Goal: Task Accomplishment & Management: Use online tool/utility

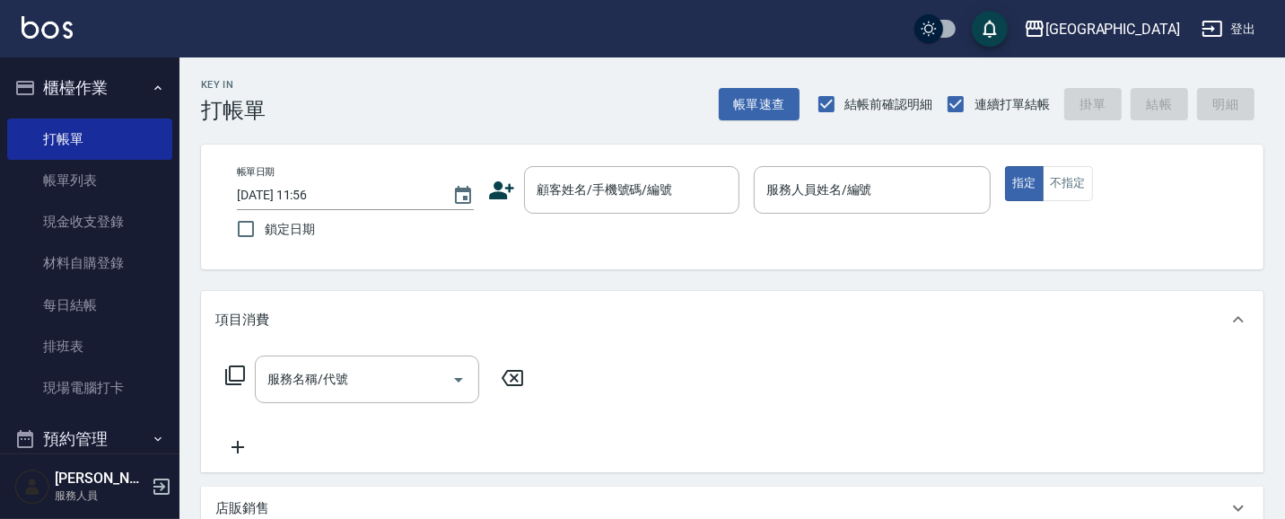
click at [536, 170] on div "顧客姓名/手機號碼/編號" at bounding box center [631, 190] width 215 height 48
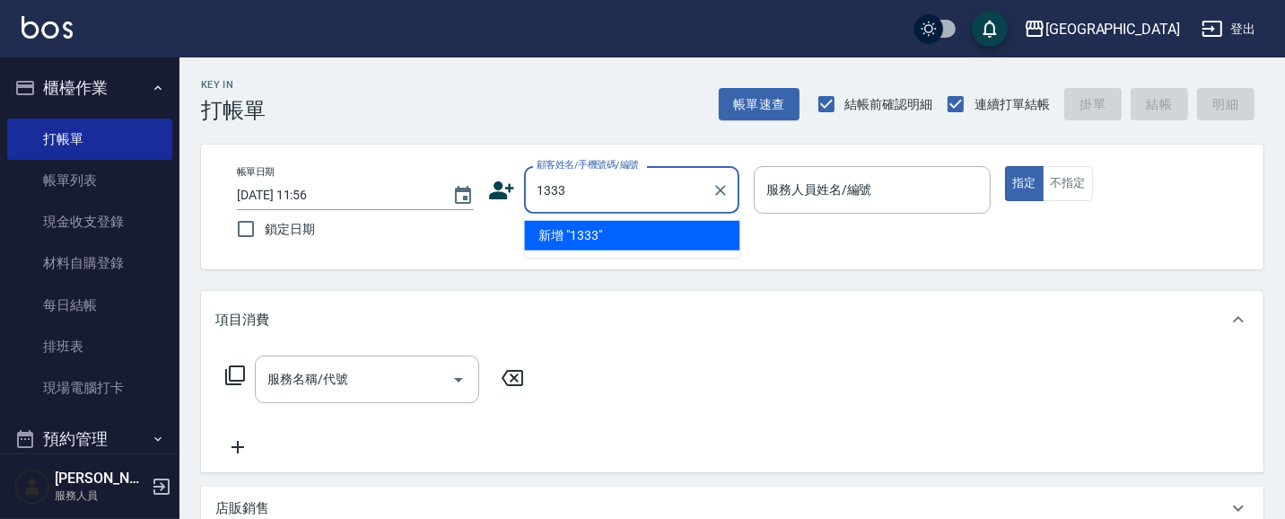
type input "1333"
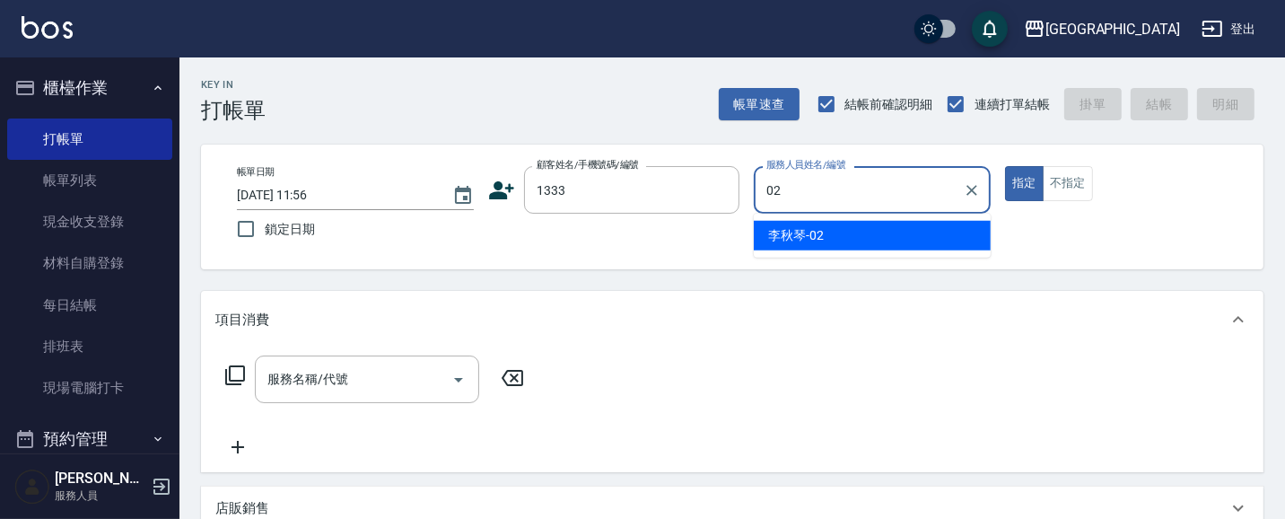
type input "02"
type button "true"
type input "[PERSON_NAME]-02"
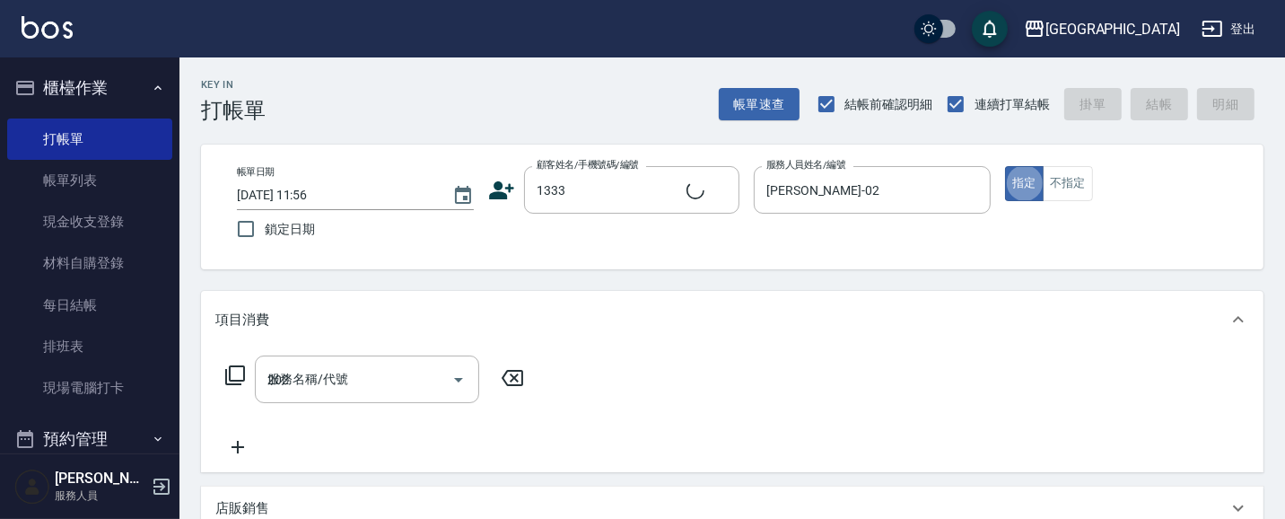
type input "202"
type input "[PERSON_NAME]/0932191005/1333"
type input "洗髮[280](202)"
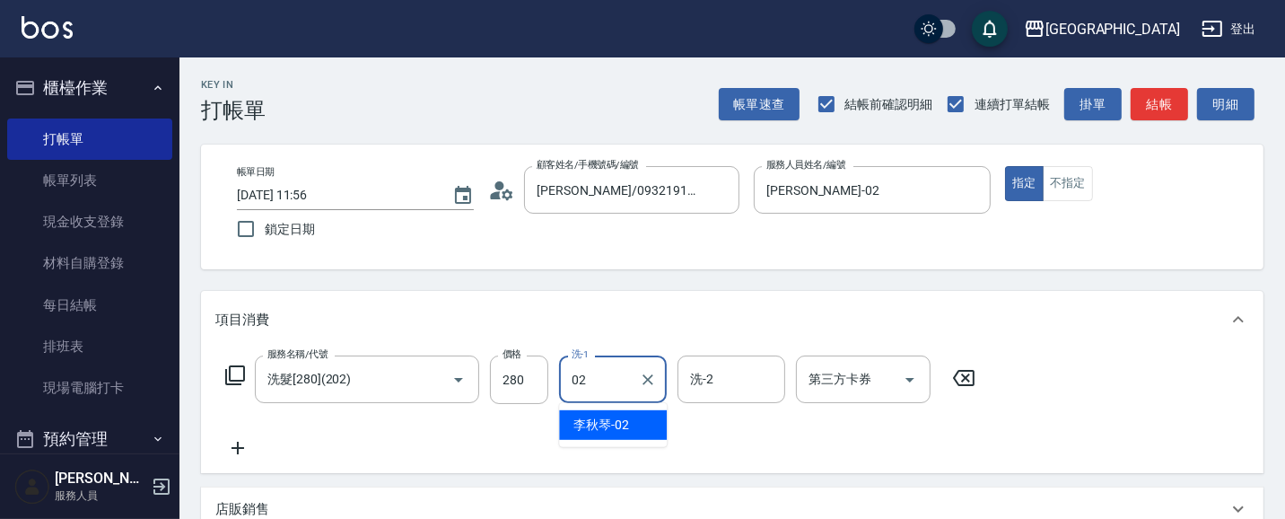
type input "[PERSON_NAME]-02"
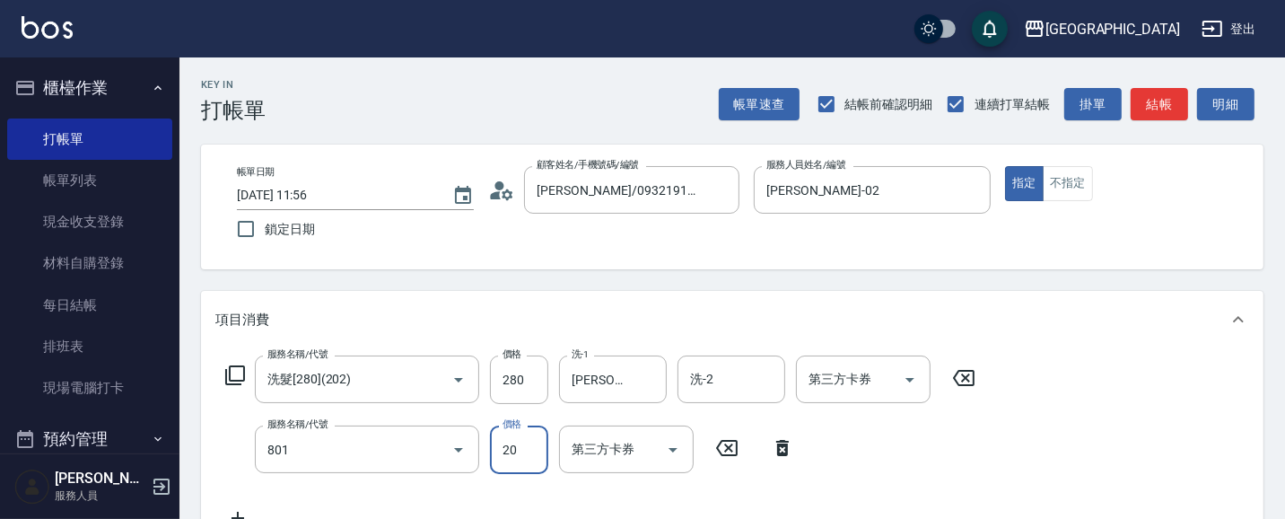
type input "潤絲(801)"
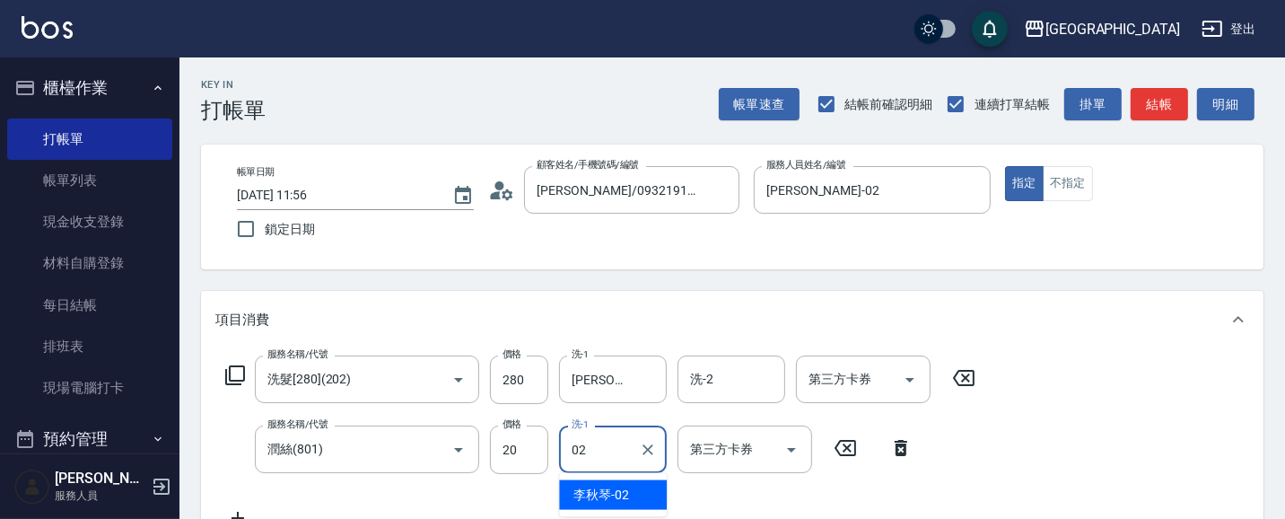
type input "[PERSON_NAME]-02"
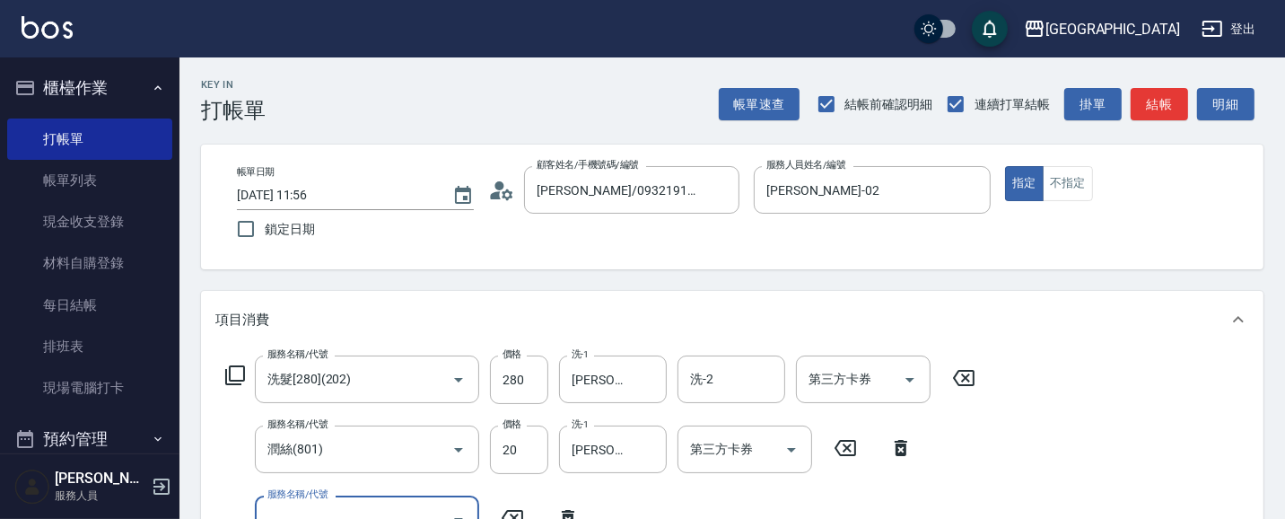
scroll to position [15, 0]
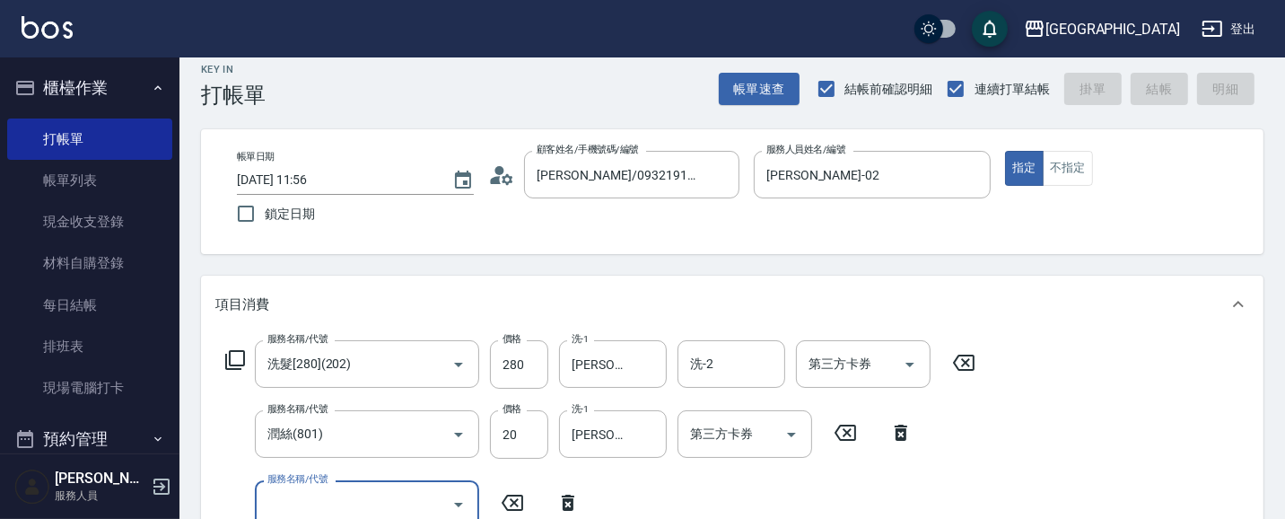
type input "[DATE] 16:54"
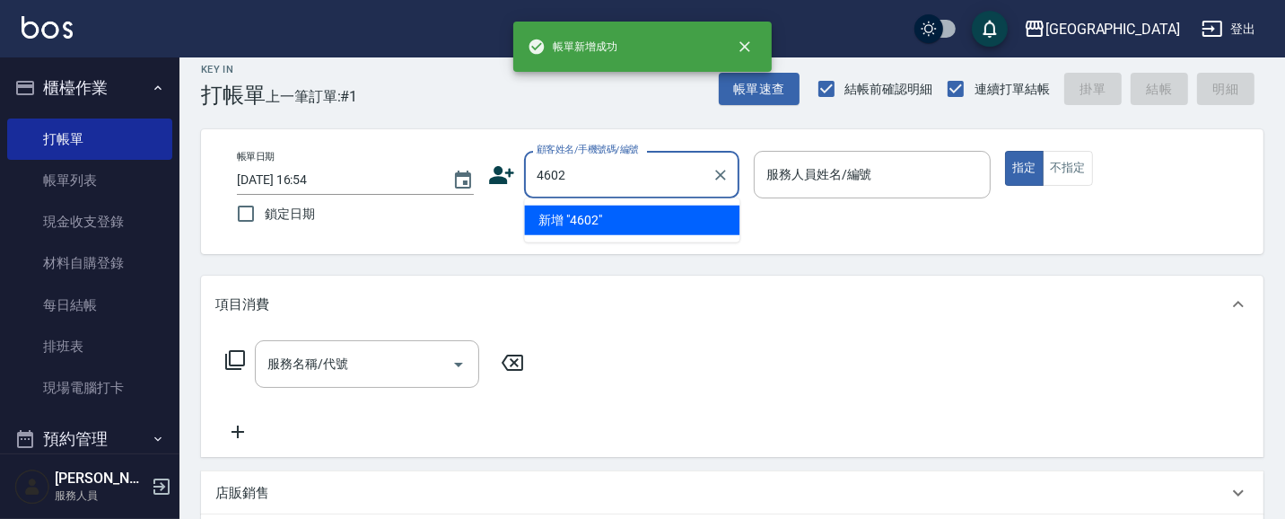
type input "4602"
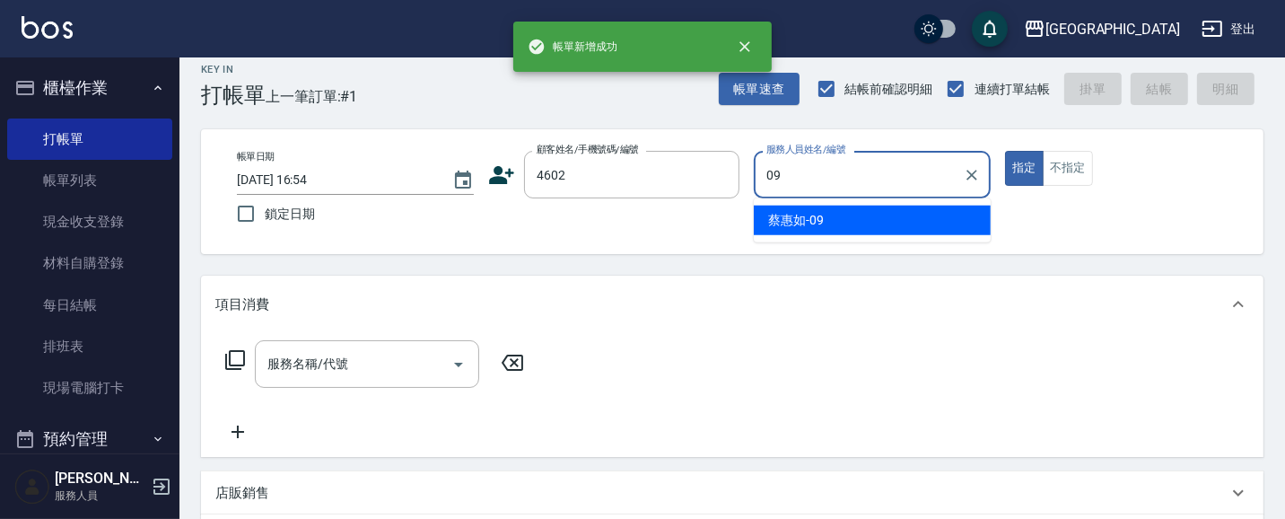
type input "[PERSON_NAME]-09"
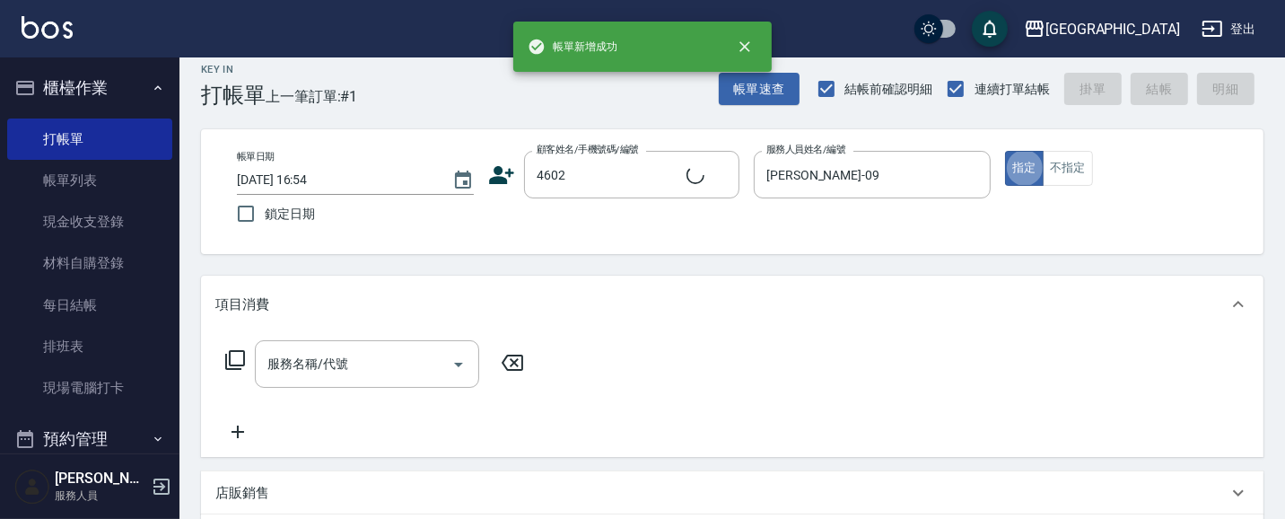
type input "[PERSON_NAME]/4602_[PERSON_NAME]/4602"
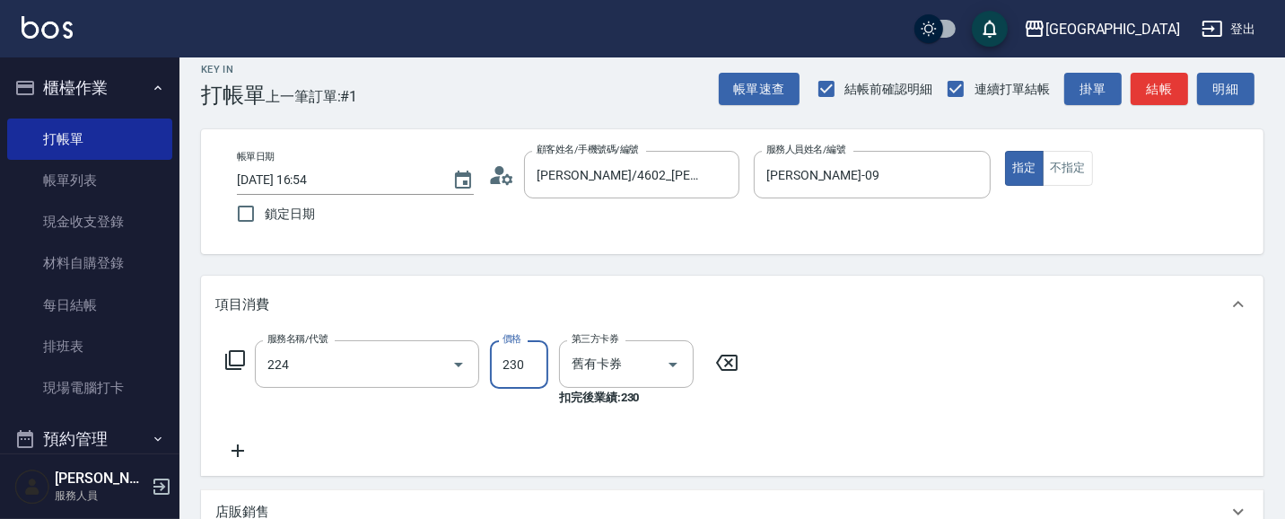
type input "洗髮(卡)230(224)"
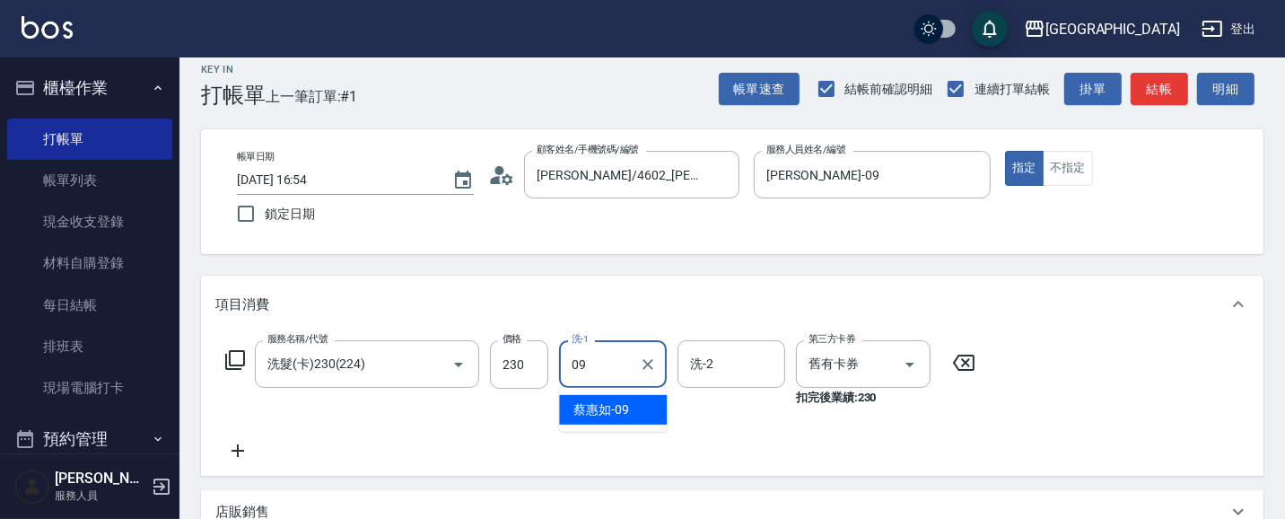
type input "[PERSON_NAME]-09"
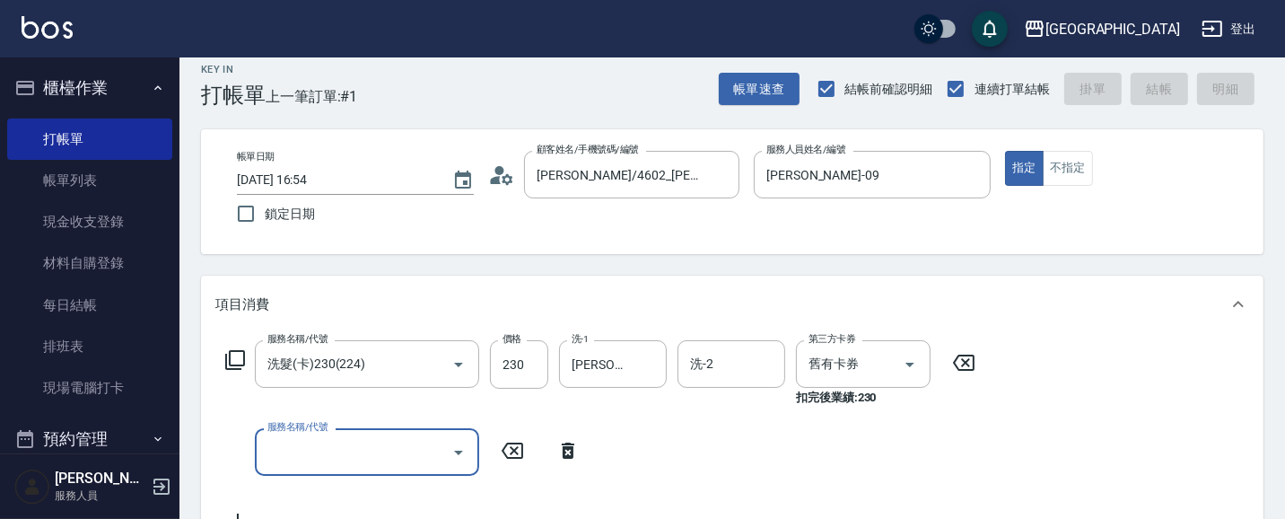
type input "[DATE] 16:55"
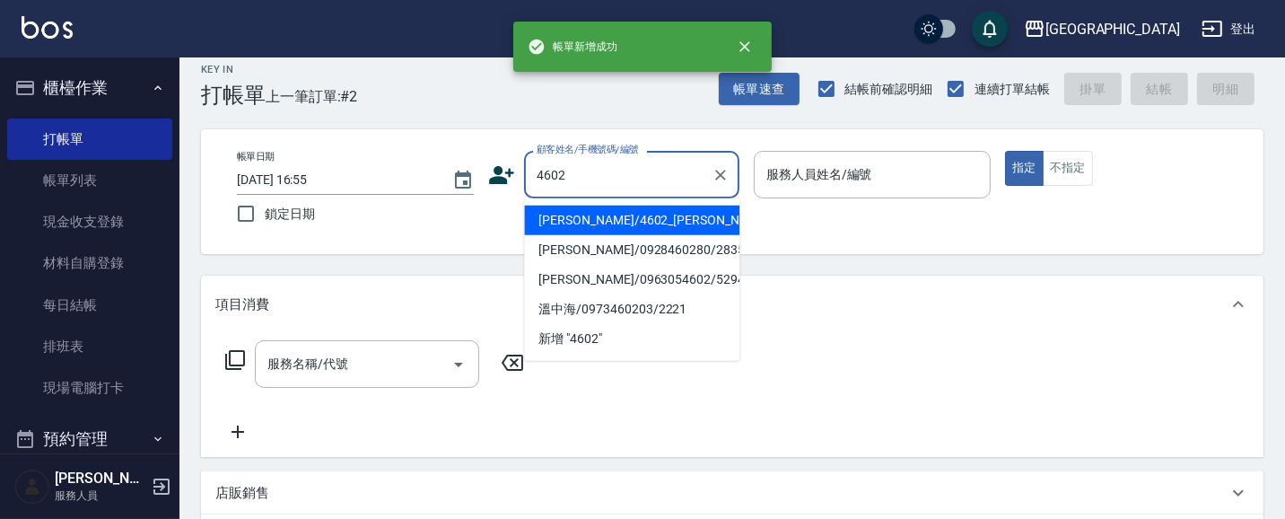
type input "4602"
type input "09"
type input "[PERSON_NAME]/4602_[PERSON_NAME]/4602"
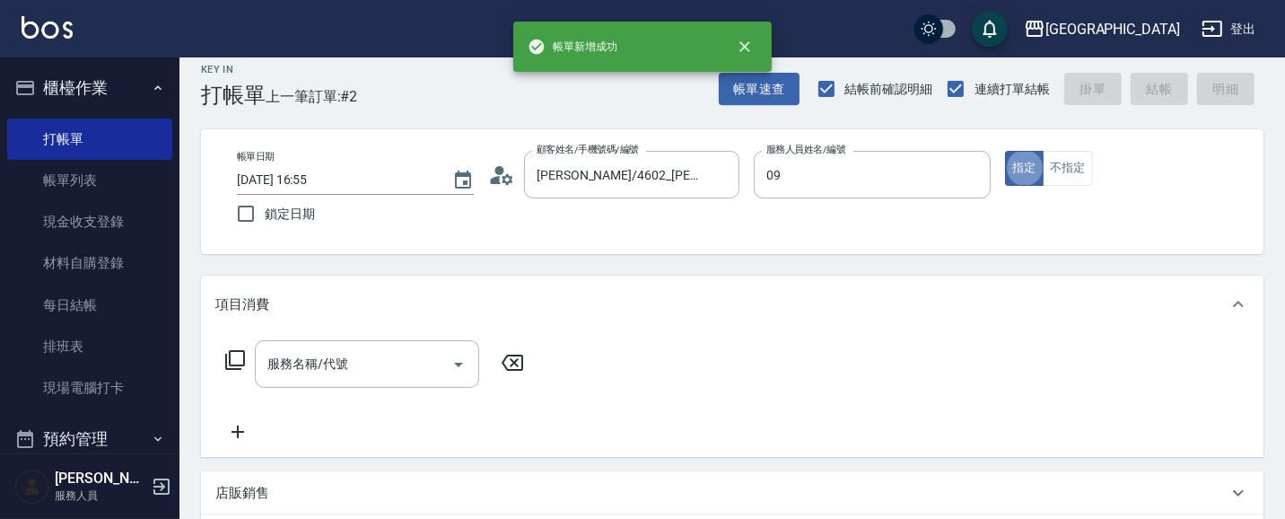
type input "[PERSON_NAME]-09"
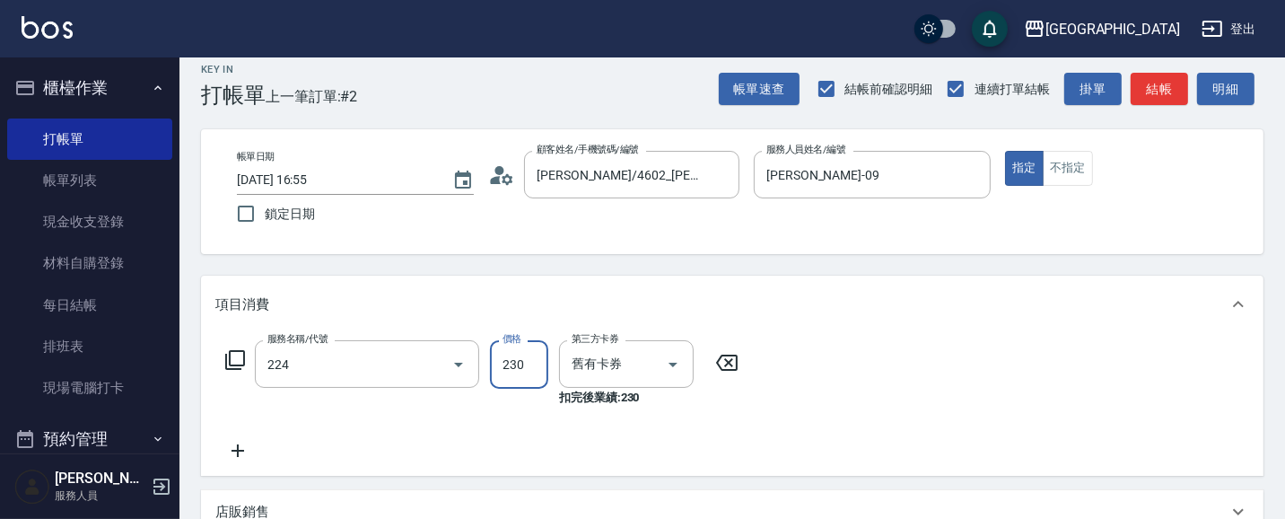
type input "洗髮(卡)230(224)"
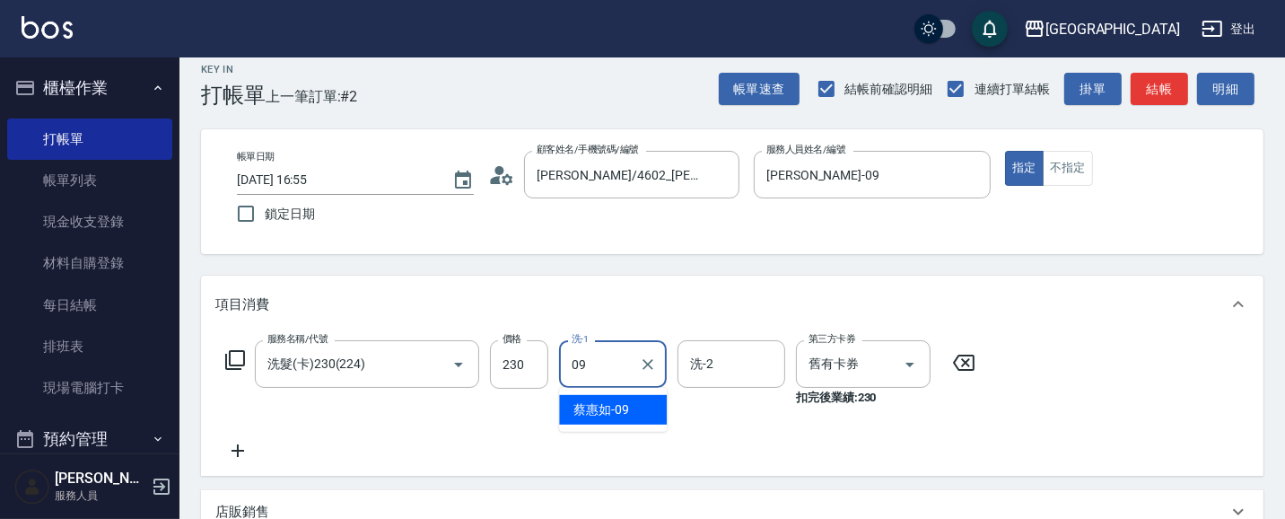
type input "[PERSON_NAME]-09"
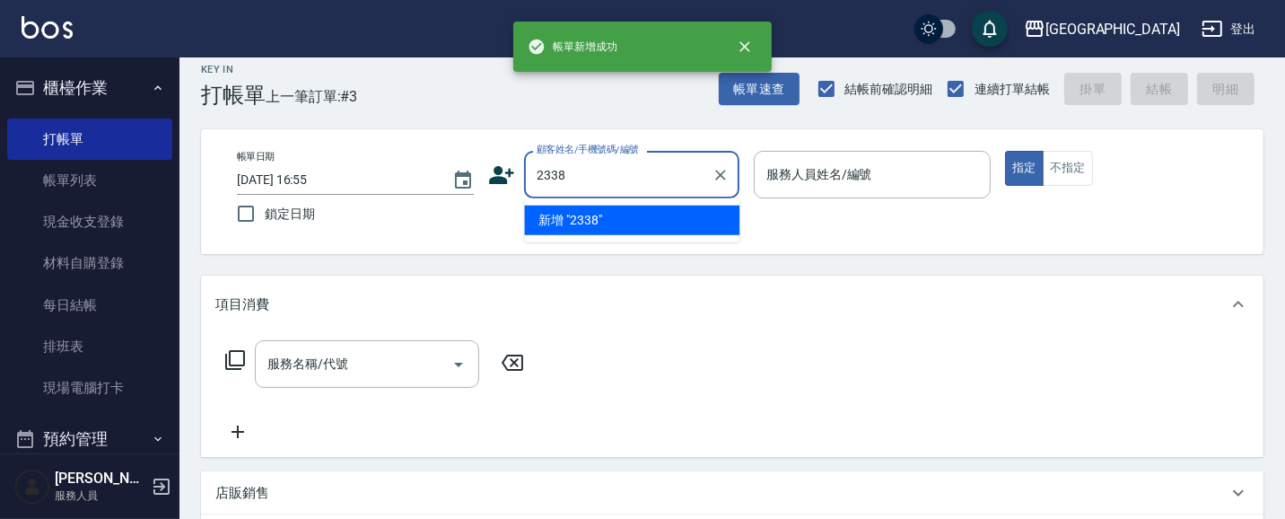
type input "2338"
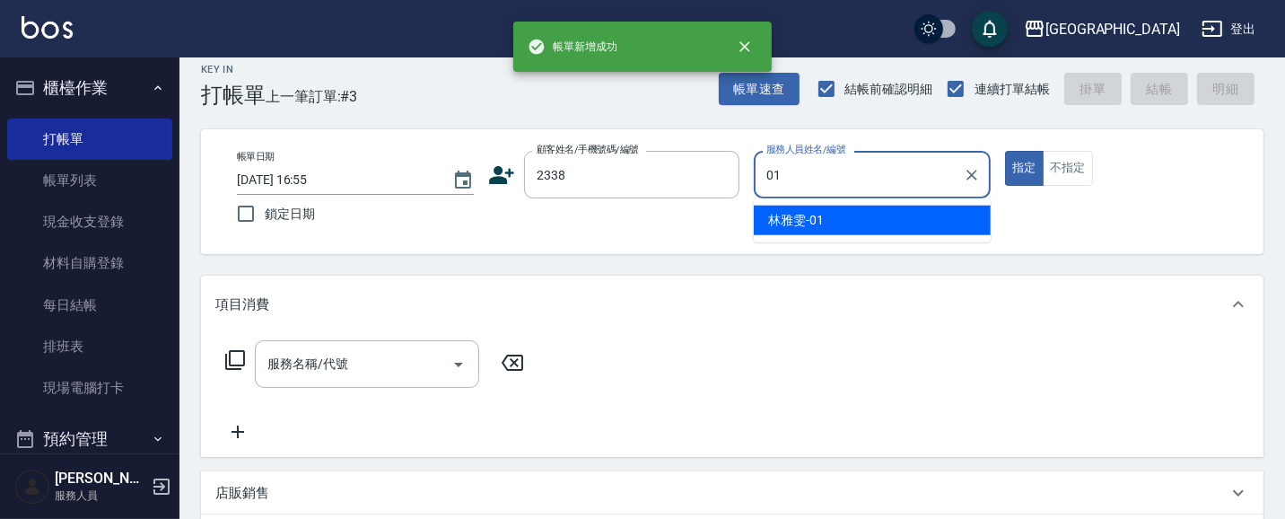
type input "[PERSON_NAME]-01"
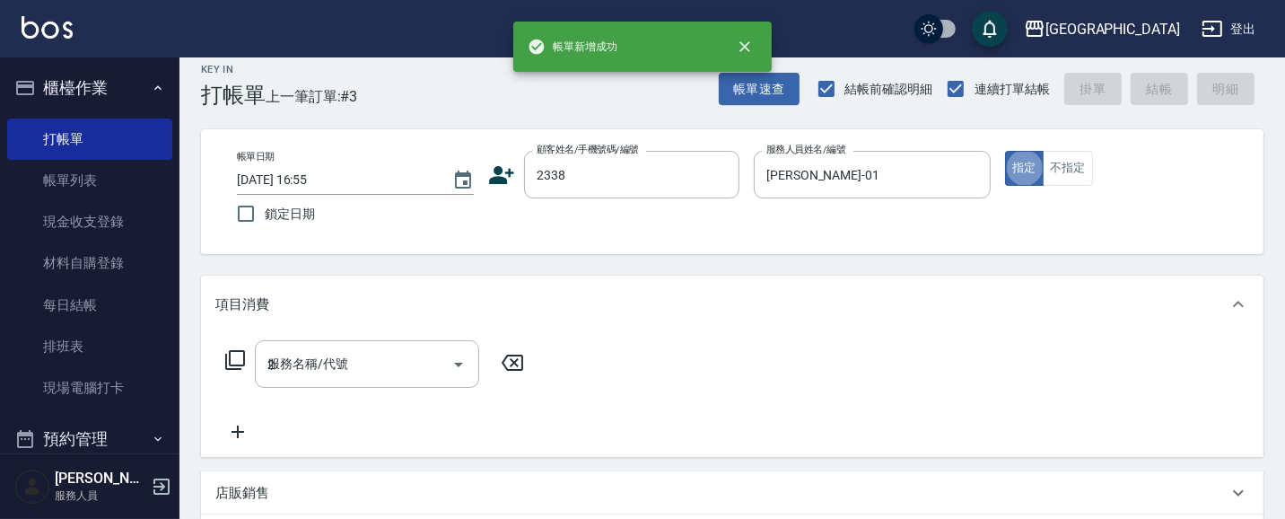
type input "22"
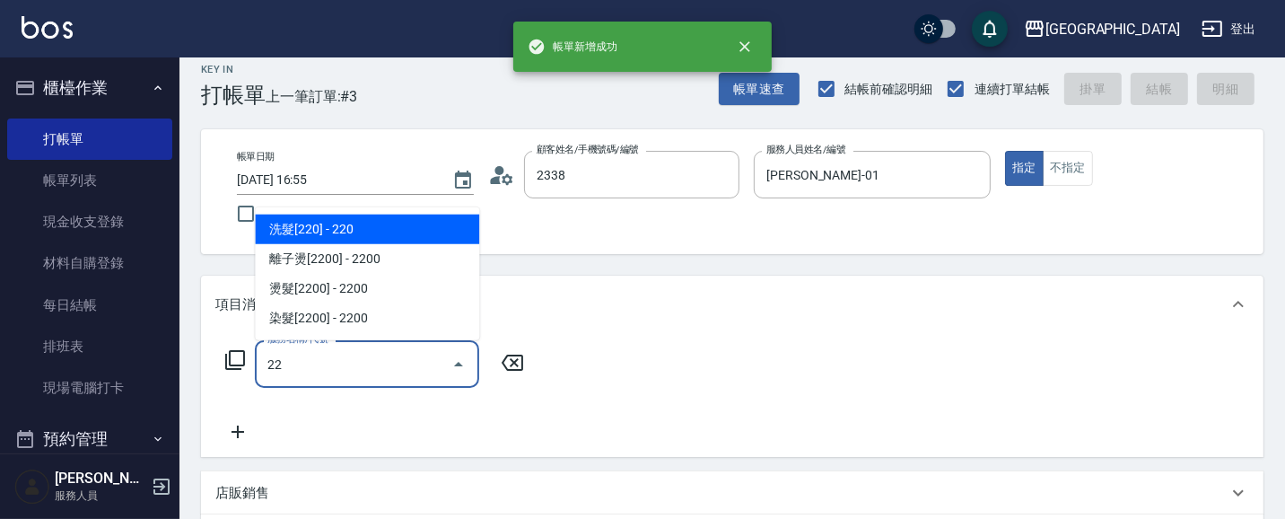
type input "[PERSON_NAME]/0963006408/2338"
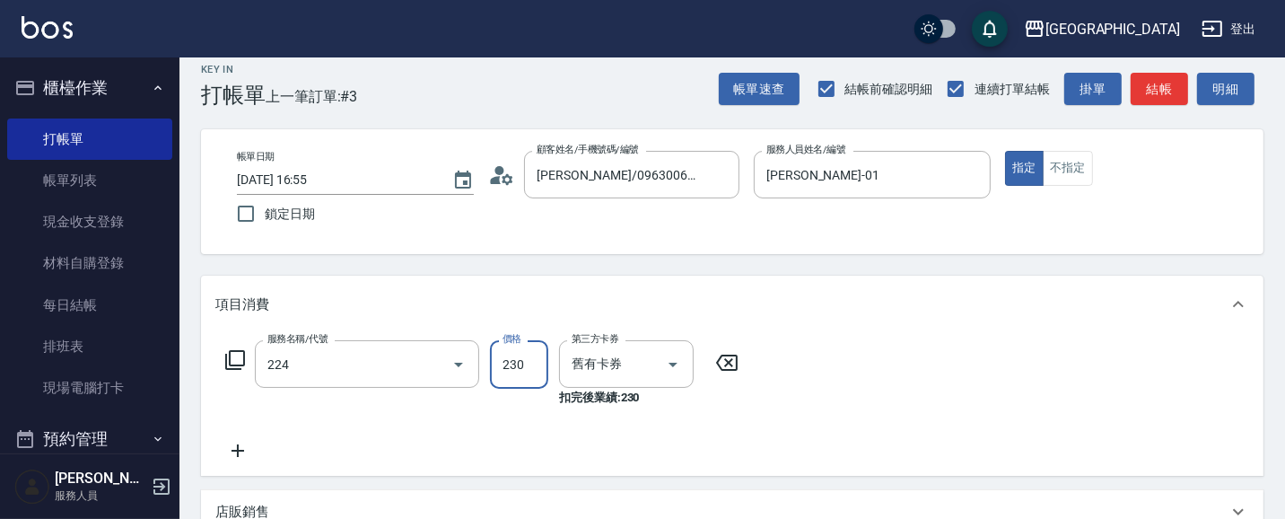
type input "洗髮(卡)230(224)"
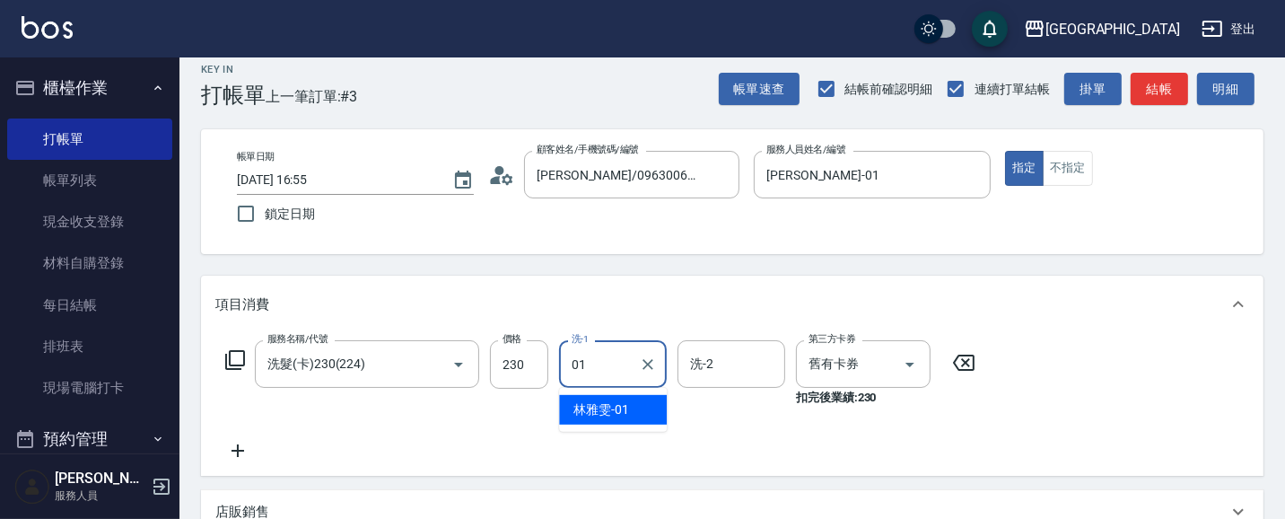
type input "[PERSON_NAME]-01"
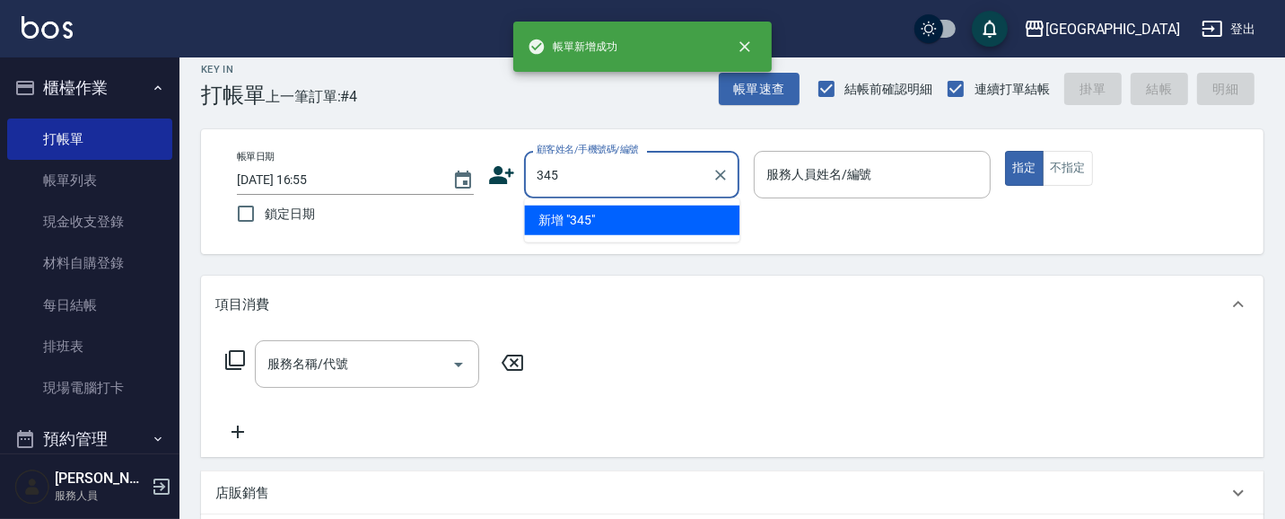
type input "345"
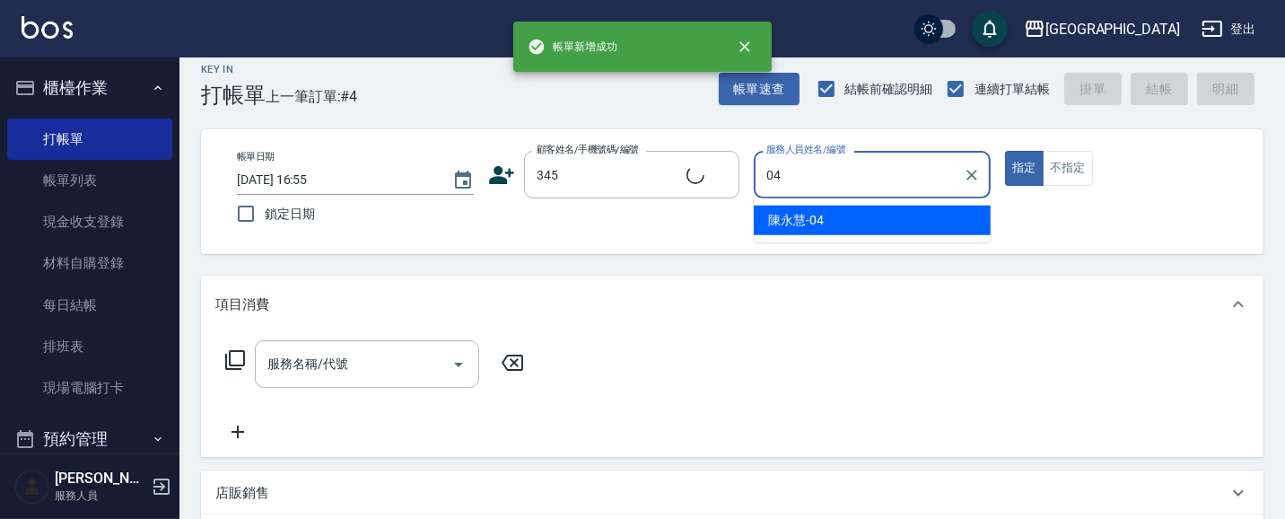
type input "04"
type input "[PERSON_NAME]/0955533564/345"
type input "[PERSON_NAME]-04"
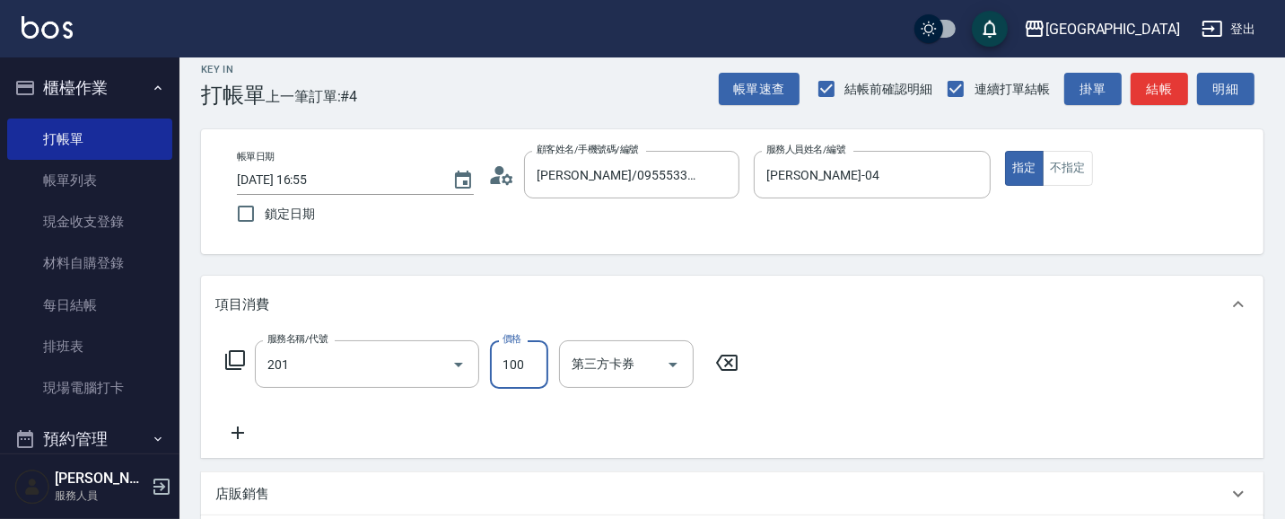
type input "洗髮[100](201)"
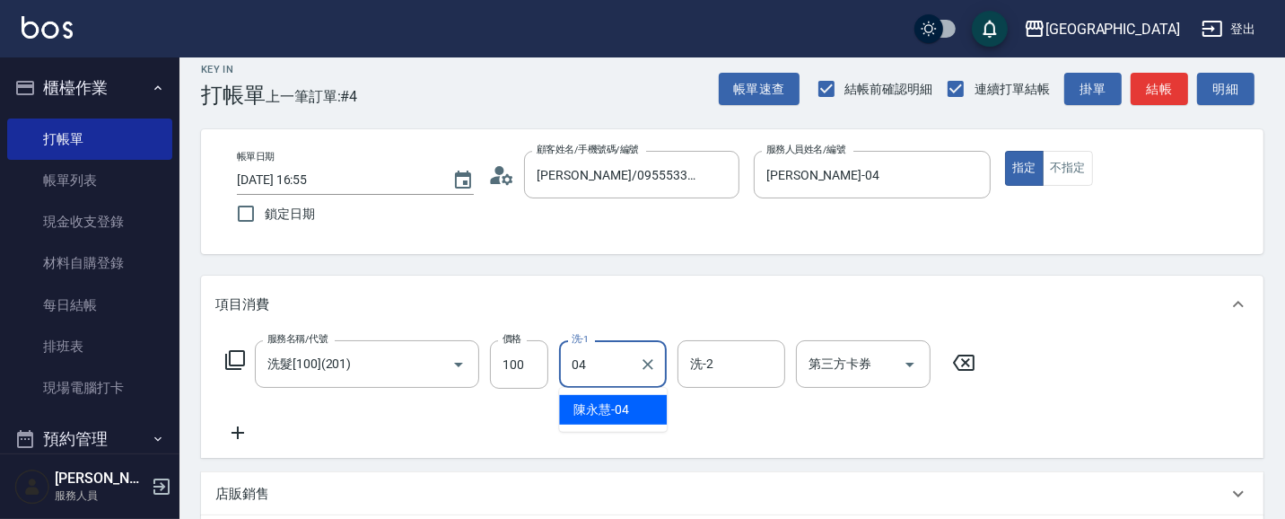
type input "[PERSON_NAME]-04"
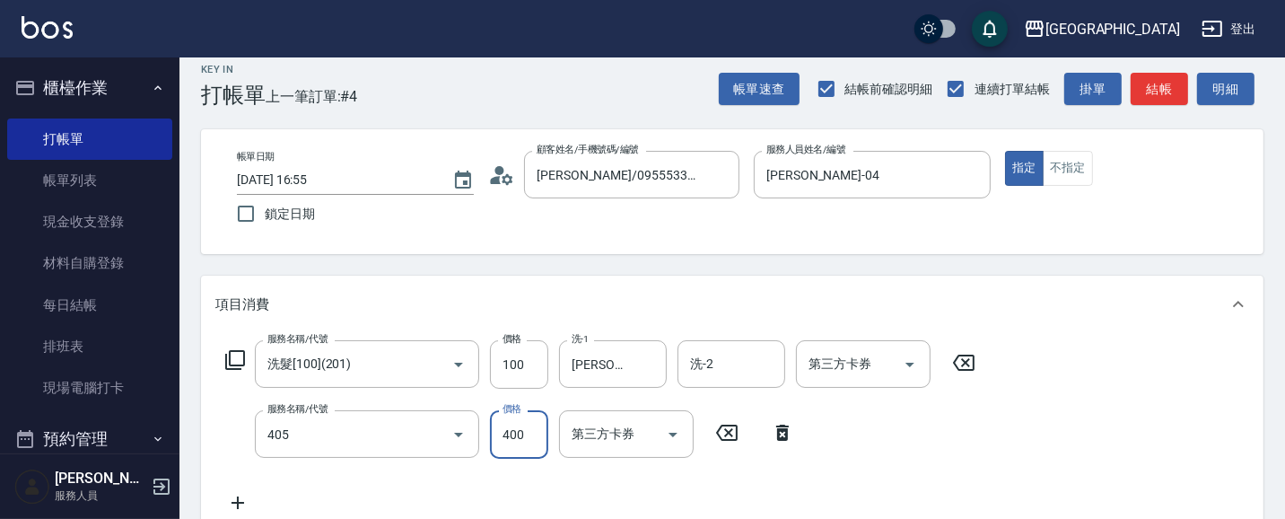
type input "剪髮(400)(405)"
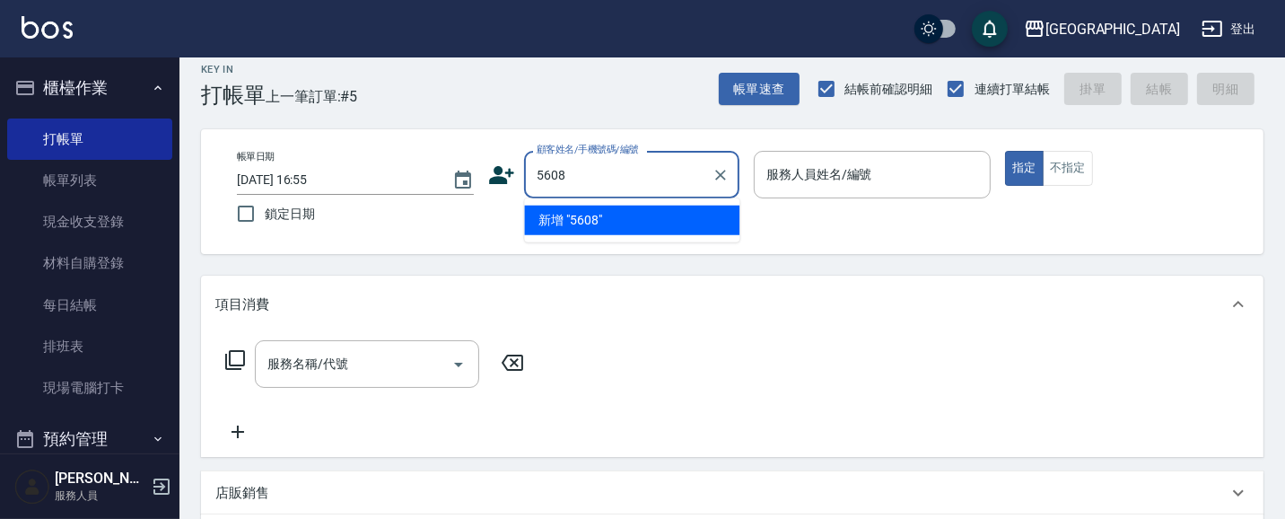
type input "5608"
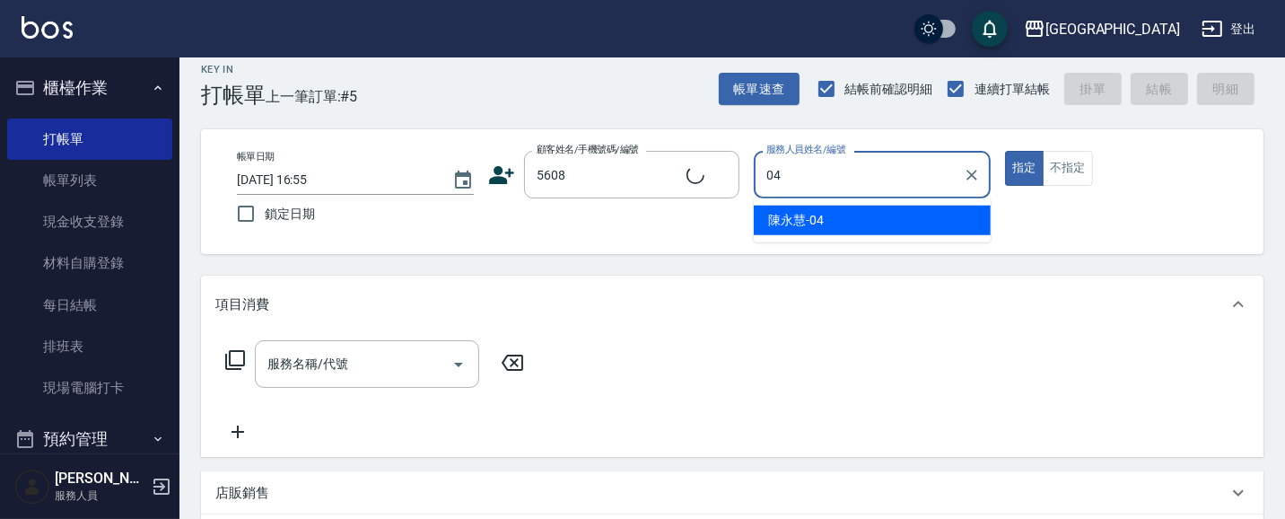
type input "04"
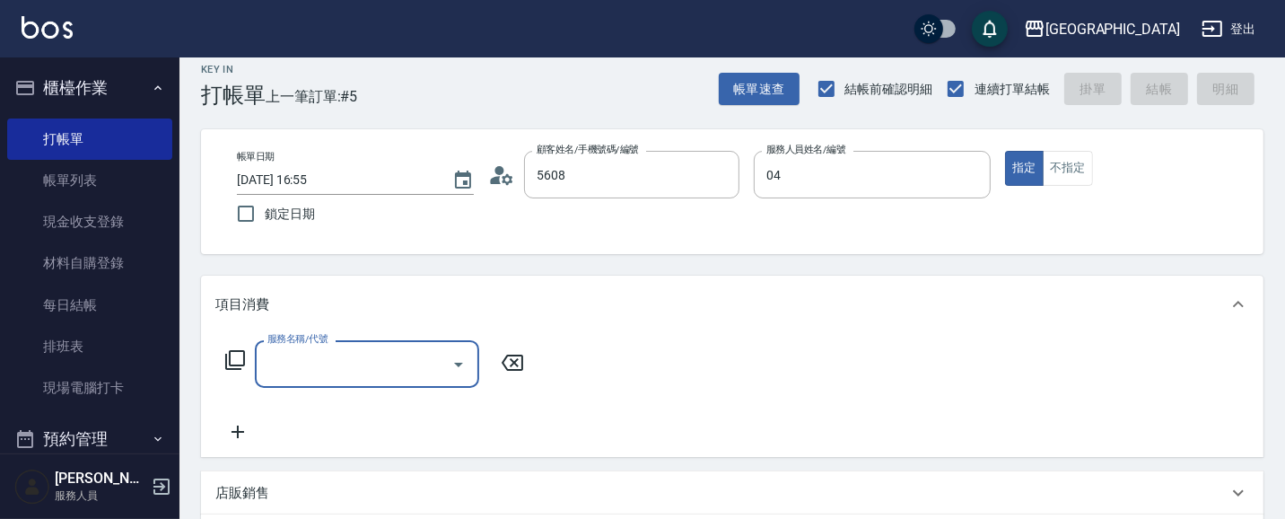
type input "[PERSON_NAME]/0920766810/5608"
type input "[PERSON_NAME]-04"
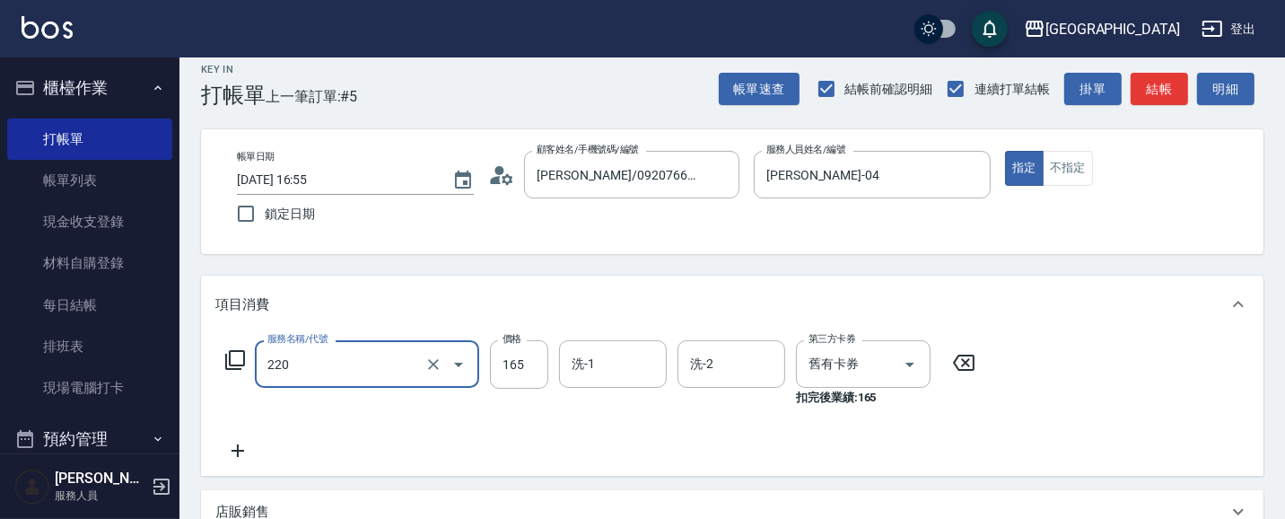
type input "洗髮卡券(165)(220)"
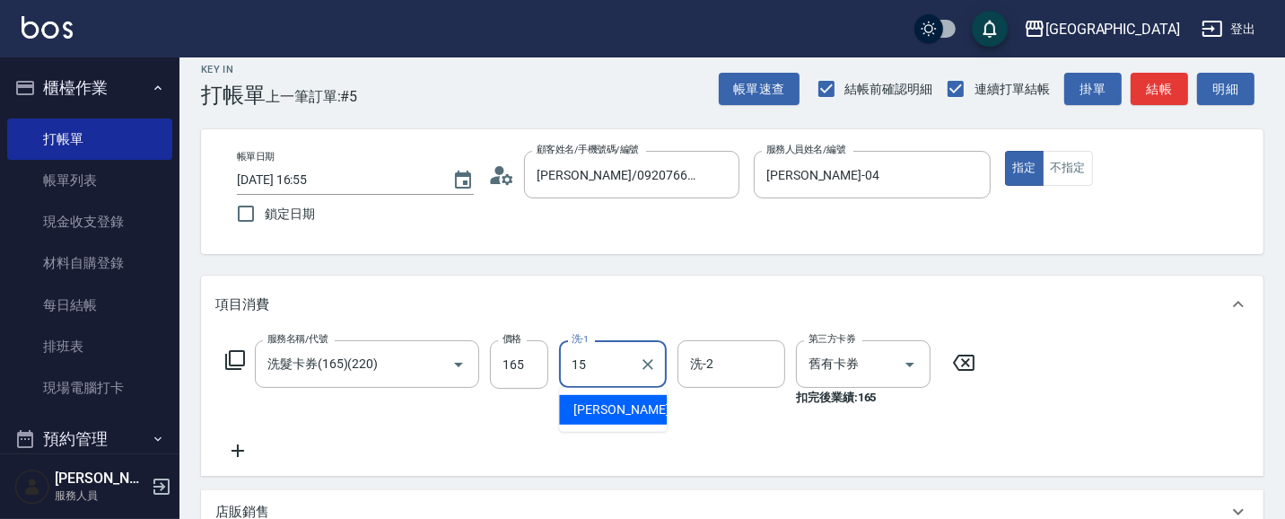
type input "[PERSON_NAME]-15"
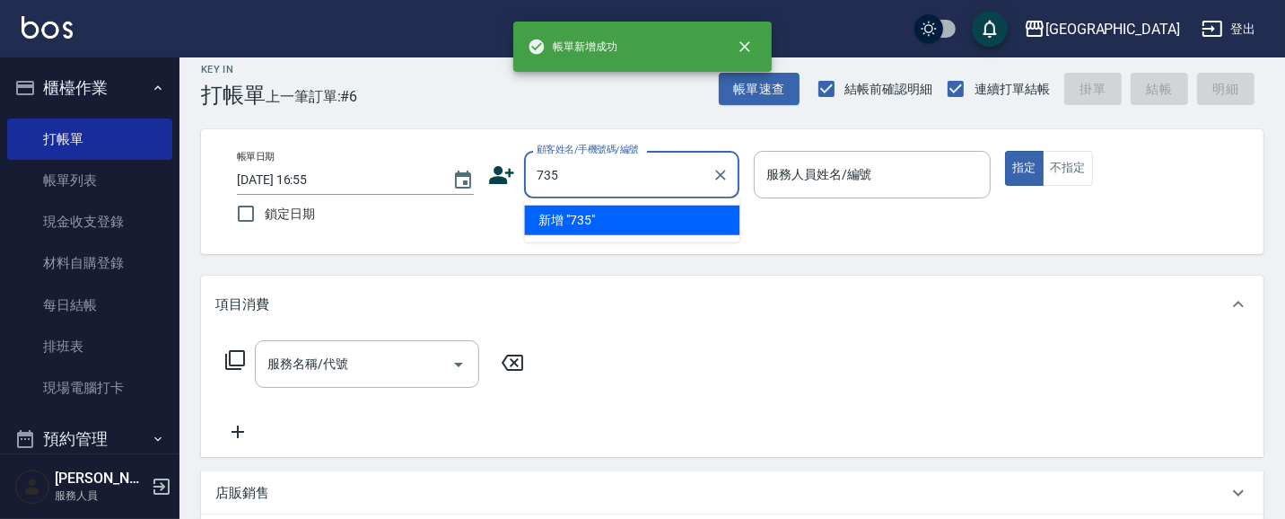
type input "735"
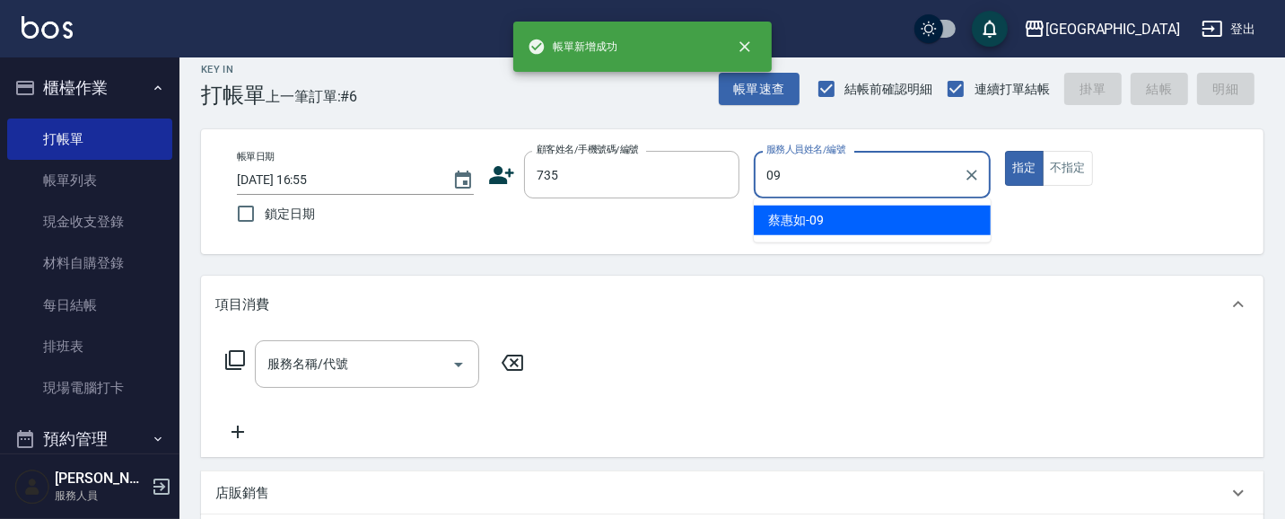
type input "[PERSON_NAME]-09"
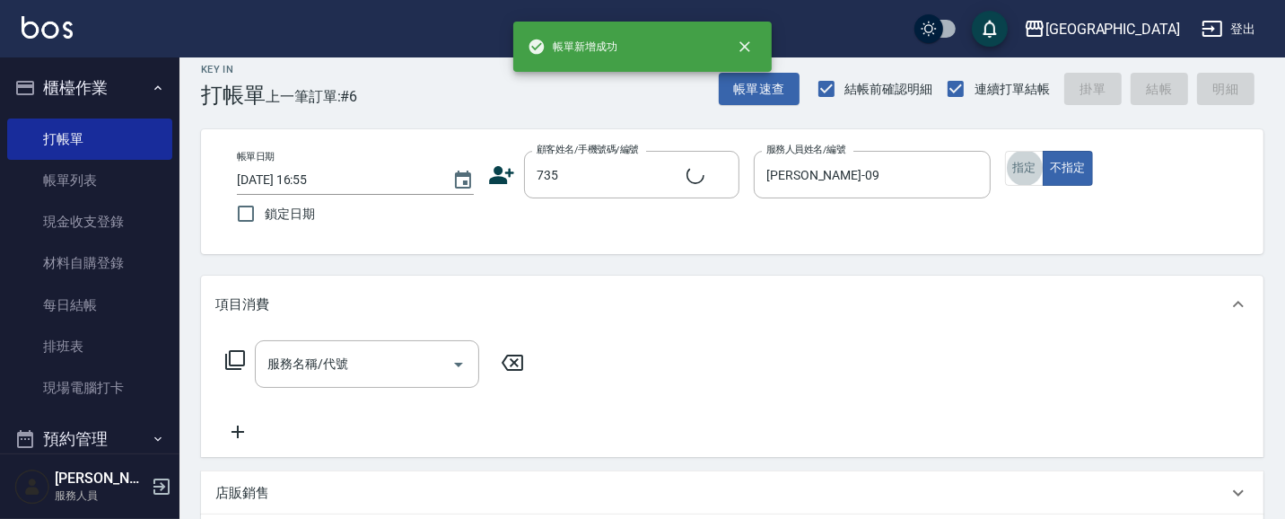
type input "2"
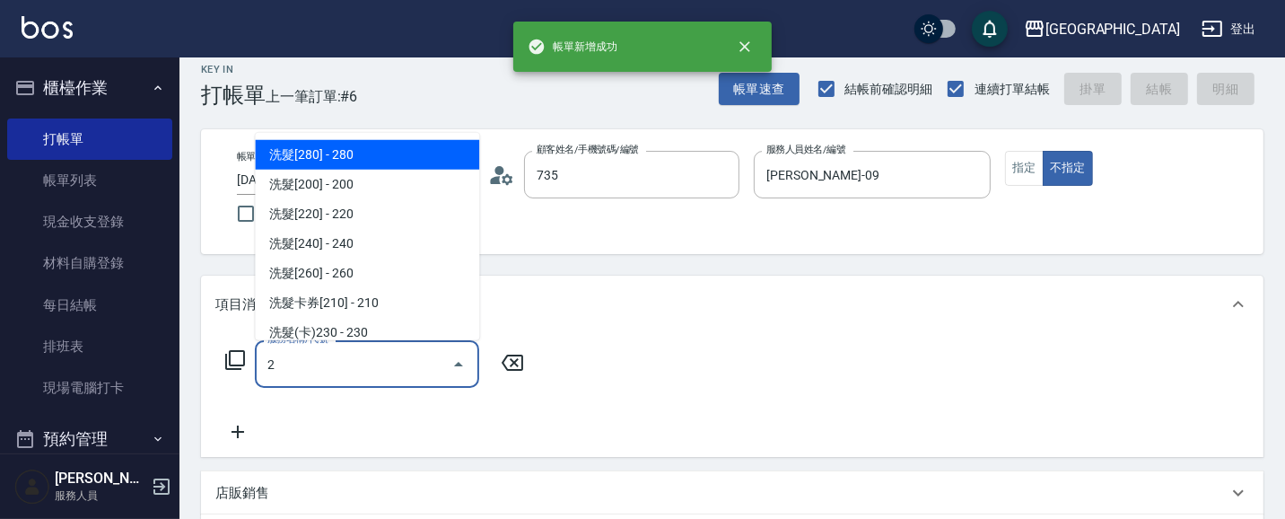
type input "[PERSON_NAME]/ 0958338986/735"
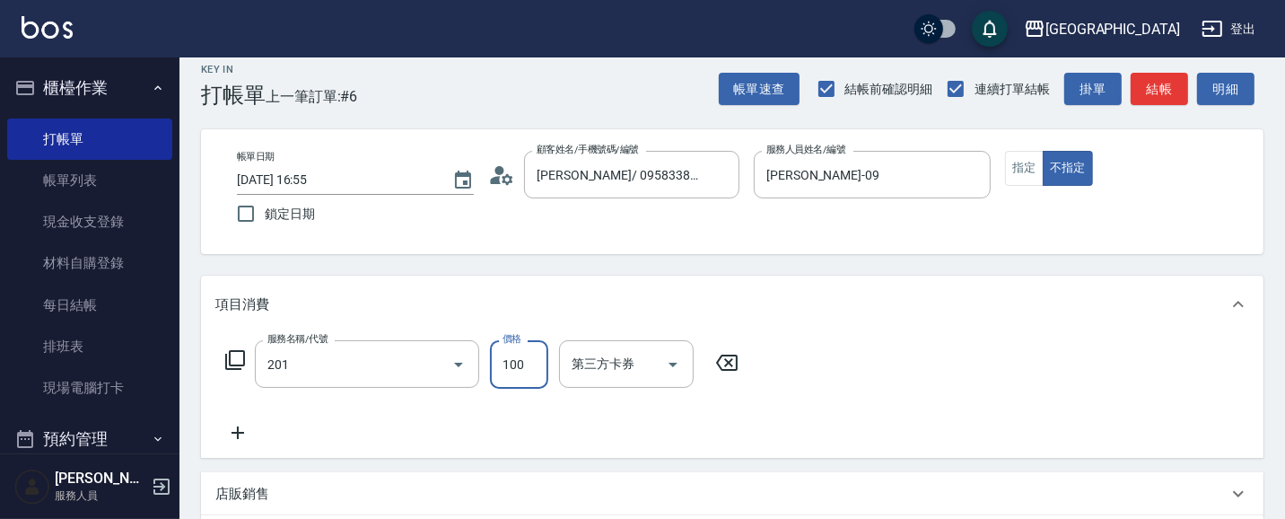
type input "洗髮[100](201)"
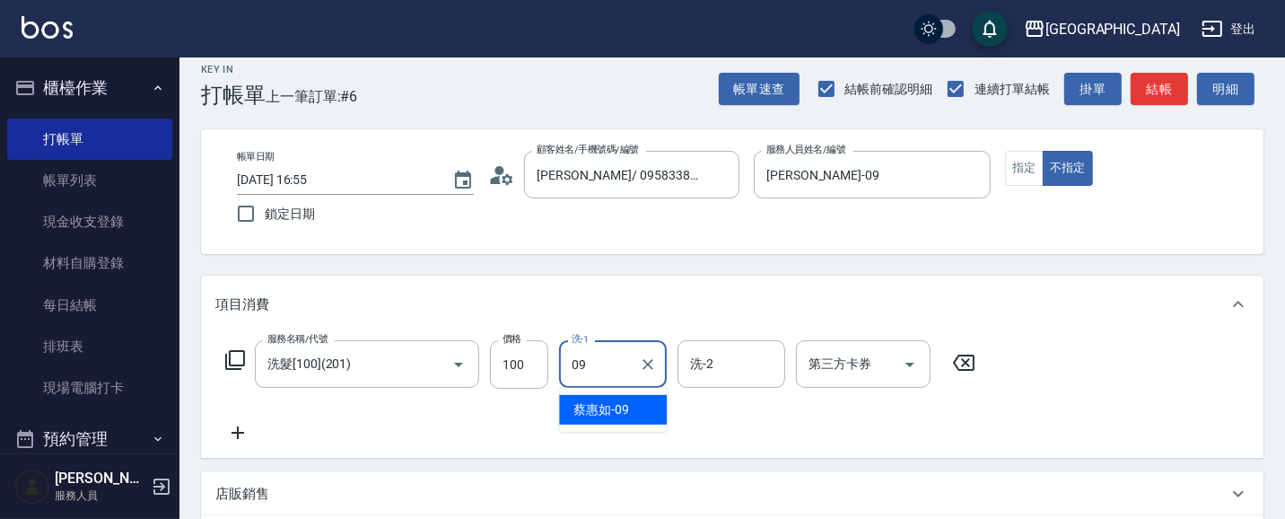
type input "[PERSON_NAME]-09"
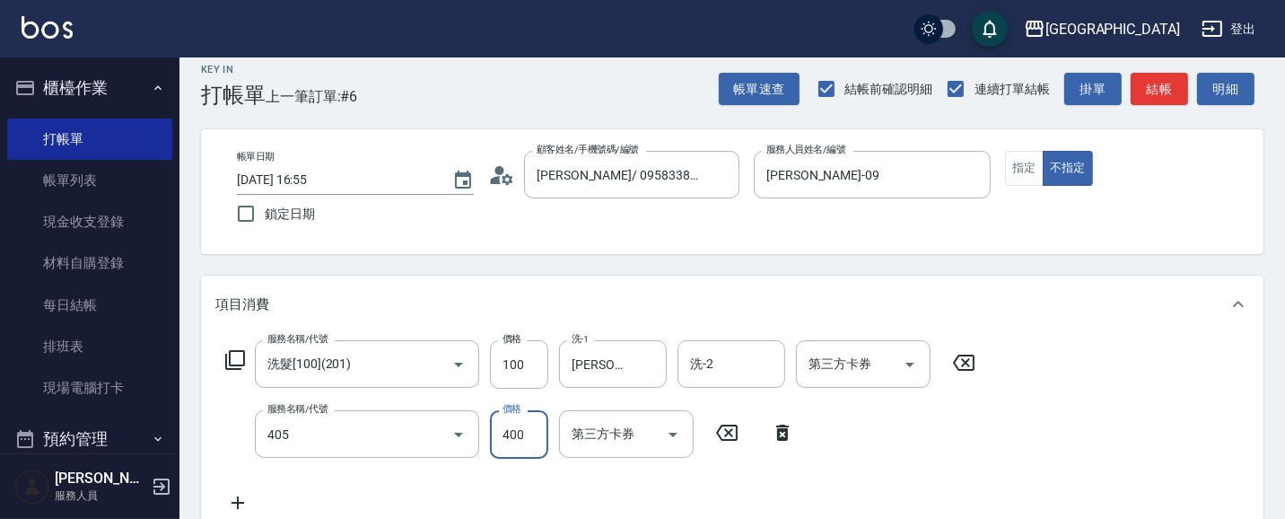
type input "剪髮(400)(405)"
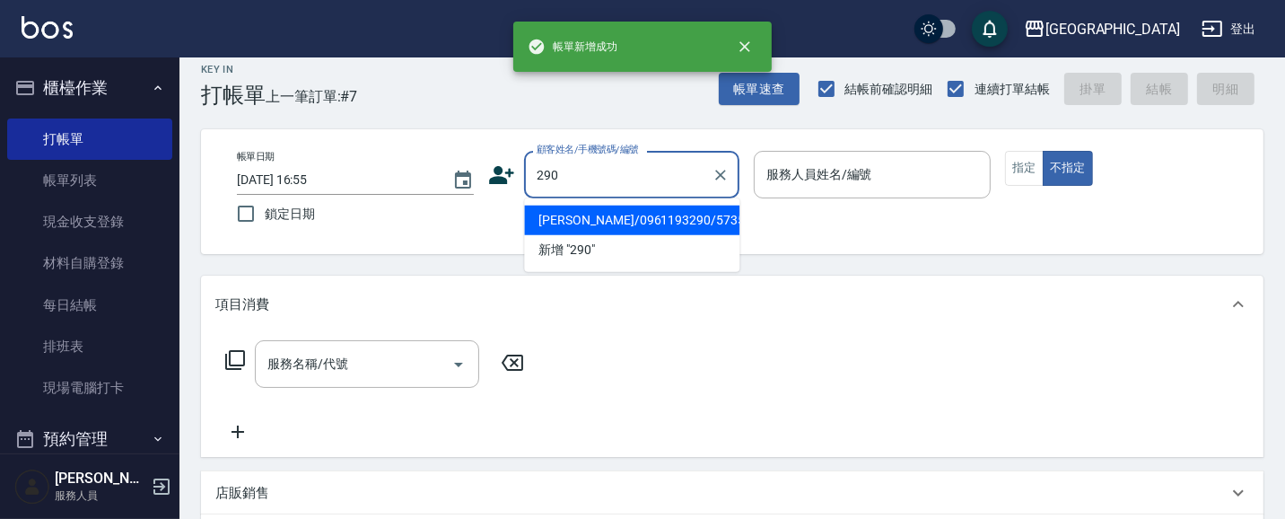
type input "290"
type input "02"
type input "[PERSON_NAME]/0961193290/5735"
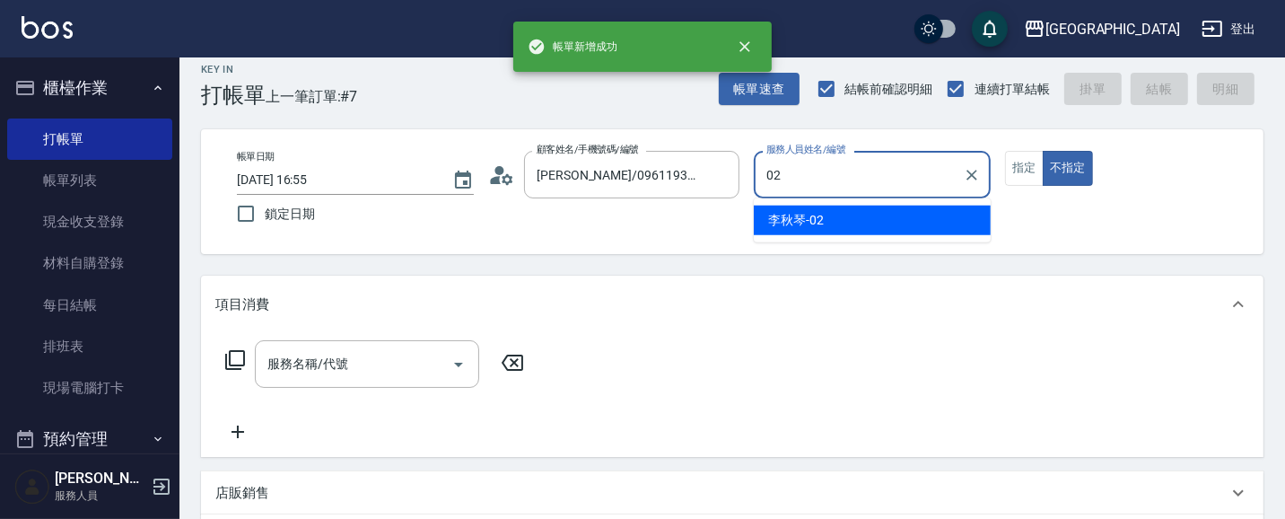
type input "02"
type button "false"
type input "[PERSON_NAME]-02"
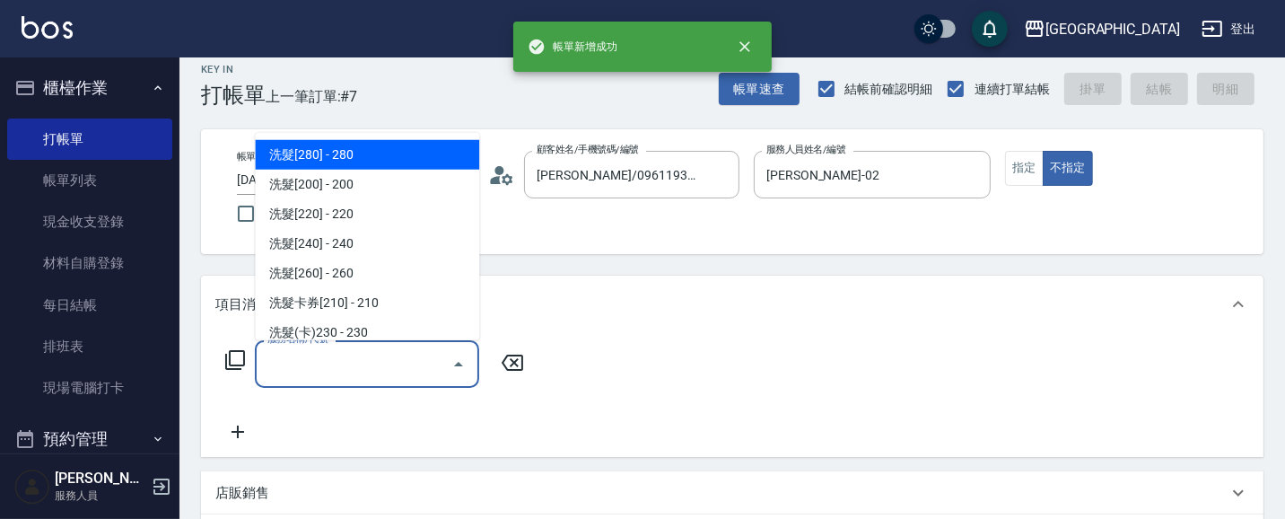
type input "[PERSON_NAME]/0989688802/290"
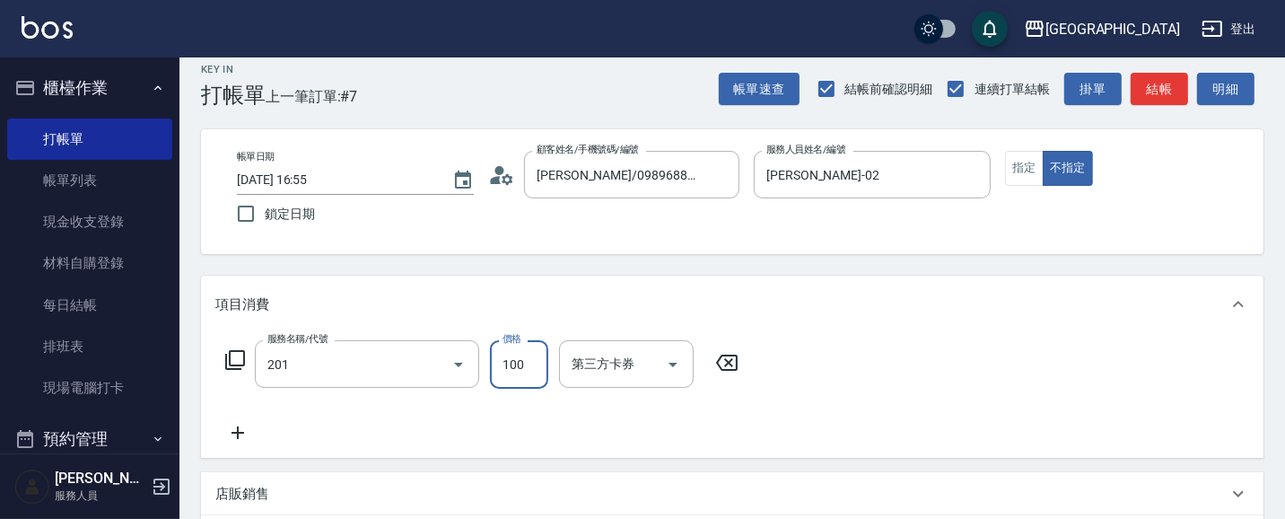
type input "洗髮[100](201)"
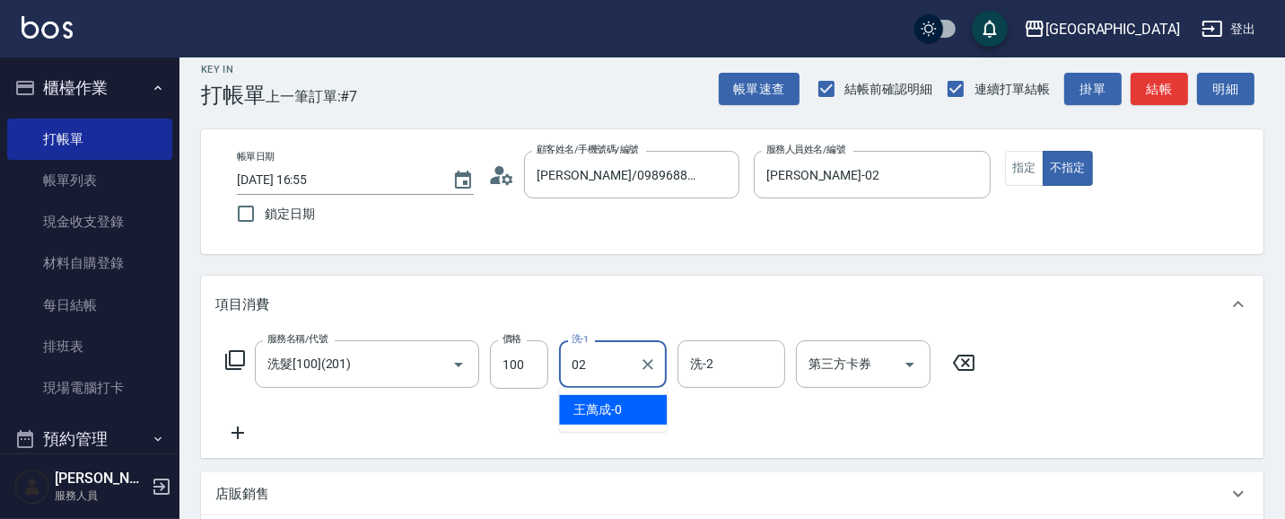
type input "[PERSON_NAME]-02"
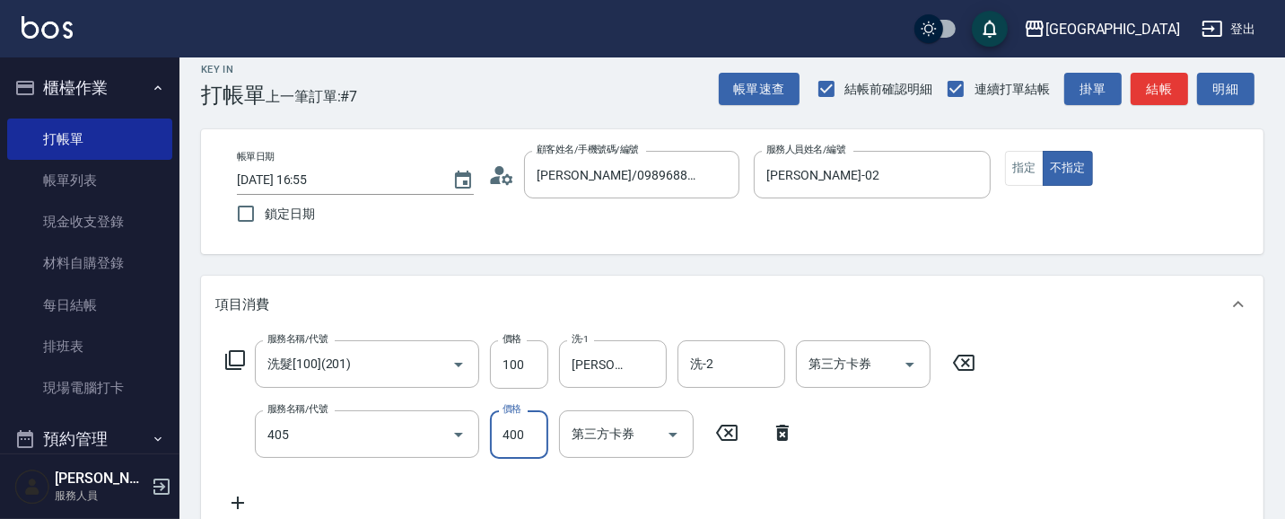
type input "剪髮(400)(405)"
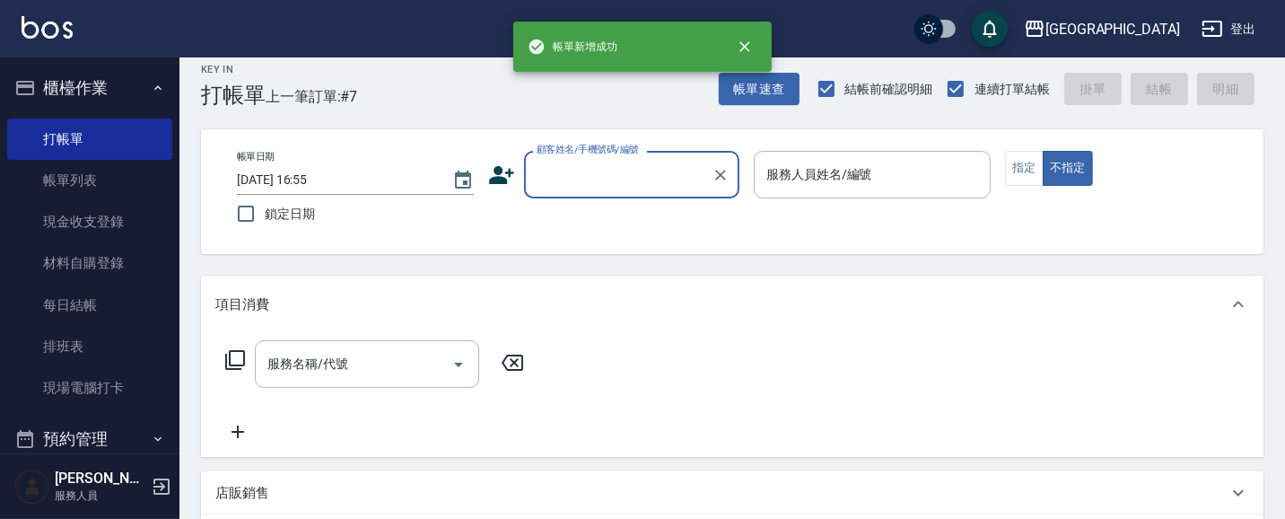
type input "2"
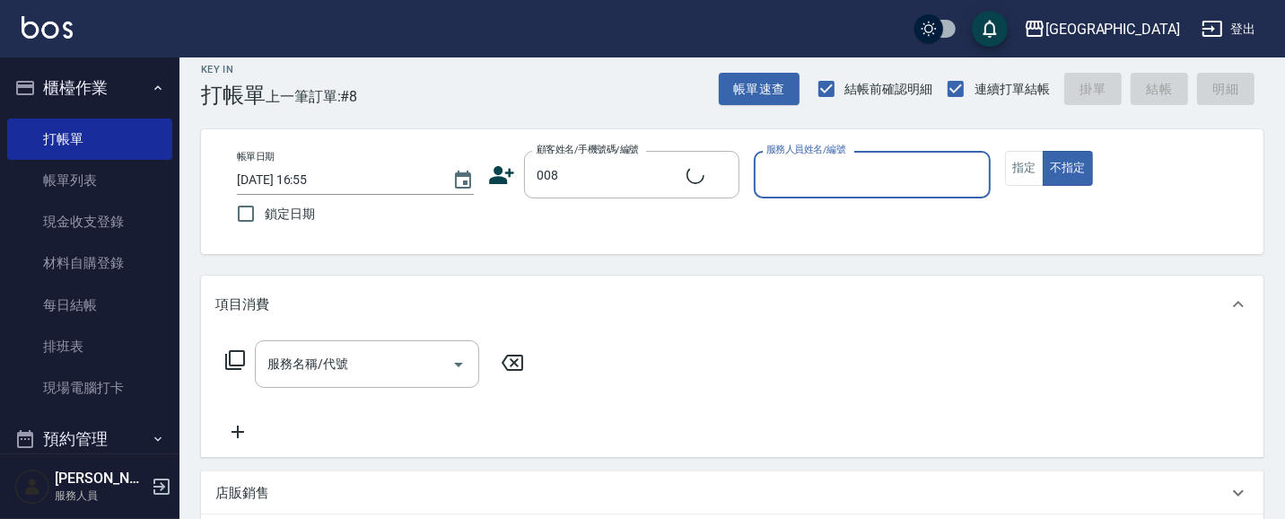
click at [1042, 151] on button "不指定" at bounding box center [1067, 168] width 50 height 35
type input "[PERSON_NAME]/008_[PERSON_NAME]/008"
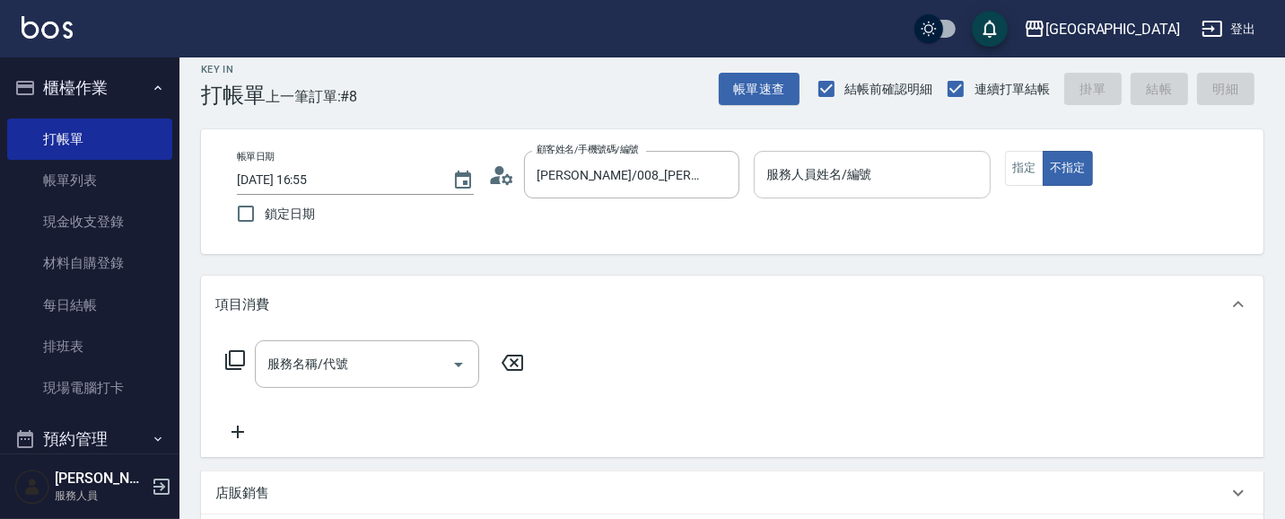
click at [859, 169] on div "服務人員姓名/編號 服務人員姓名/編號" at bounding box center [872, 175] width 237 height 48
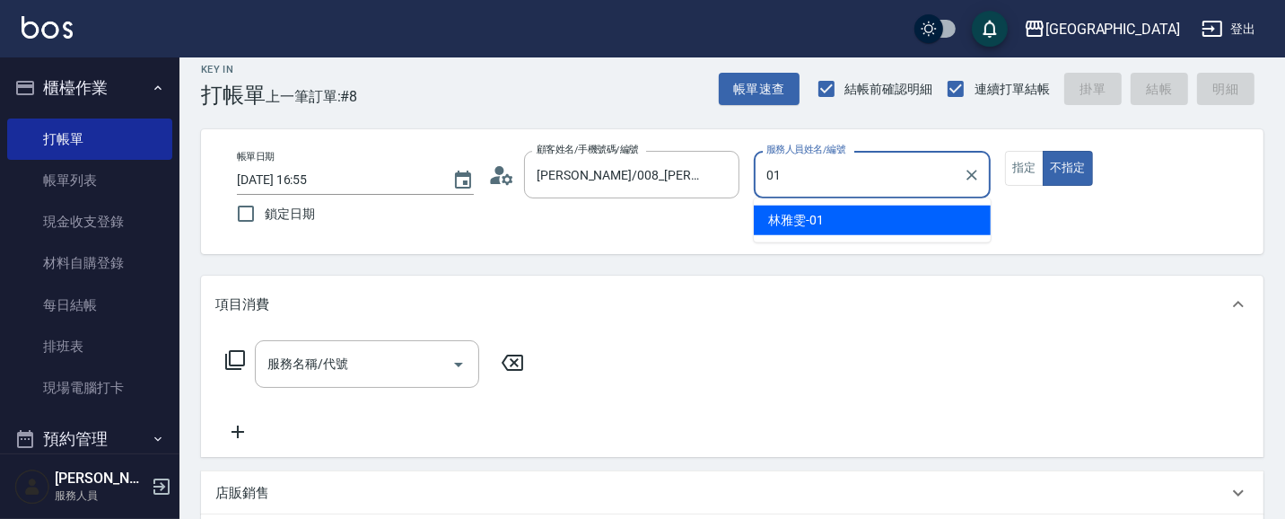
type input "[PERSON_NAME]-01"
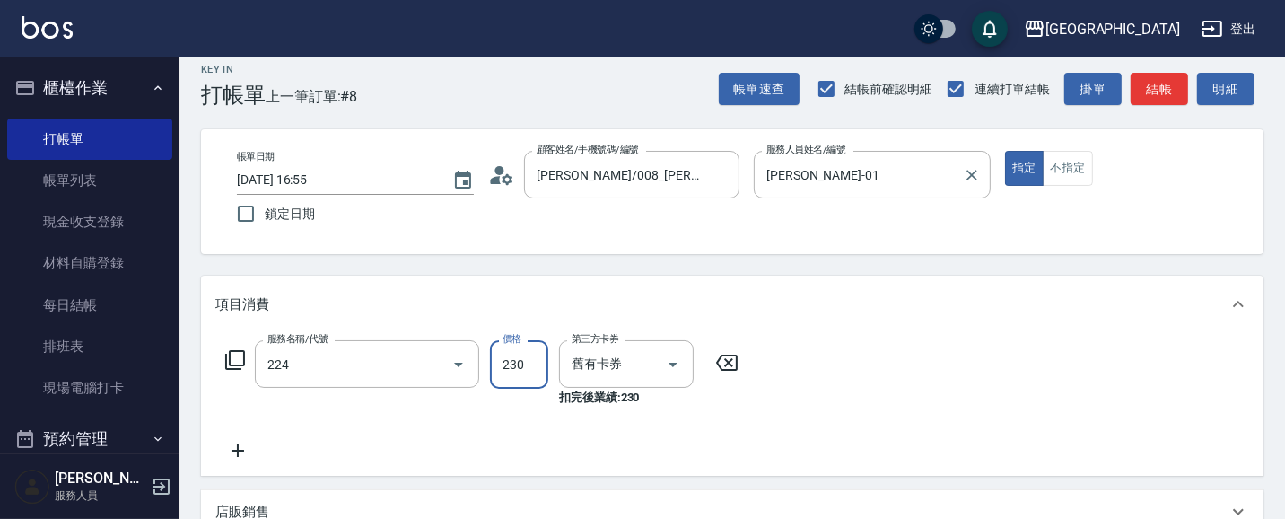
type input "洗髮(卡)230(224)"
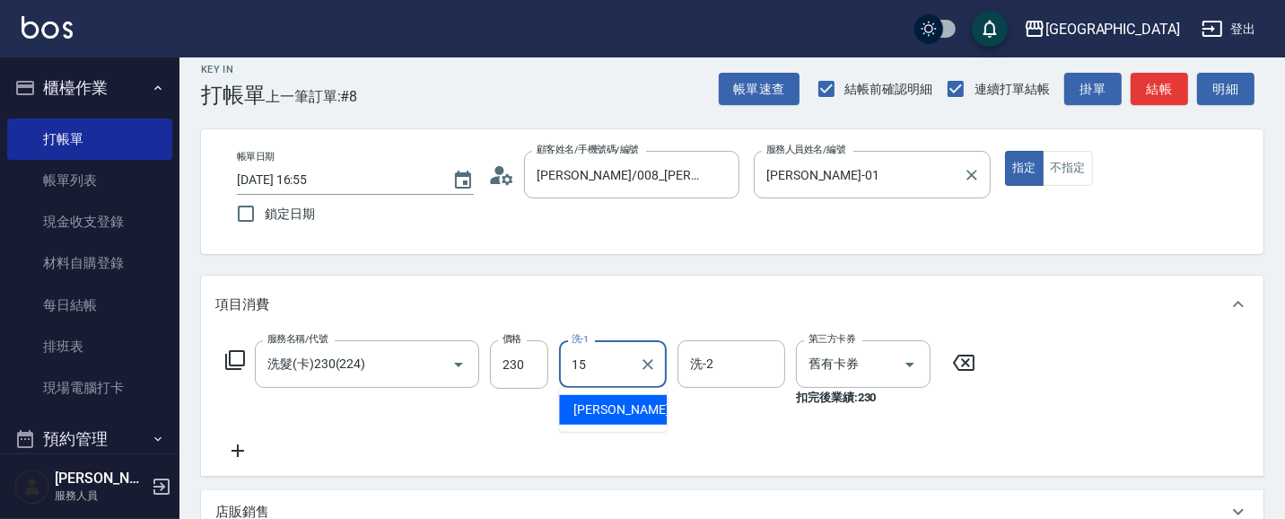
type input "[PERSON_NAME]-15"
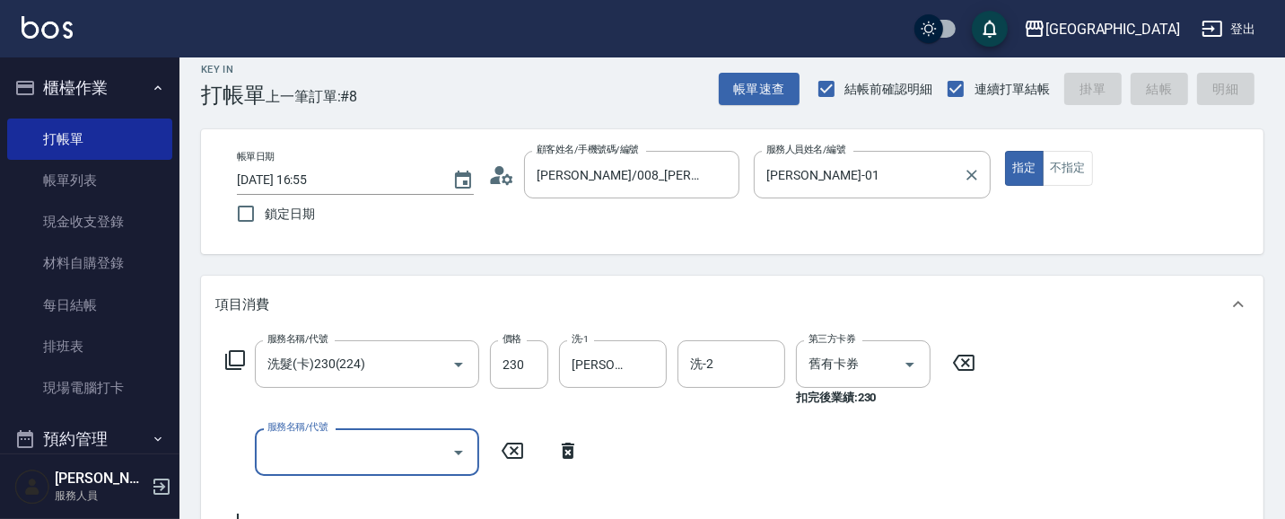
type input "[DATE] 16:56"
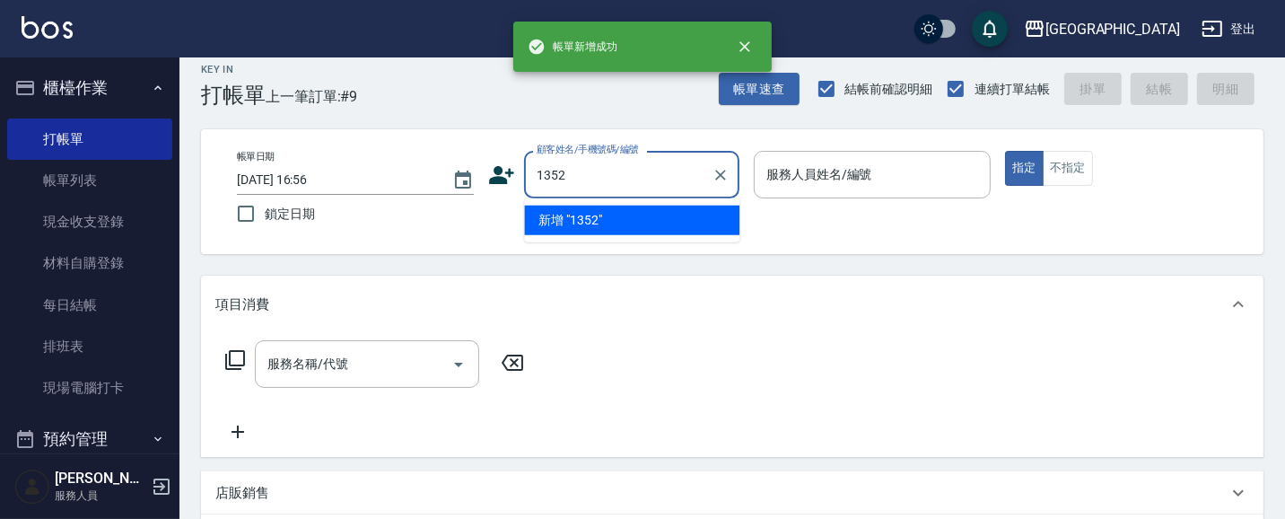
type input "1352"
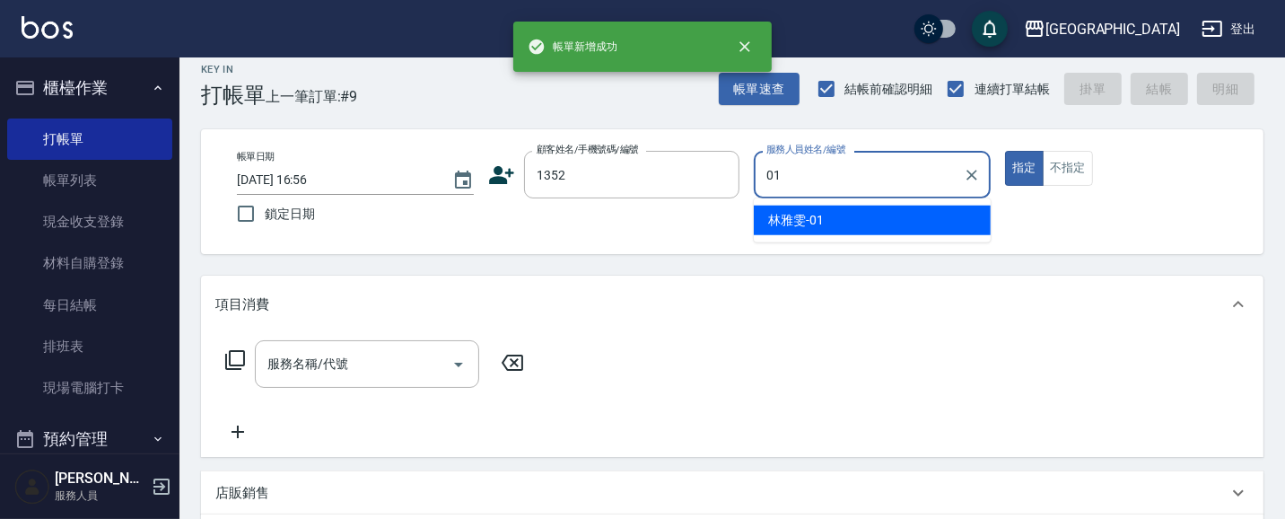
type input "[PERSON_NAME]-01"
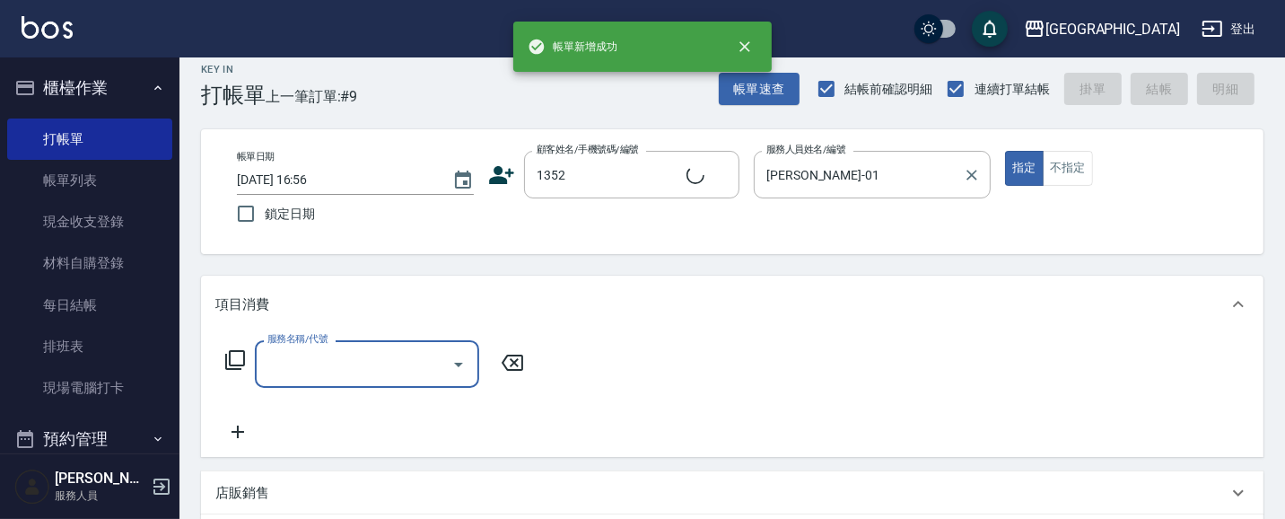
type input "[PERSON_NAME]/0421/1352"
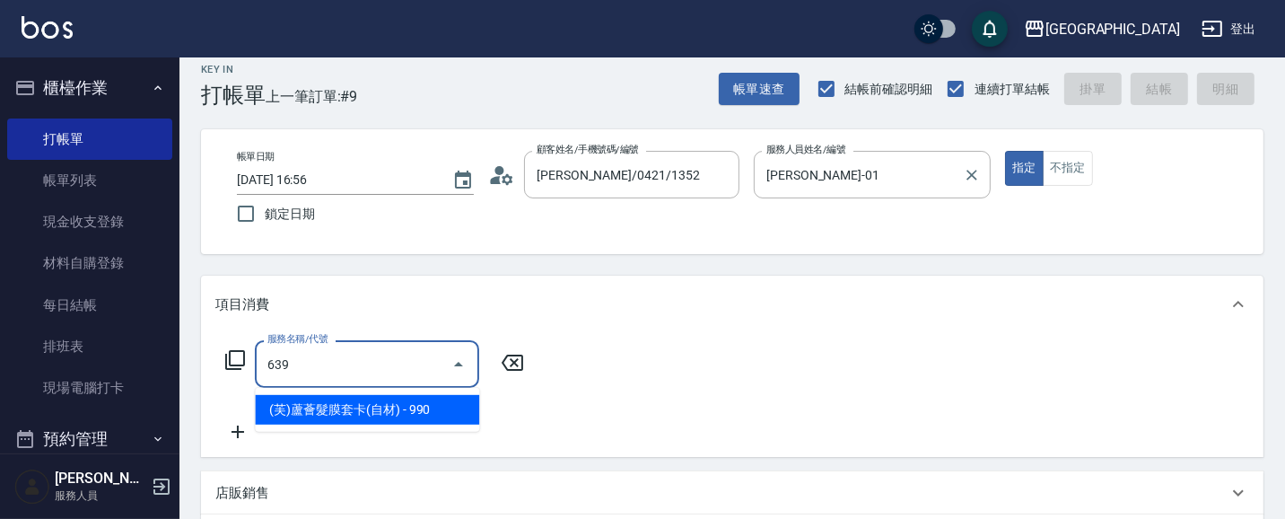
type input "(芙)蘆薈髮膜套卡(自材)(639)"
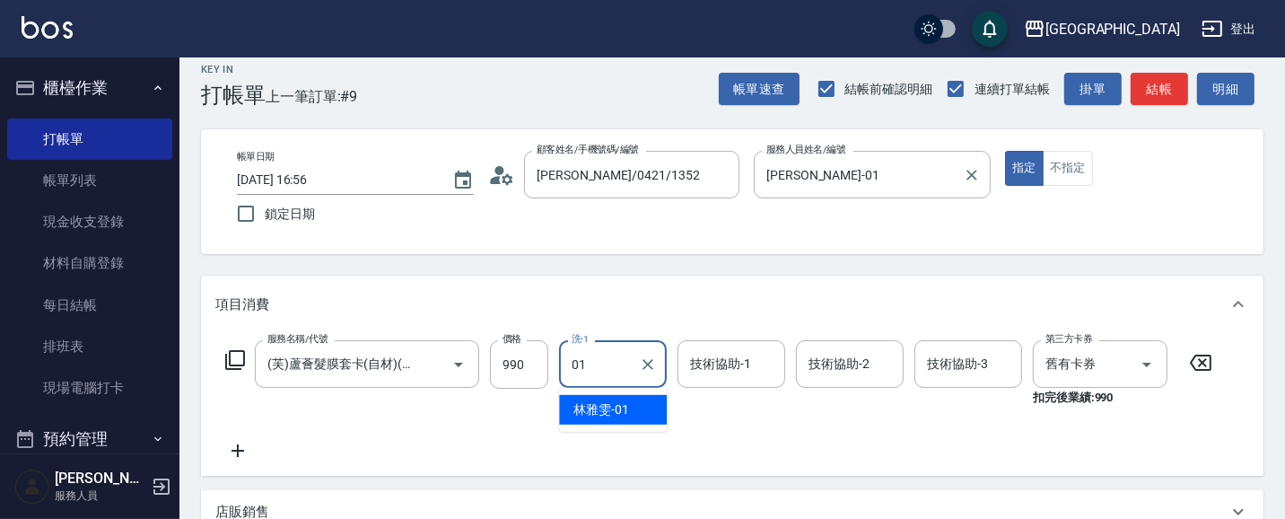
type input "[PERSON_NAME]-01"
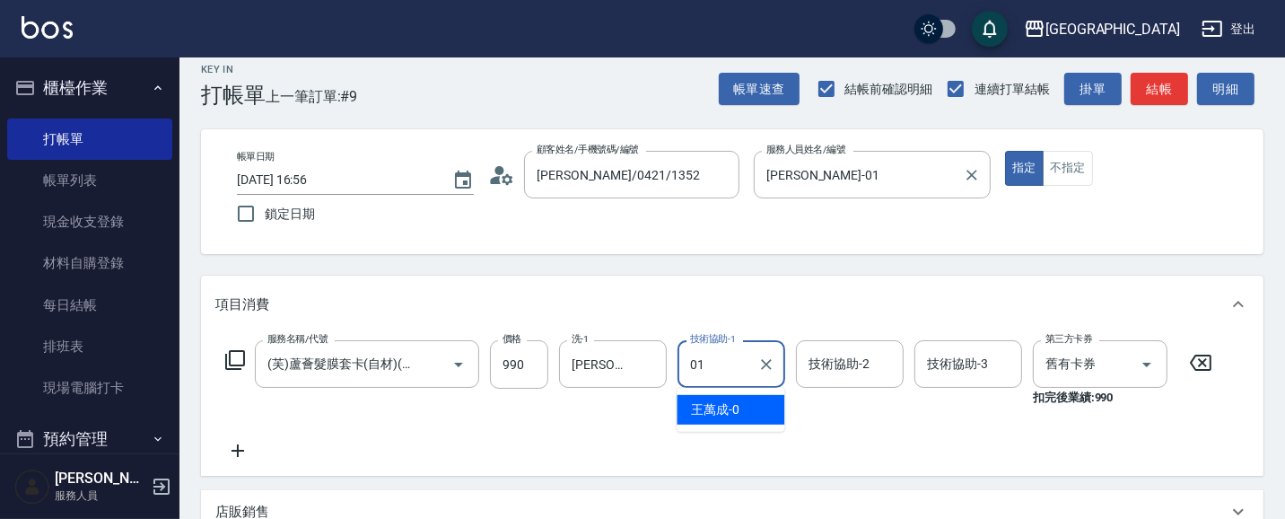
type input "[PERSON_NAME]-01"
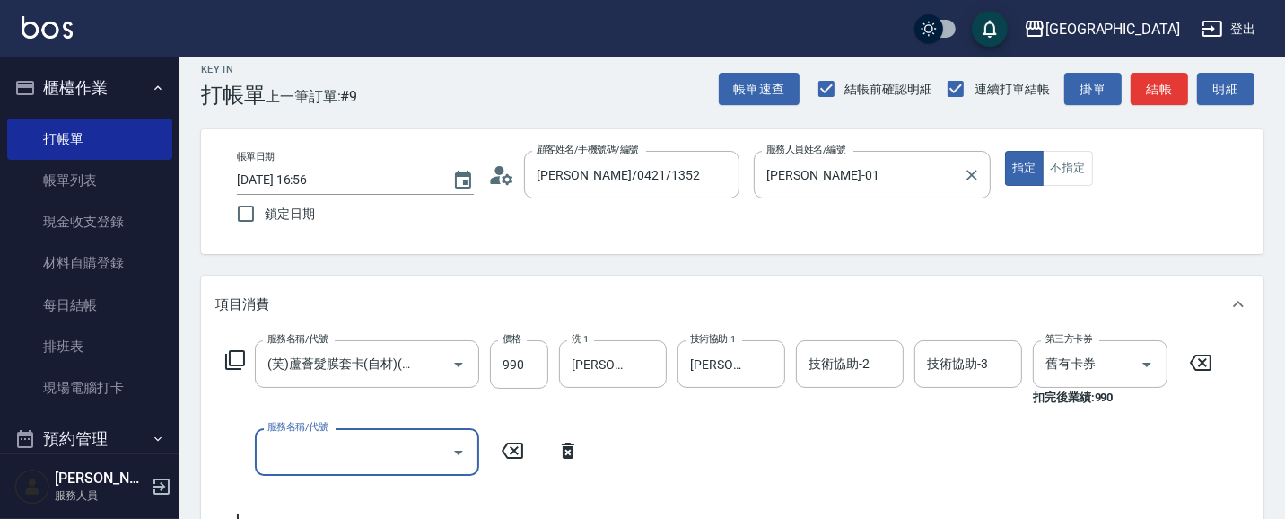
scroll to position [0, 0]
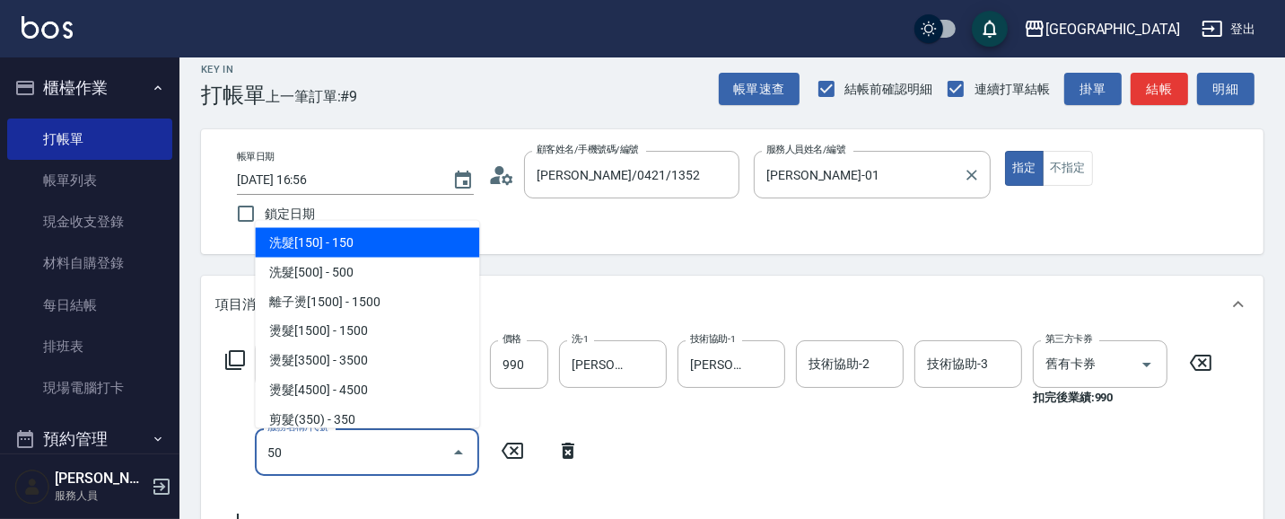
type input "505"
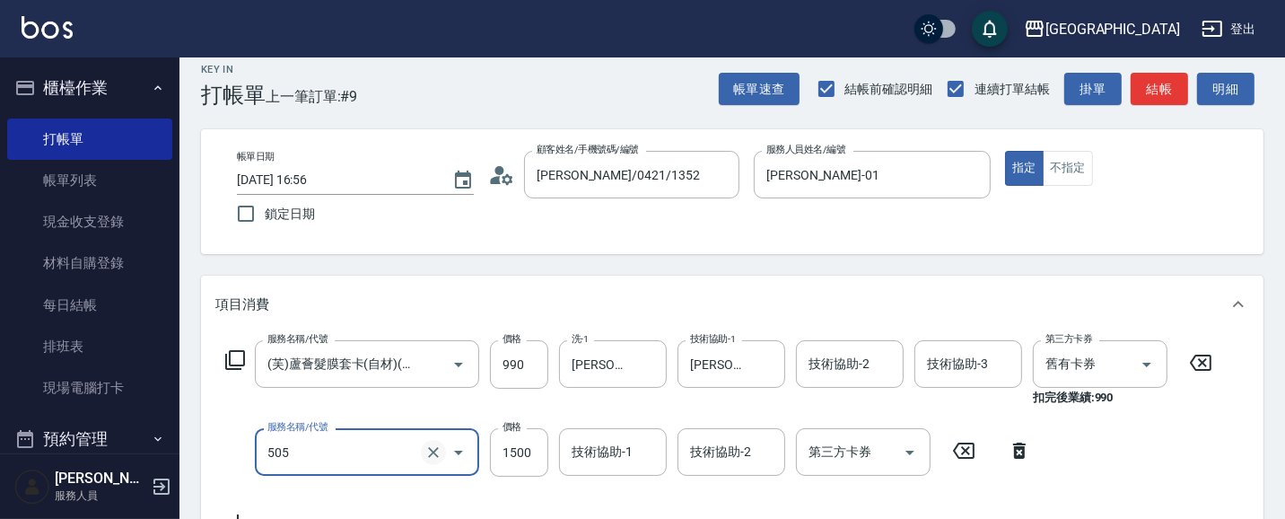
drag, startPoint x: 431, startPoint y: 454, endPoint x: 433, endPoint y: 438, distance: 16.4
click at [431, 452] on icon "Clear" at bounding box center [433, 452] width 18 height 18
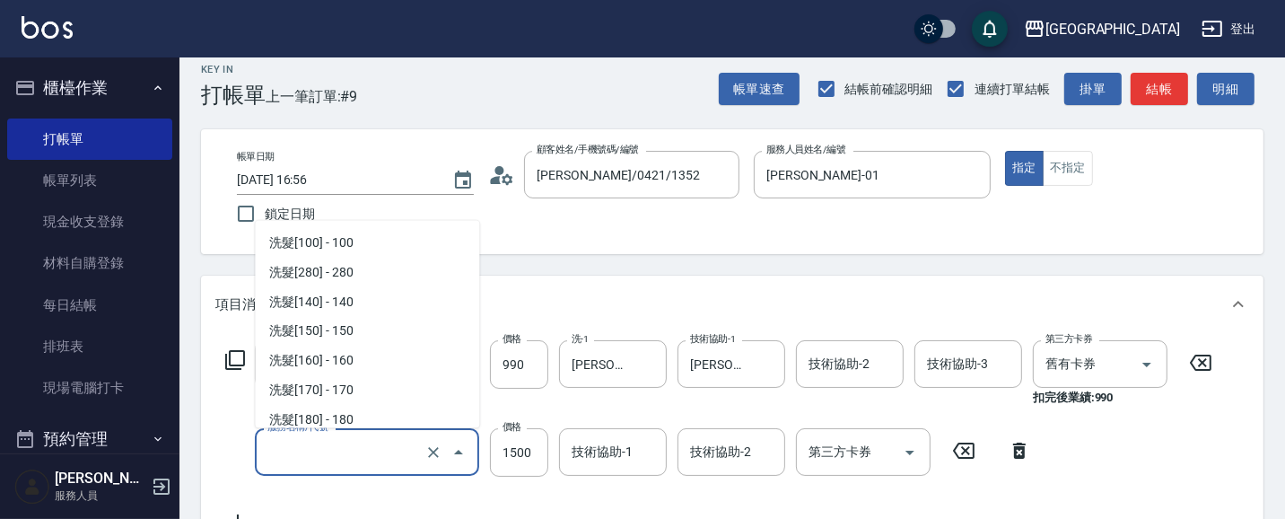
drag, startPoint x: 356, startPoint y: 460, endPoint x: 365, endPoint y: 369, distance: 91.9
click at [356, 458] on input "服務名稱/代號" at bounding box center [342, 451] width 158 height 31
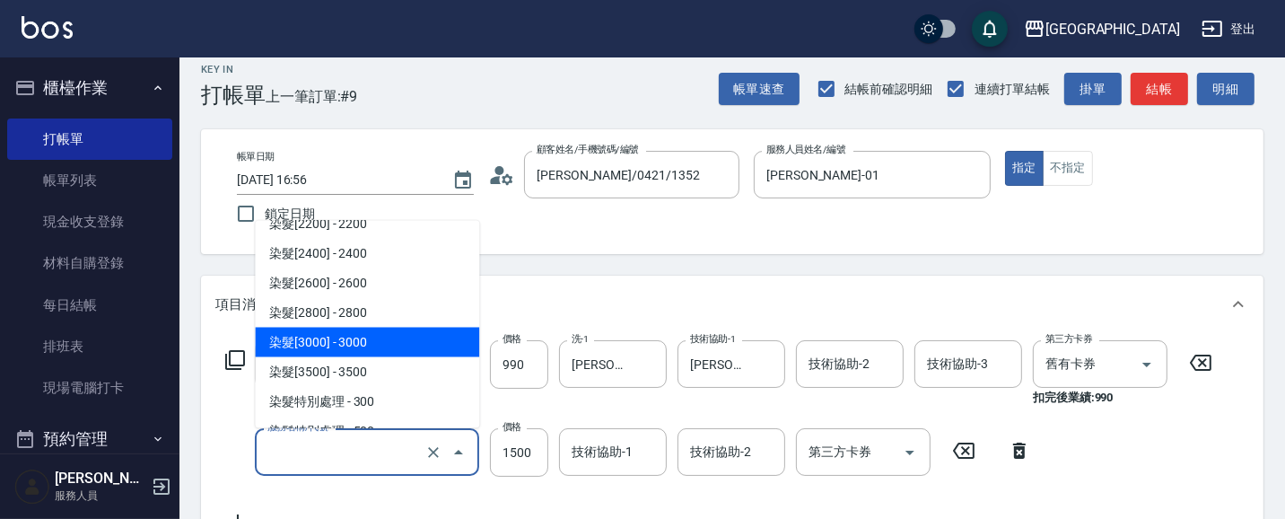
scroll to position [1854, 0]
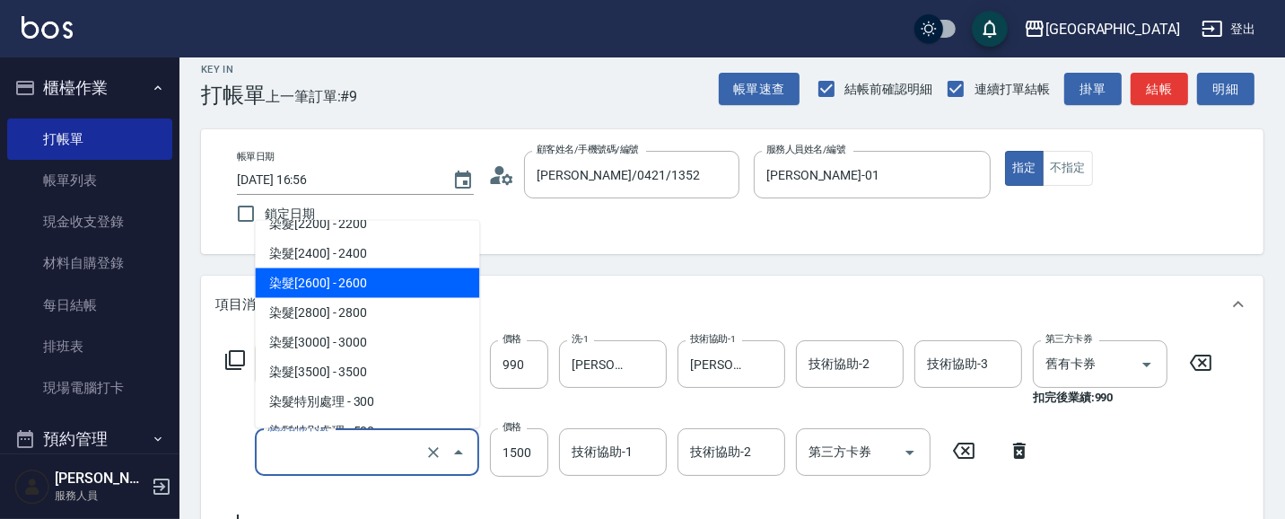
click at [370, 279] on span "染髮[2600] - 2600" at bounding box center [367, 282] width 224 height 30
type input "染髮[2600](511)"
type input "2600"
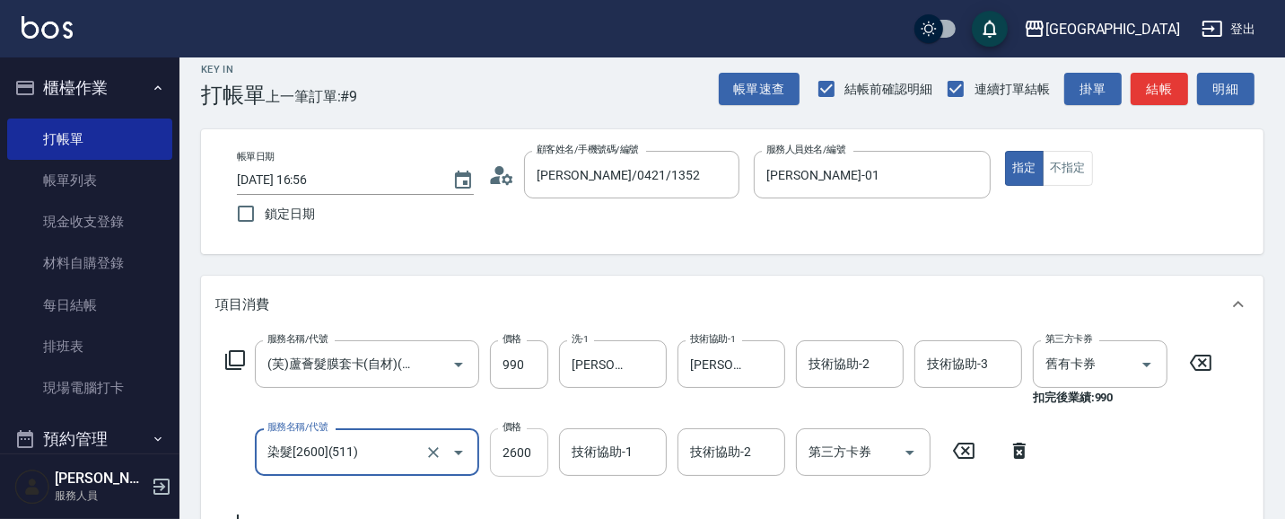
type input "染髮[2600](511)"
click at [535, 456] on input "2600" at bounding box center [519, 452] width 58 height 48
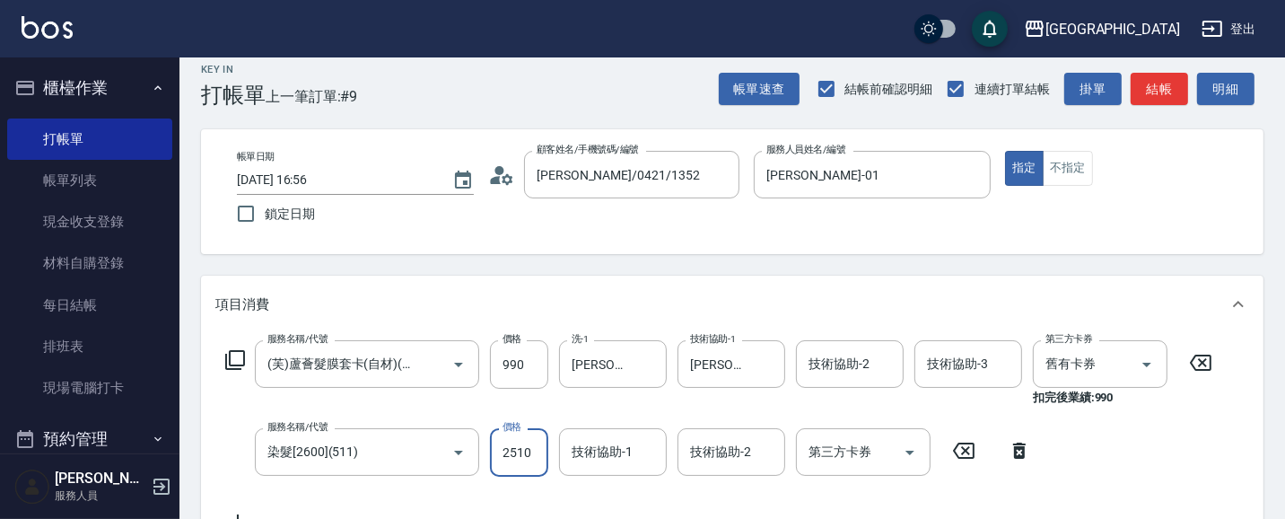
type input "2510"
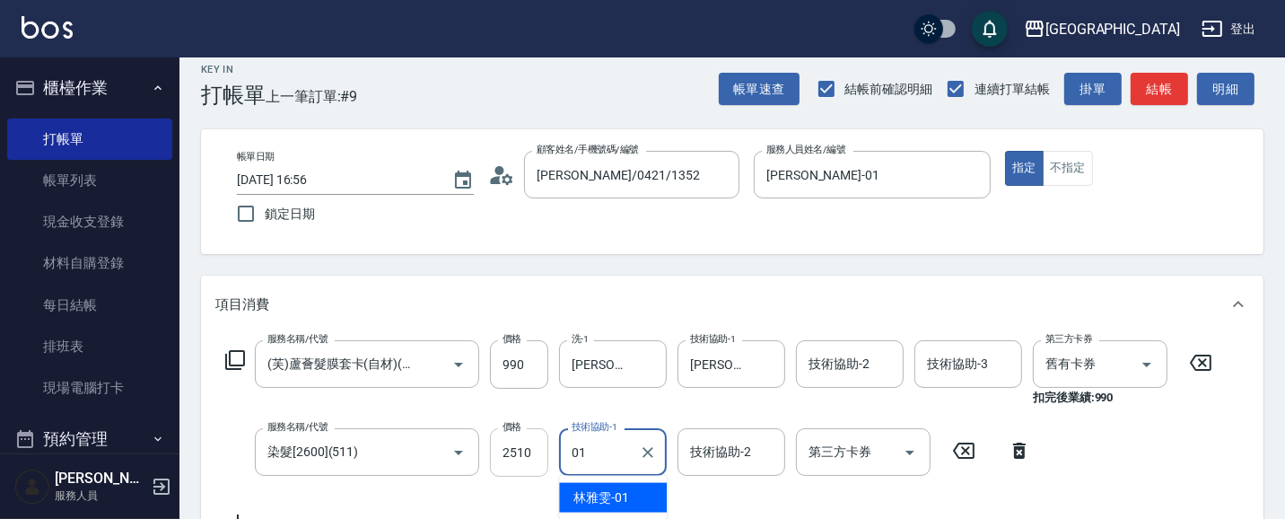
type input "[PERSON_NAME]-01"
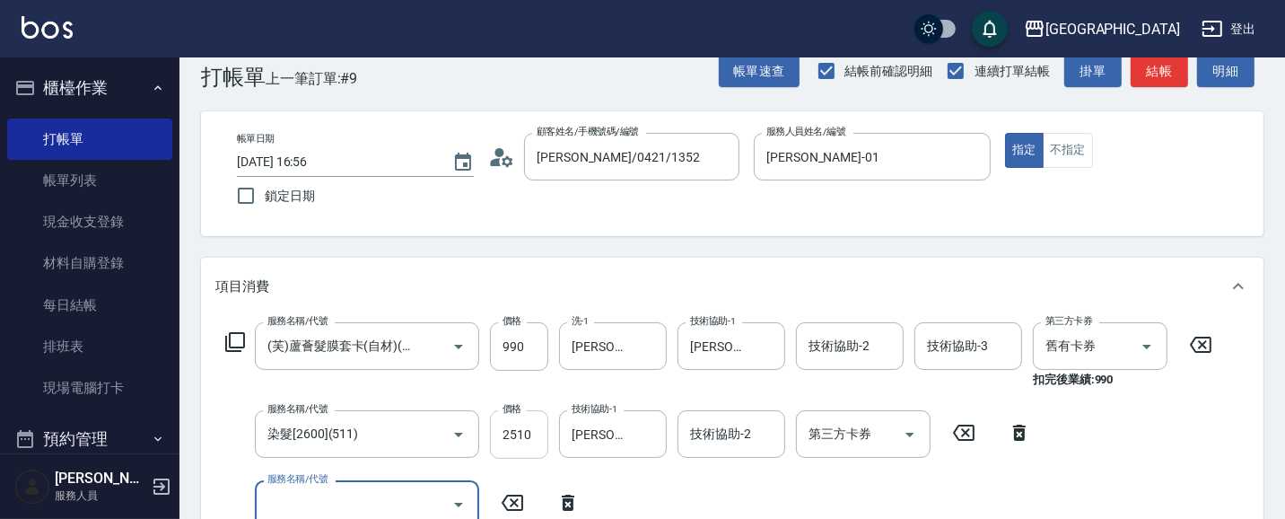
scroll to position [0, 0]
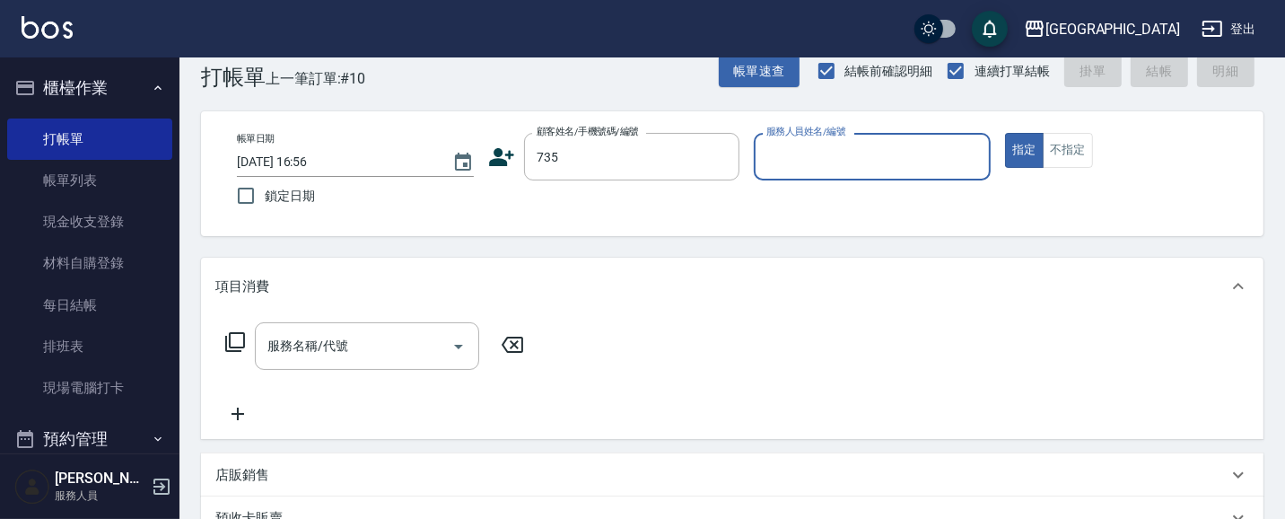
type input "735"
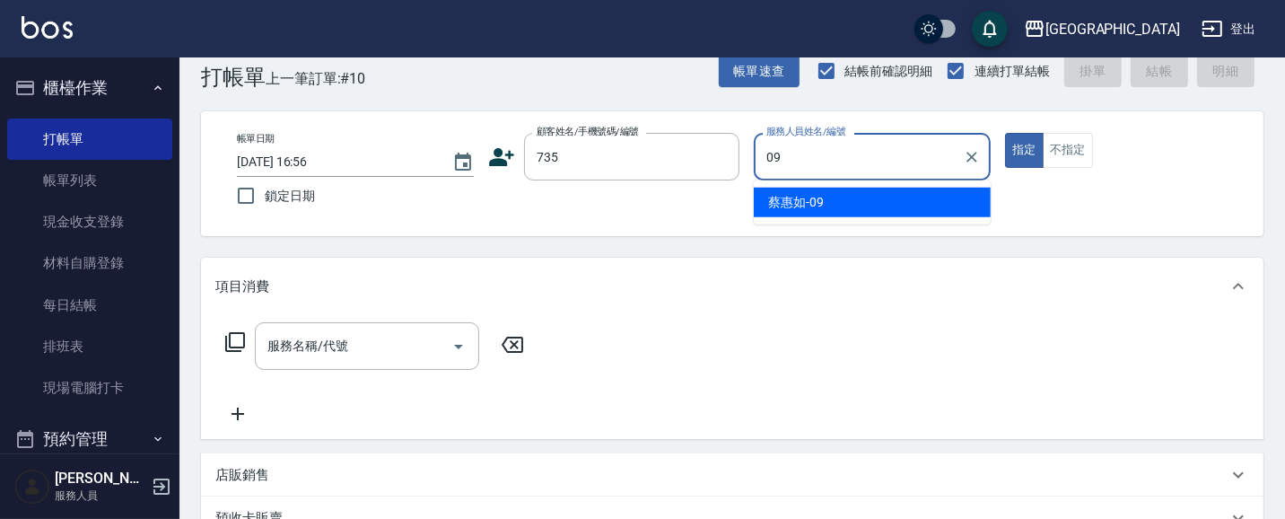
type input "[PERSON_NAME]-09"
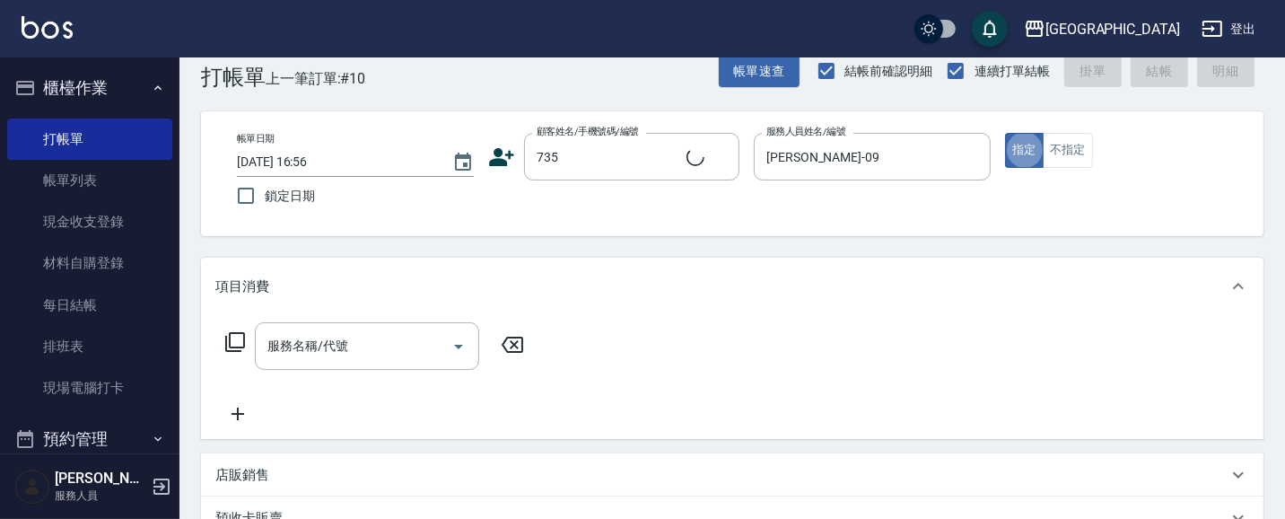
type input "[PERSON_NAME]/ 0958338986/735"
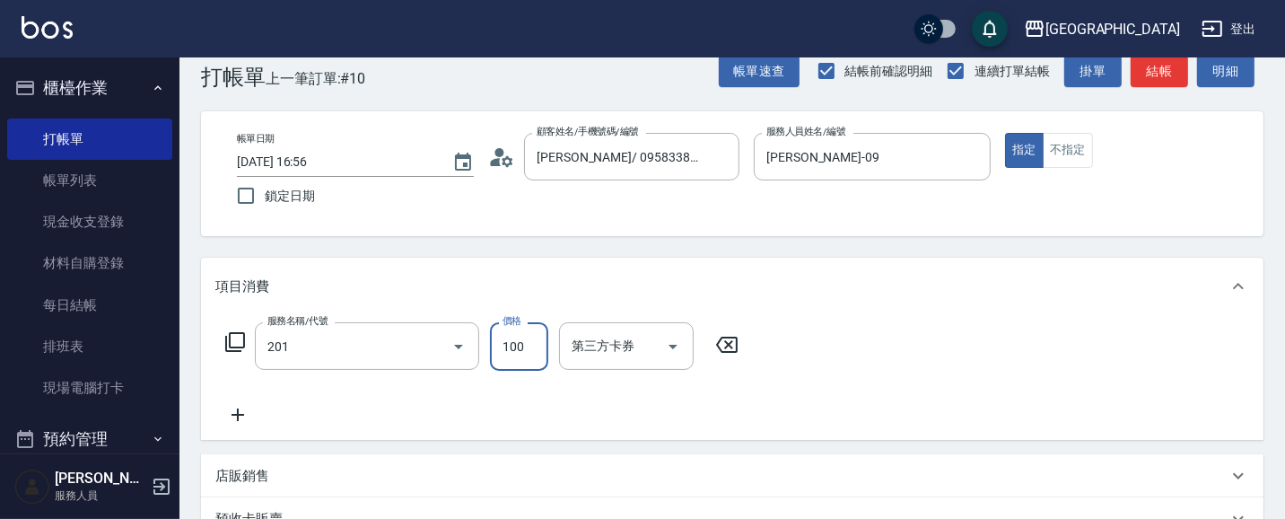
type input "洗髮[100](201)"
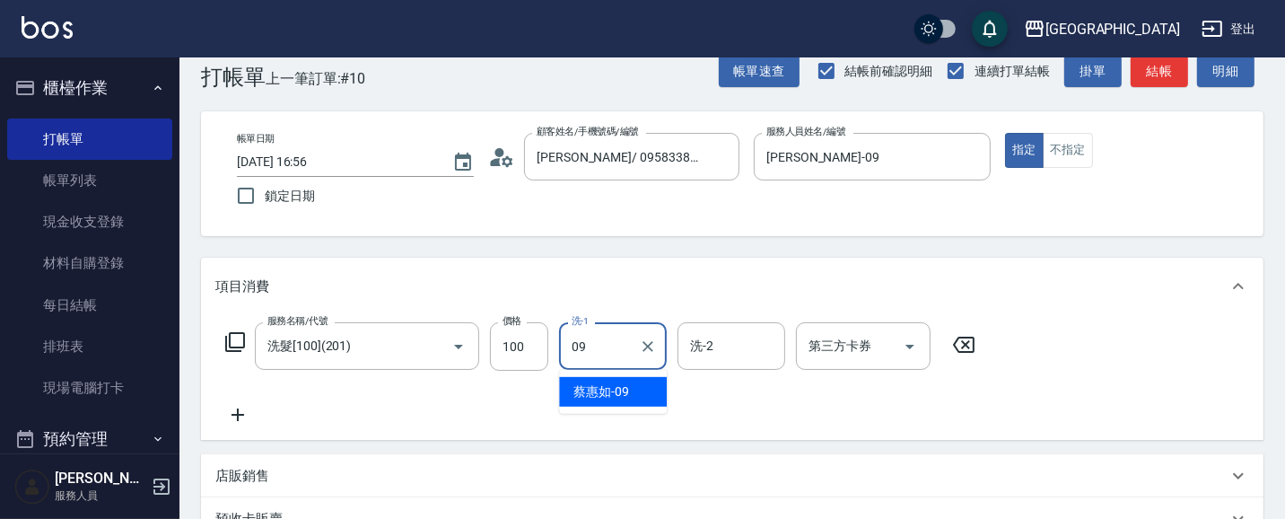
type input "[PERSON_NAME]-09"
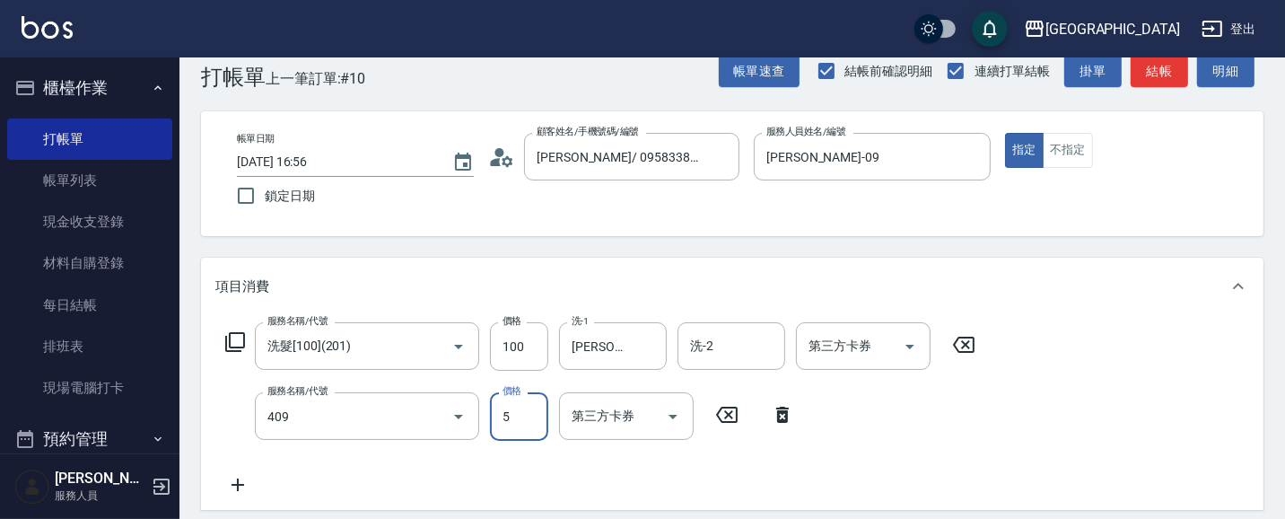
type input "剪髮(550)(409)"
type input "580"
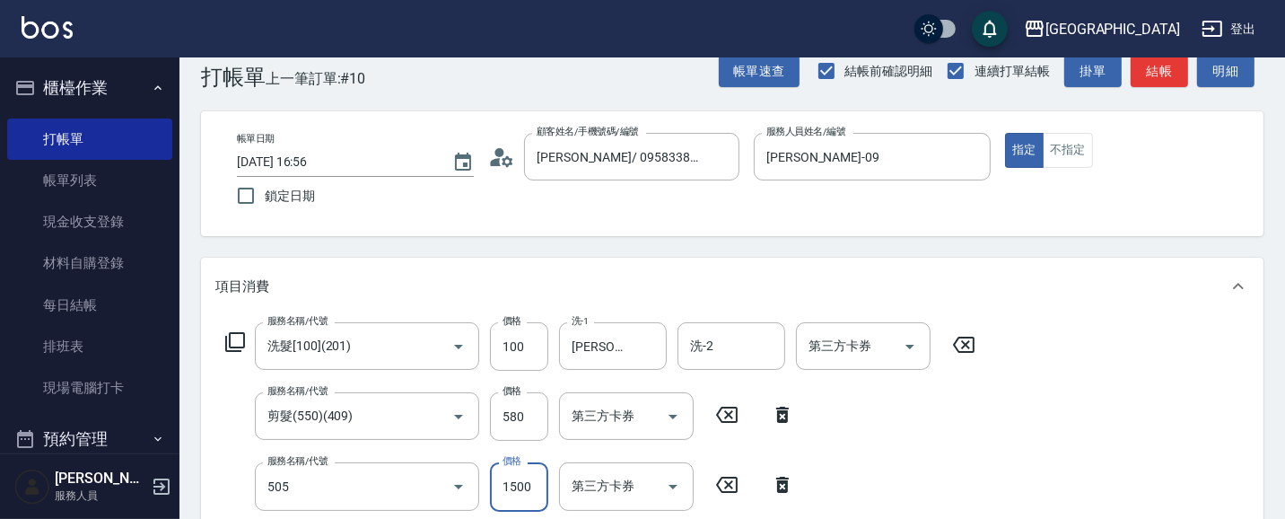
type input "染髮[1500](505)"
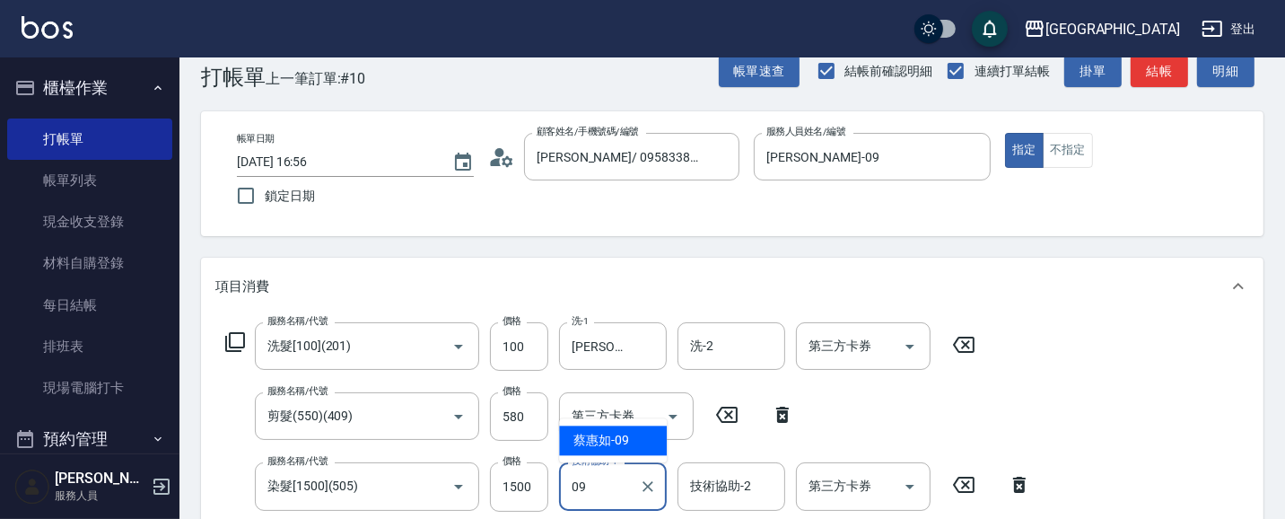
type input "[PERSON_NAME]-09"
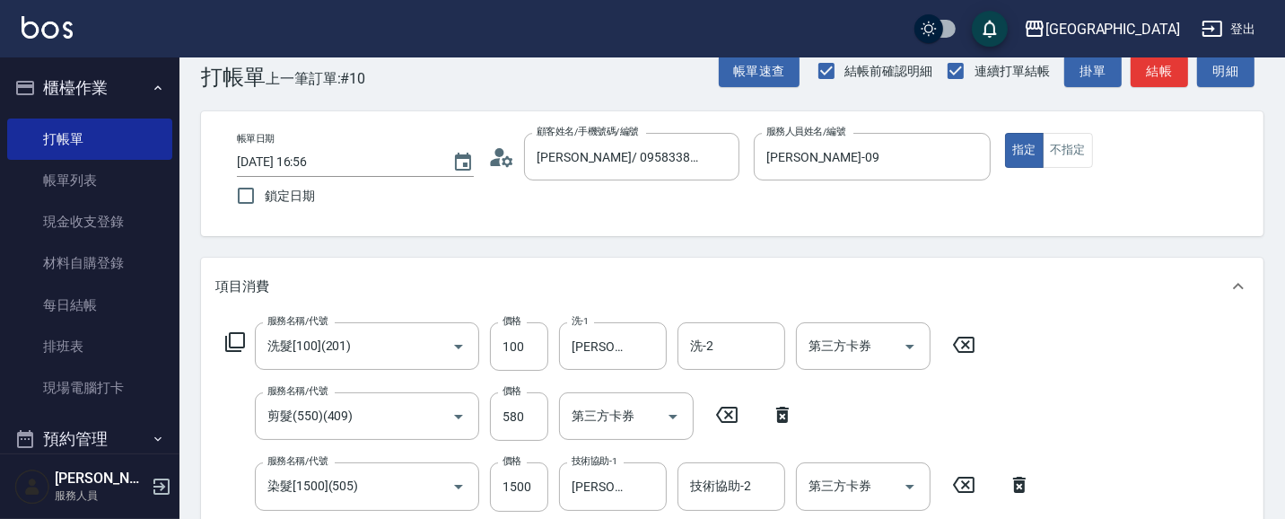
scroll to position [329, 0]
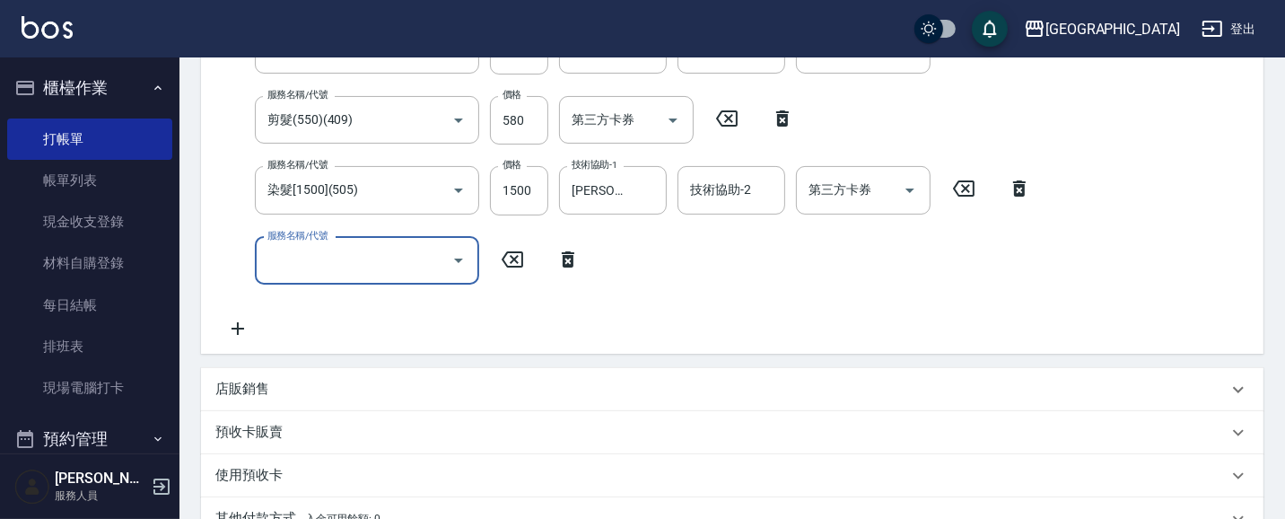
type input "[DATE] 16:57"
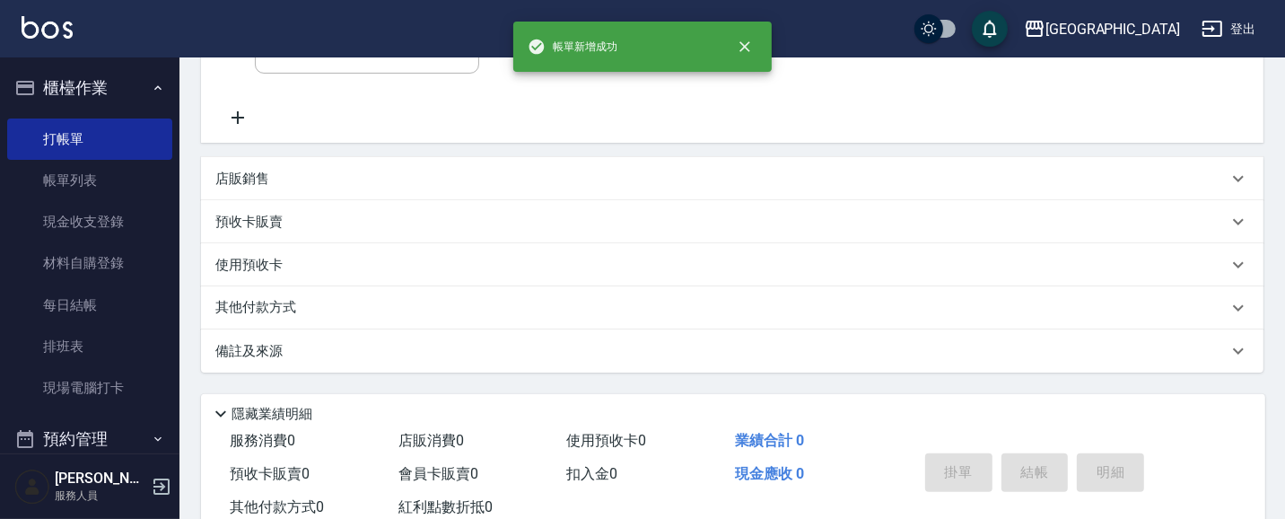
scroll to position [0, 0]
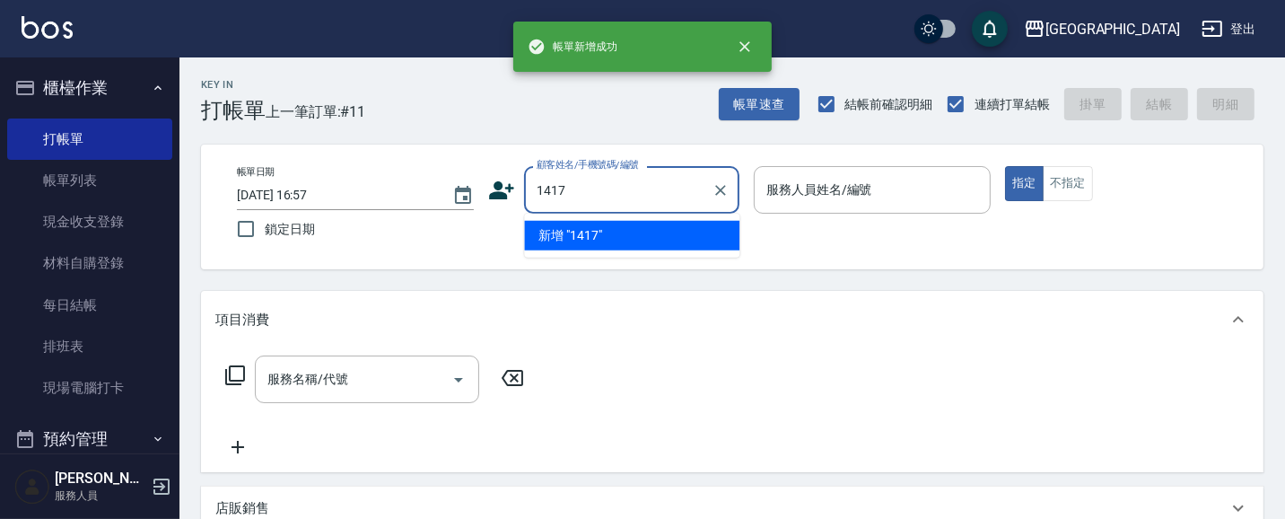
type input "1417"
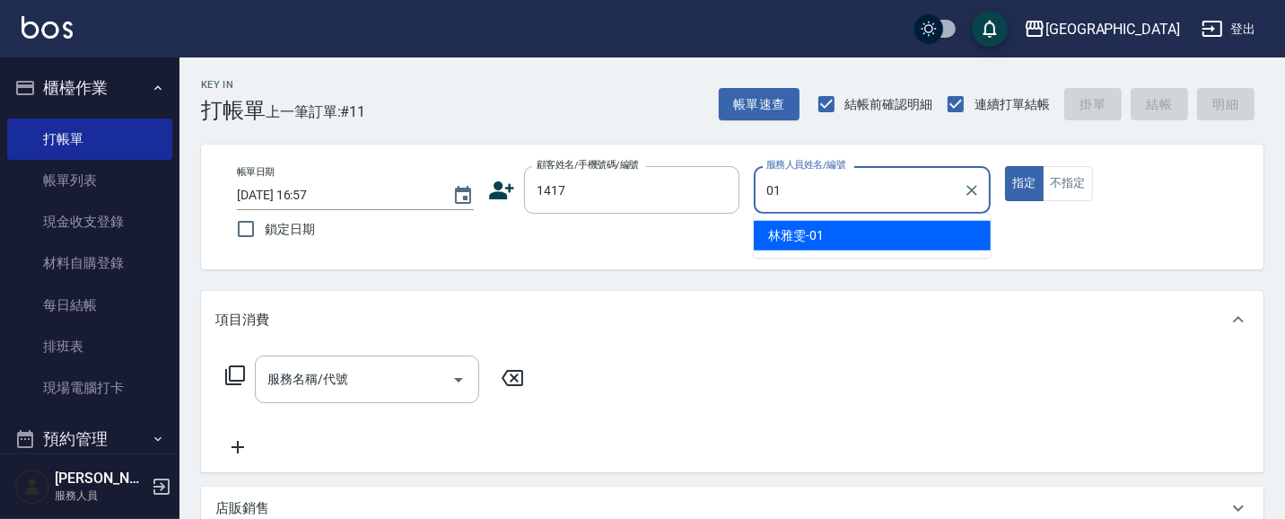
type input "[PERSON_NAME]-01"
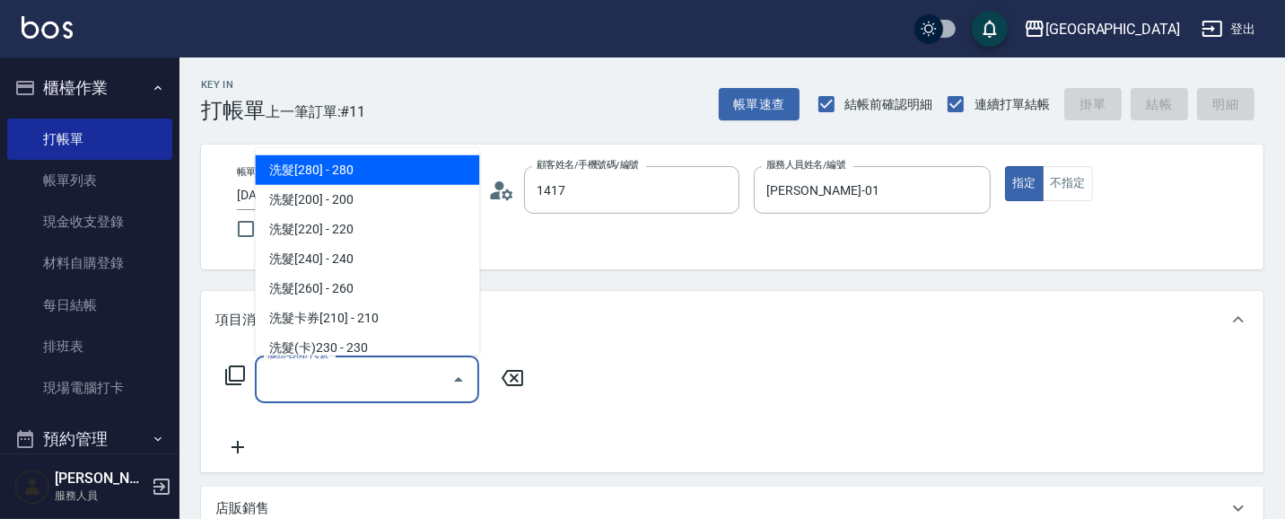
type input "[PERSON_NAME]/0932860184/1417"
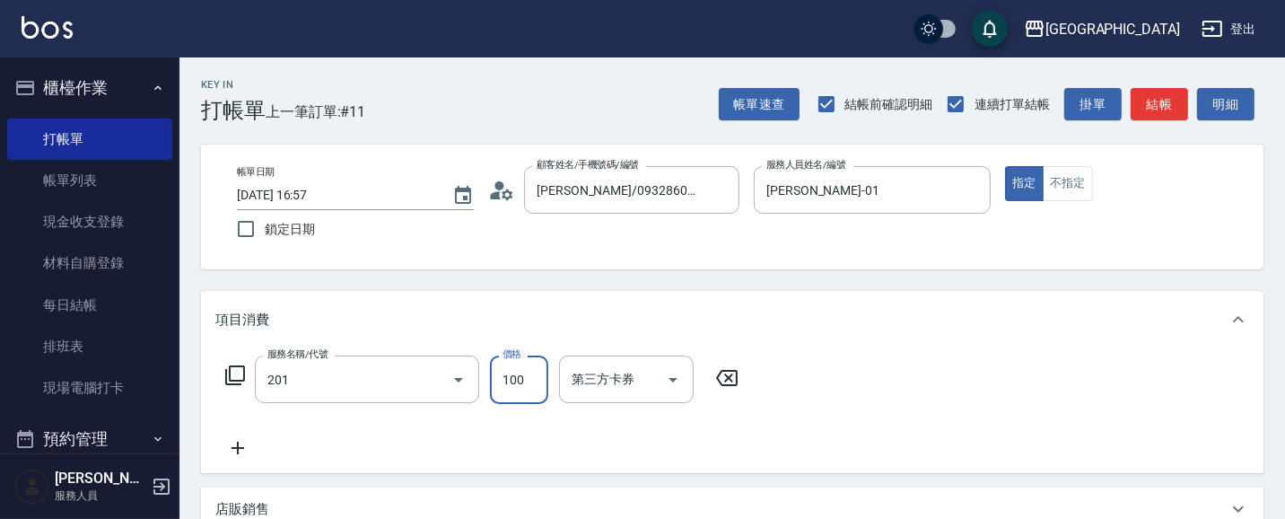
type input "洗髮[100](201)"
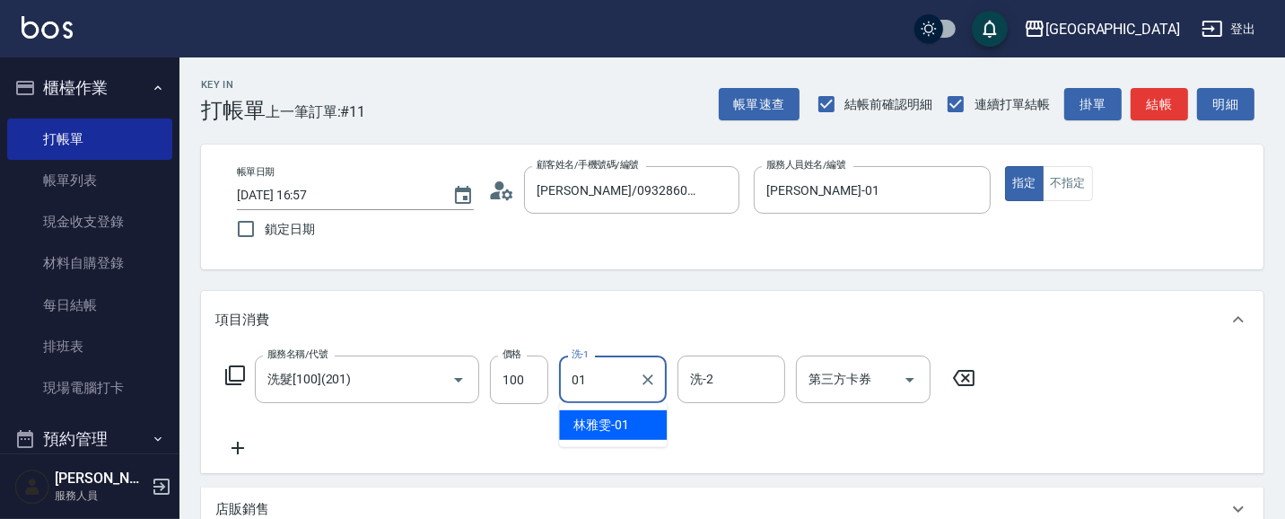
type input "[PERSON_NAME]-01"
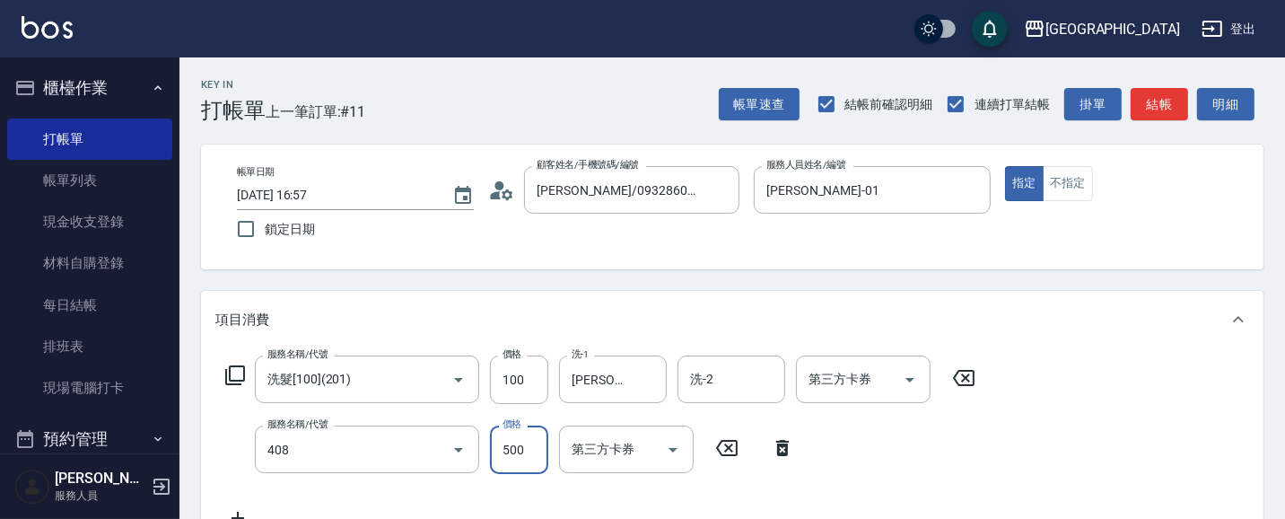
type input "剪髮(500)(408)"
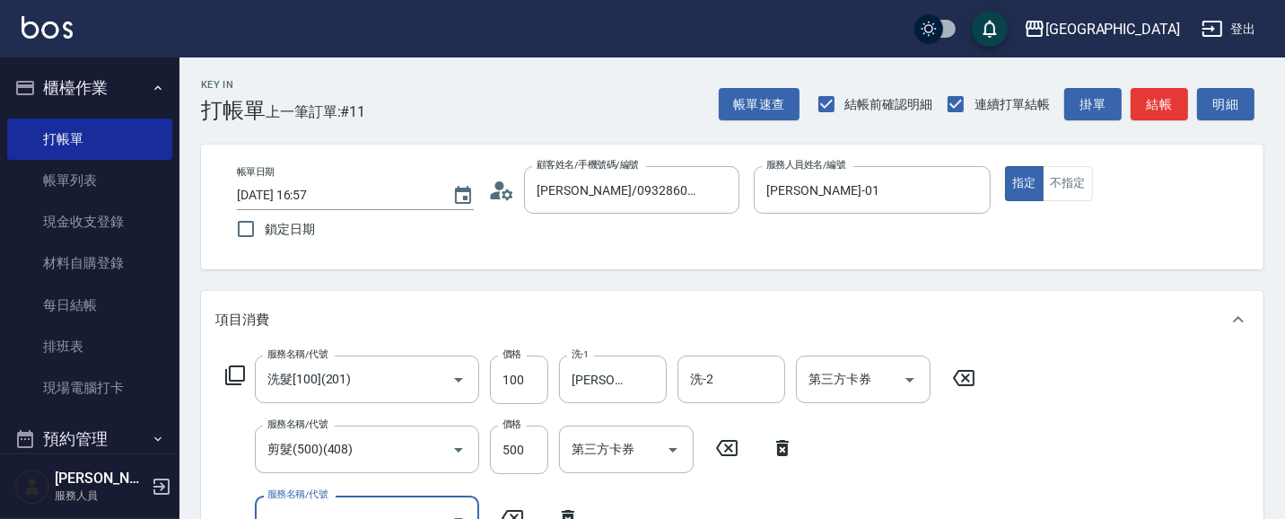
scroll to position [15, 0]
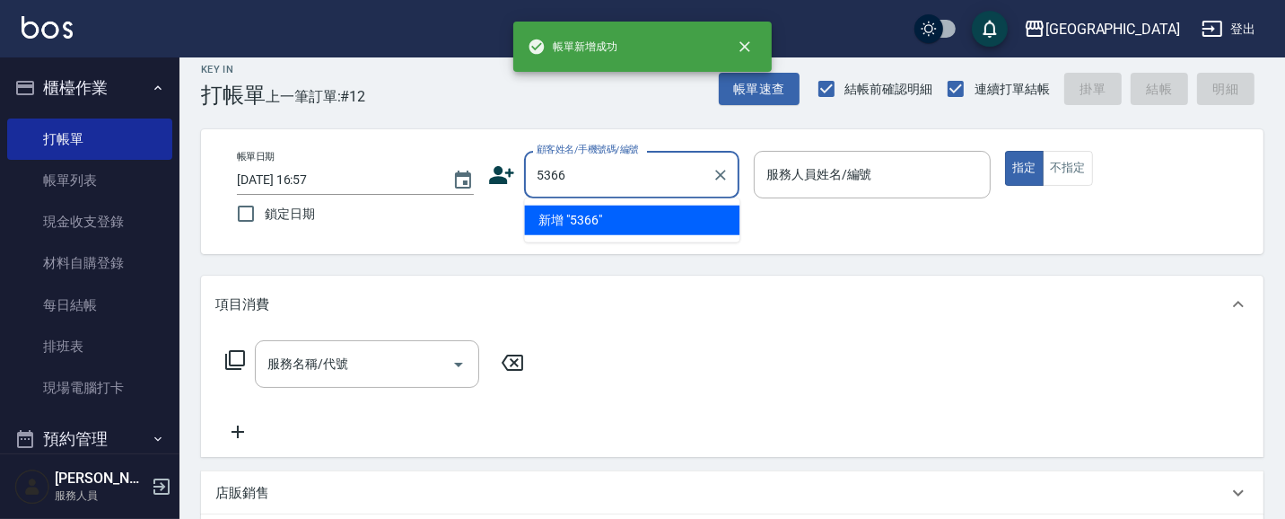
type input "5366"
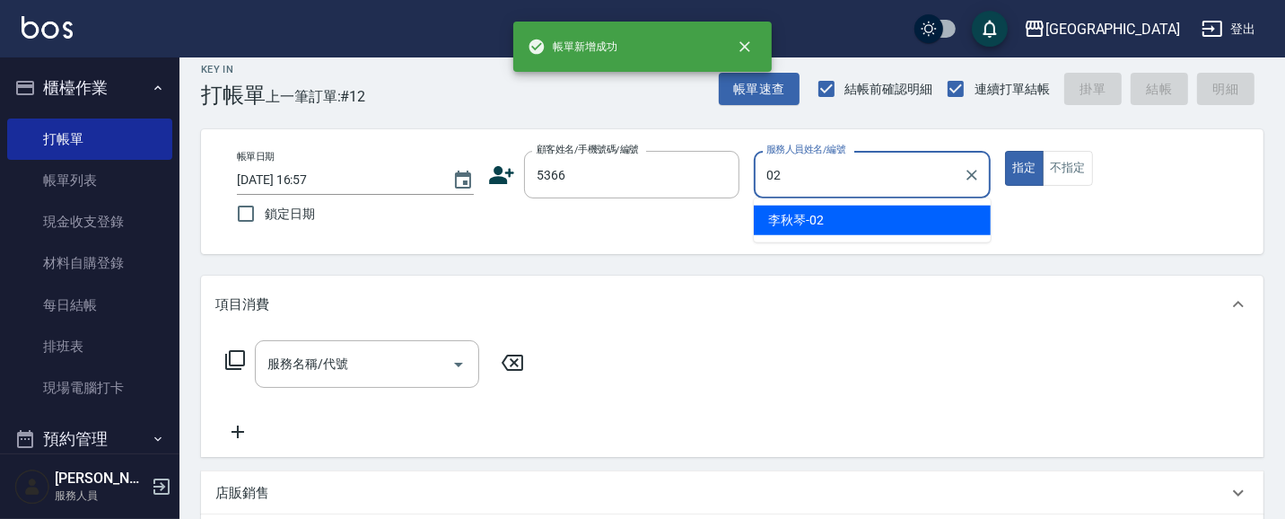
type input "[PERSON_NAME]-02"
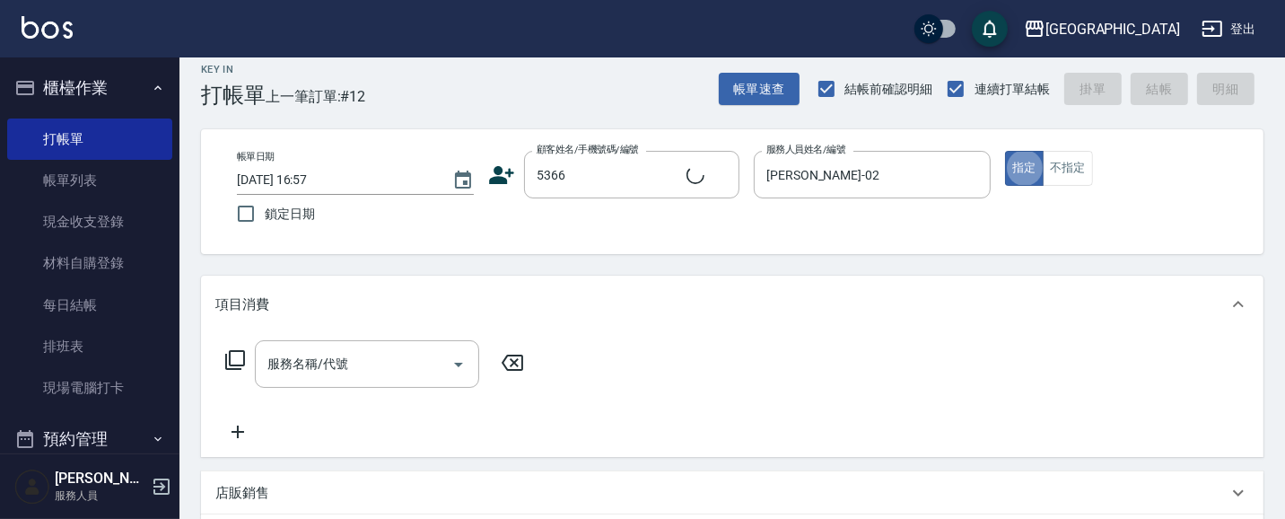
type input "[PERSON_NAME]/0933911845/5366"
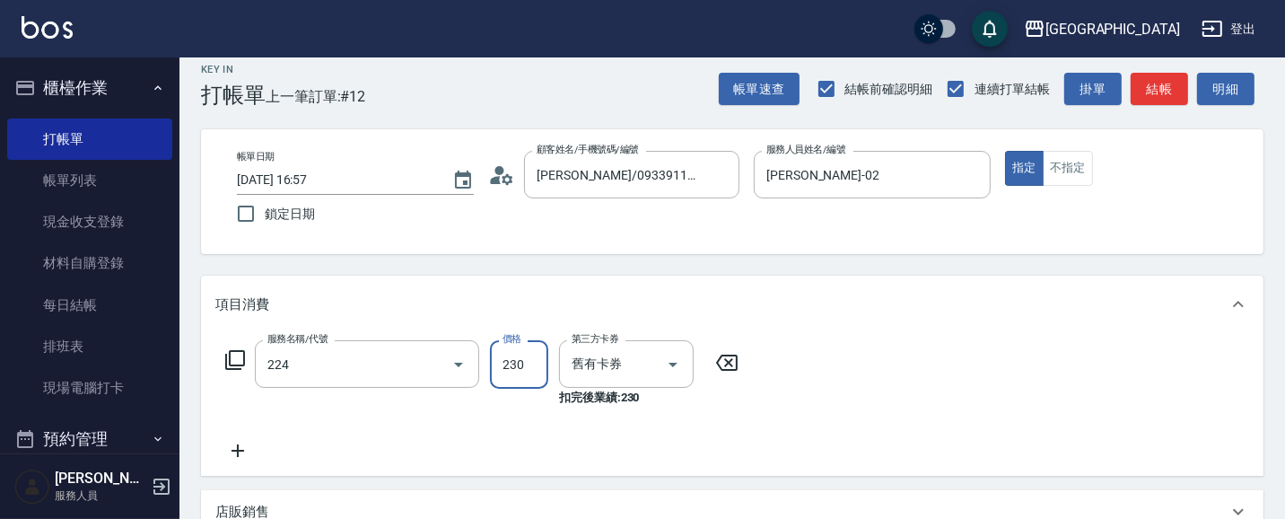
type input "洗髮(卡)230(224)"
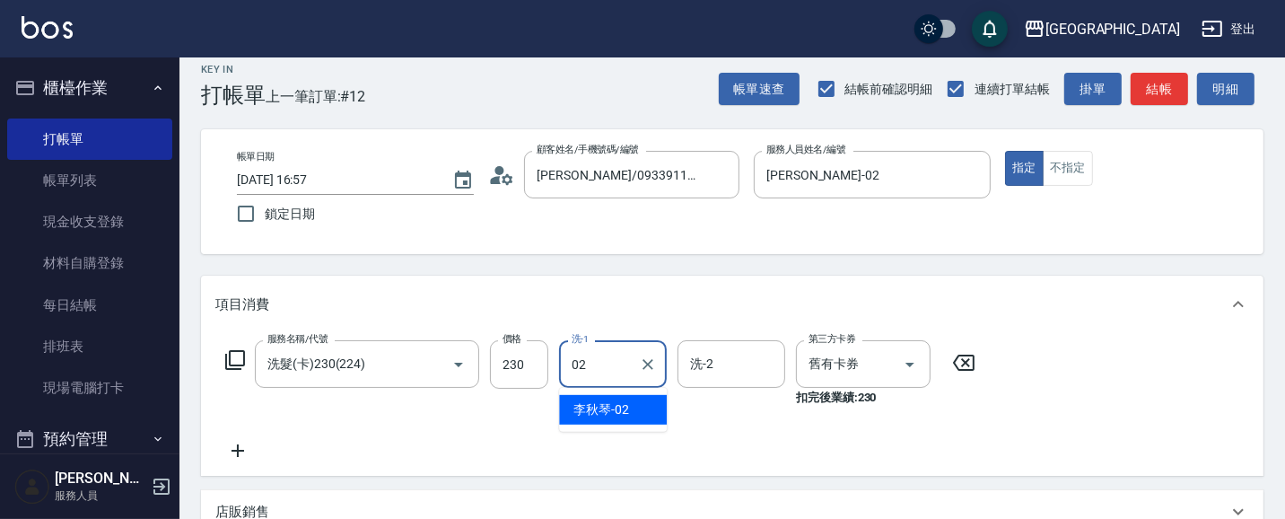
type input "[PERSON_NAME]-02"
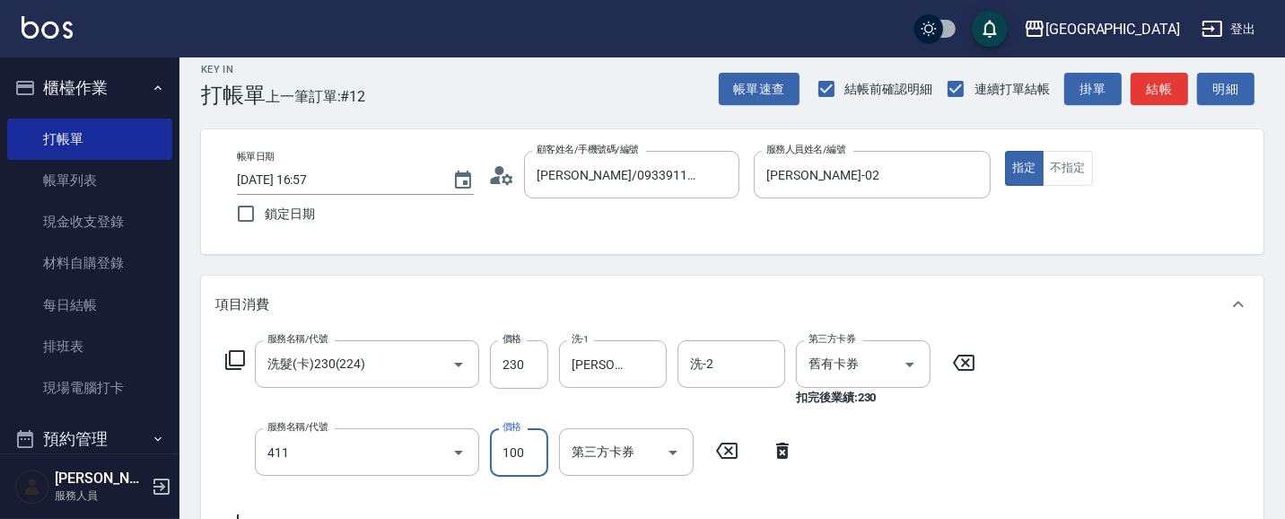
type input "剪髮(100)(411)"
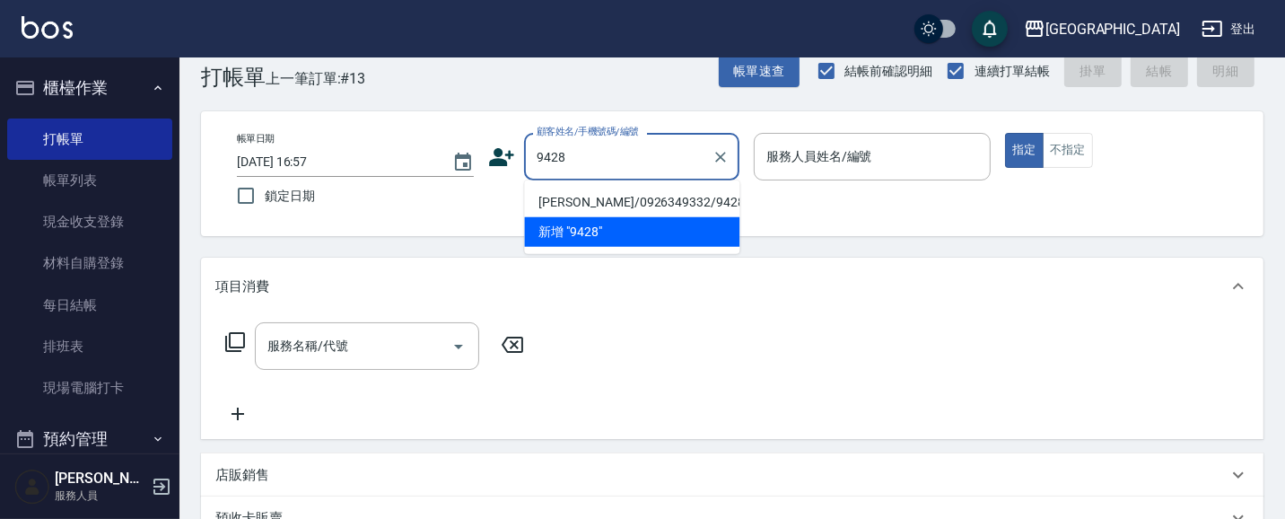
type input "[PERSON_NAME]/0926349332/9428"
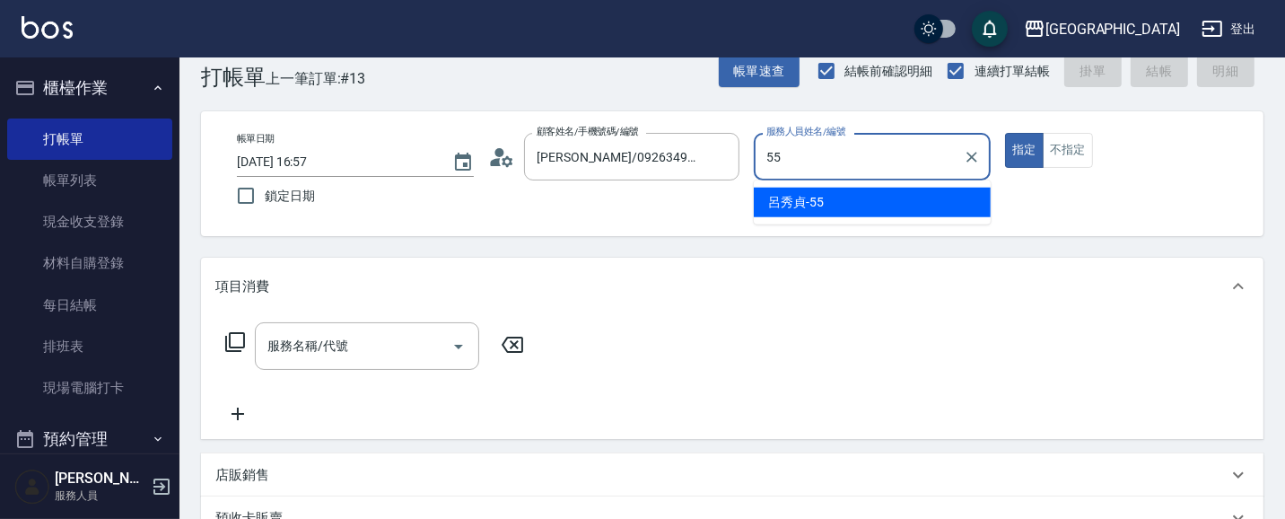
type input "[PERSON_NAME]-55"
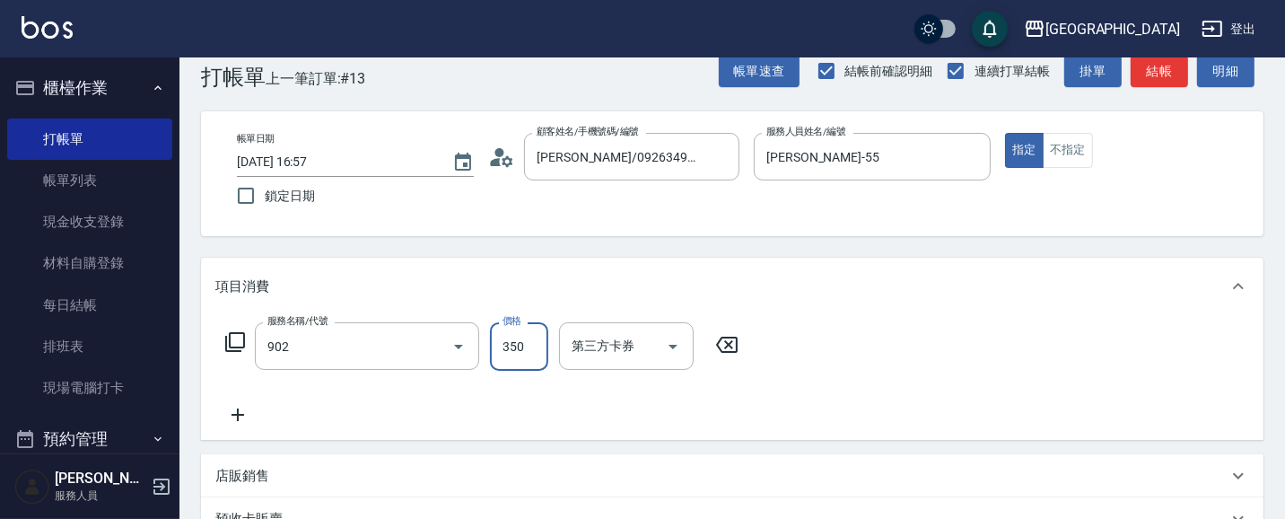
type input "修腳(902)"
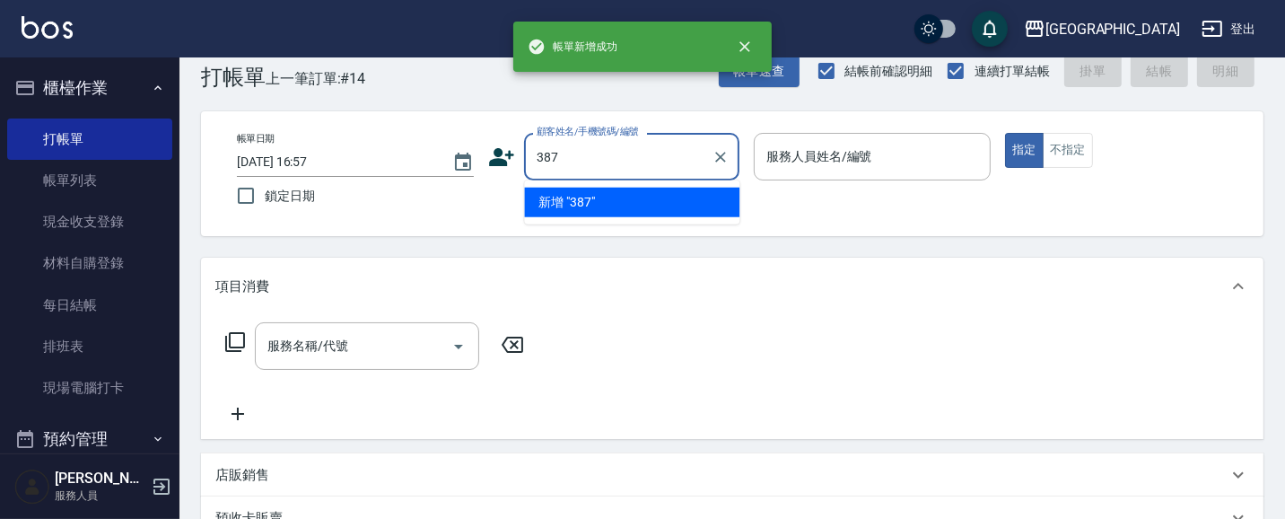
type input "387"
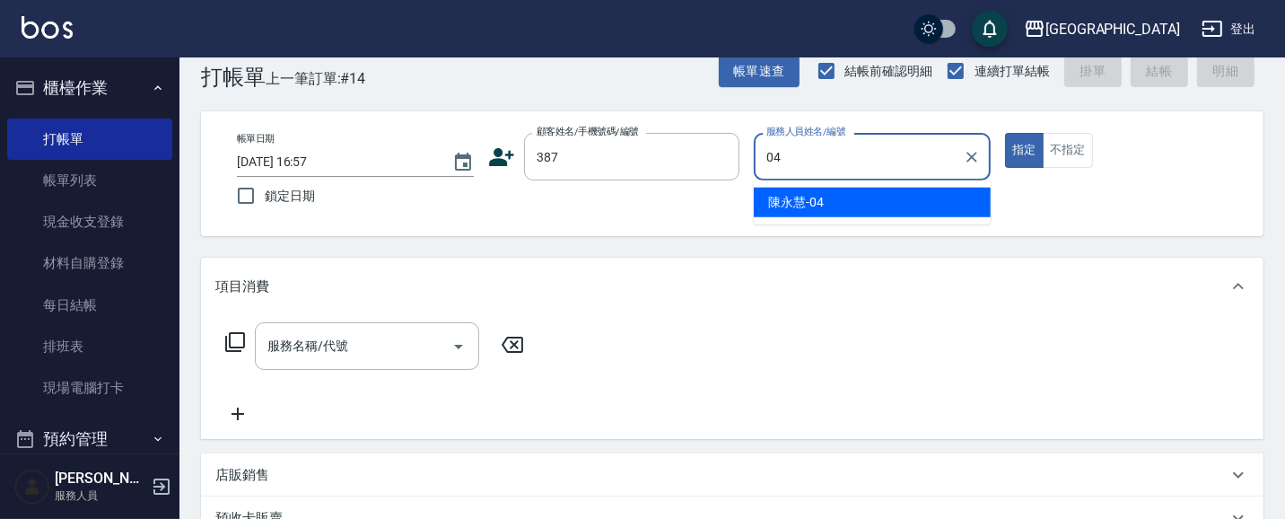
type input "[PERSON_NAME]-04"
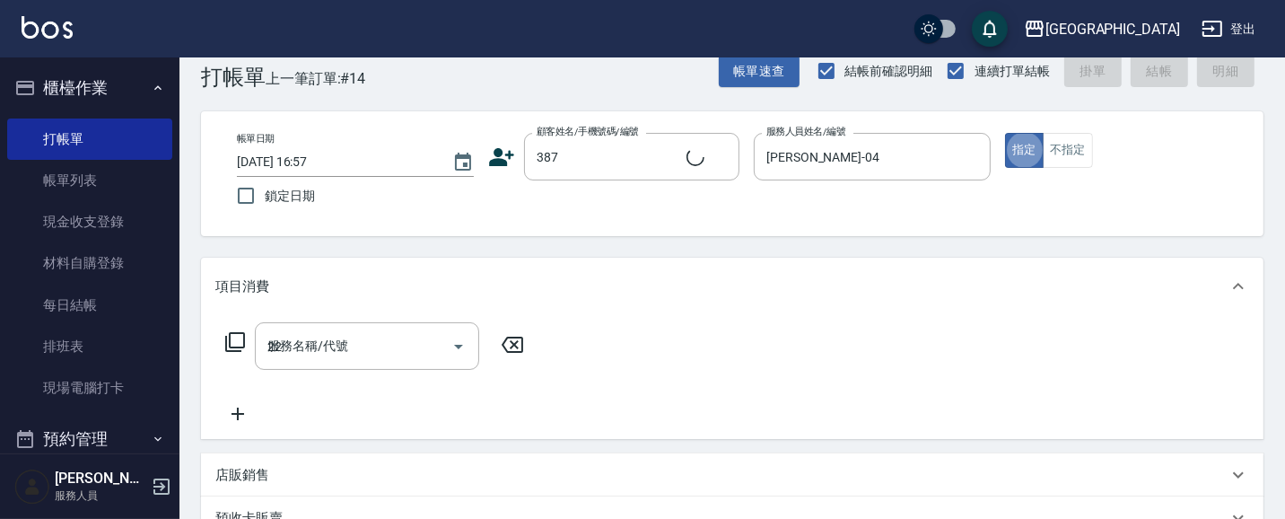
type input "220"
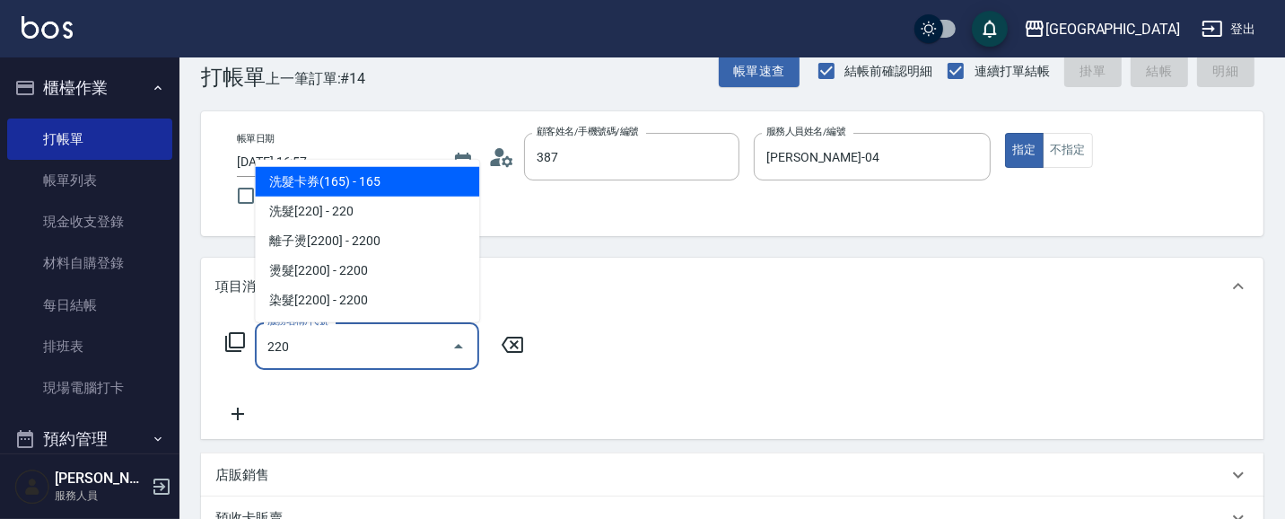
type input "林金箱/0978929373/387"
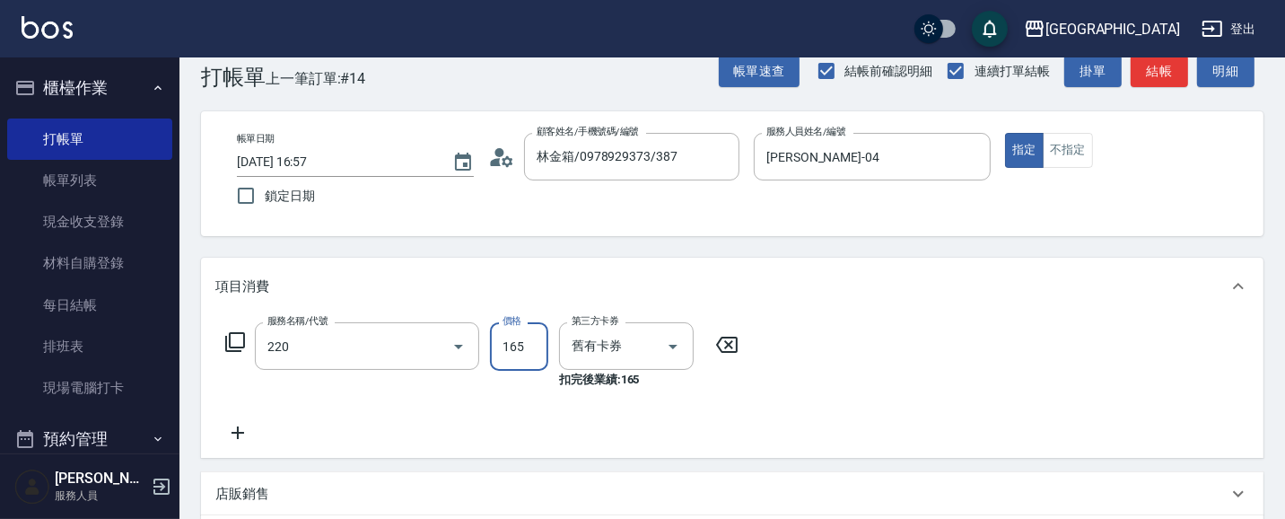
type input "洗髮卡券(165)(220)"
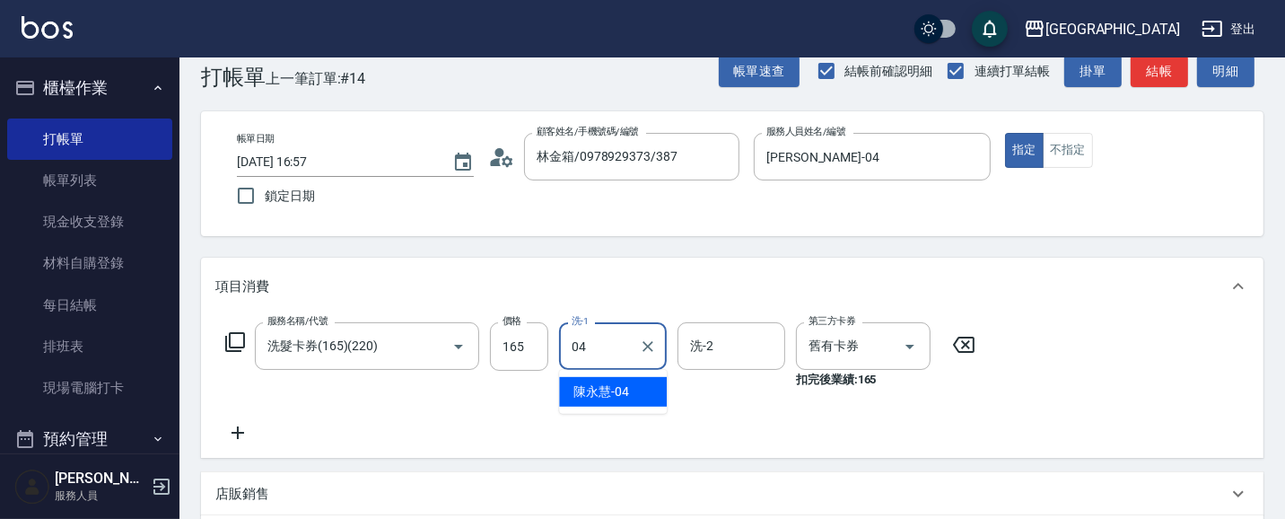
type input "[PERSON_NAME]-04"
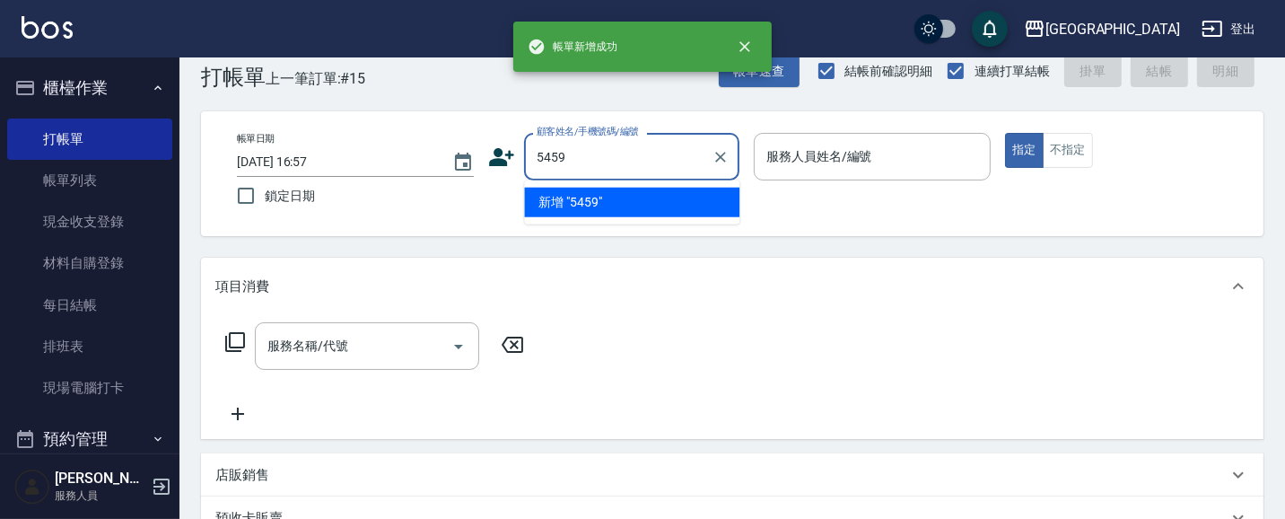
type input "5459"
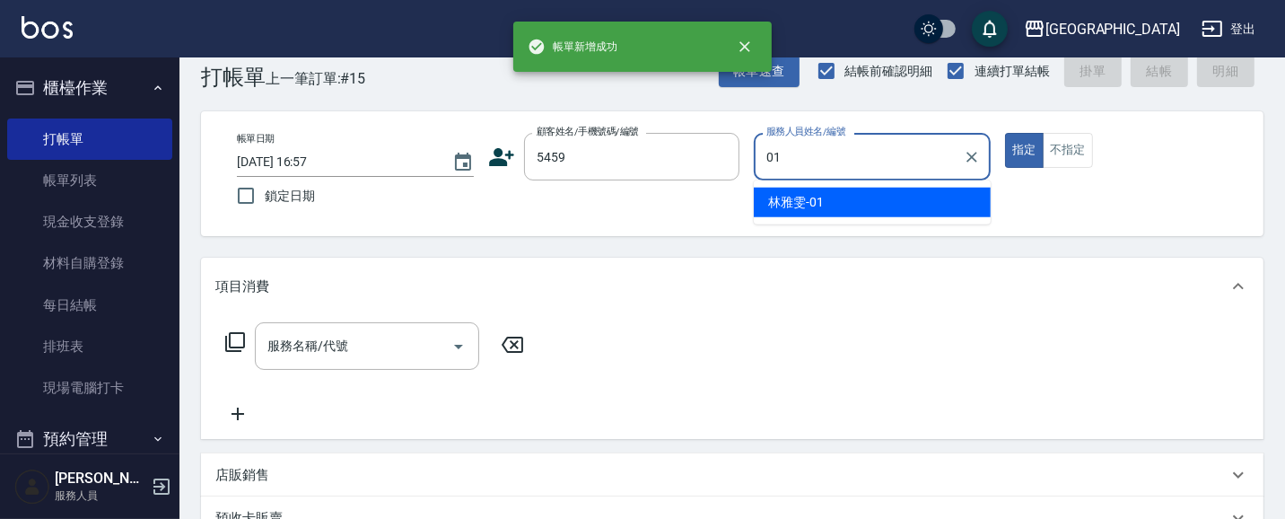
type input "[PERSON_NAME]-01"
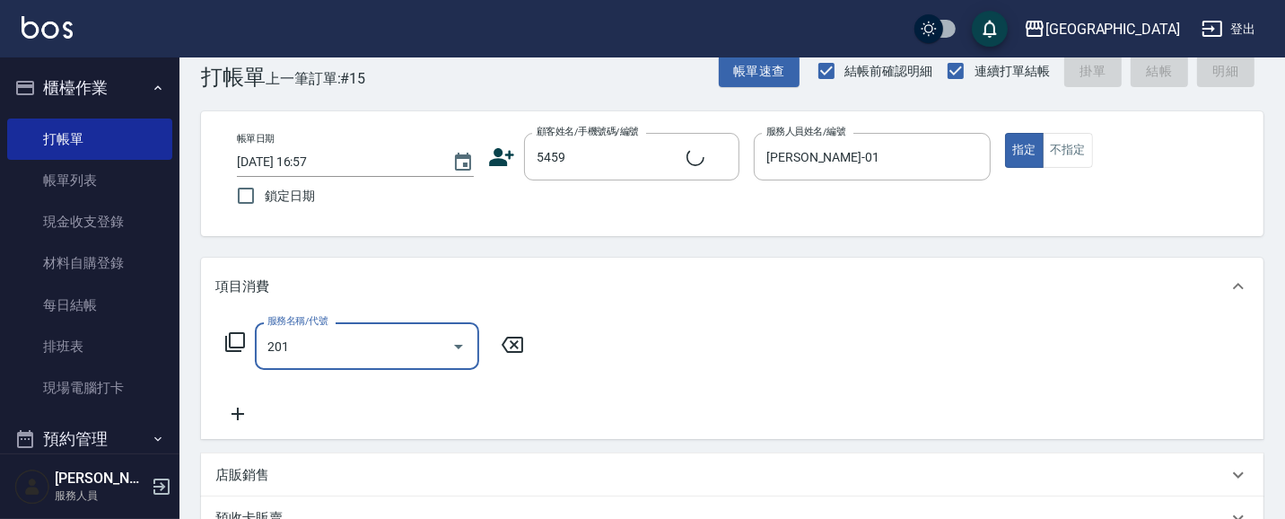
type input "201"
type input "[PERSON_NAME]/0972965101/5459"
type input "洗髮[100](201)"
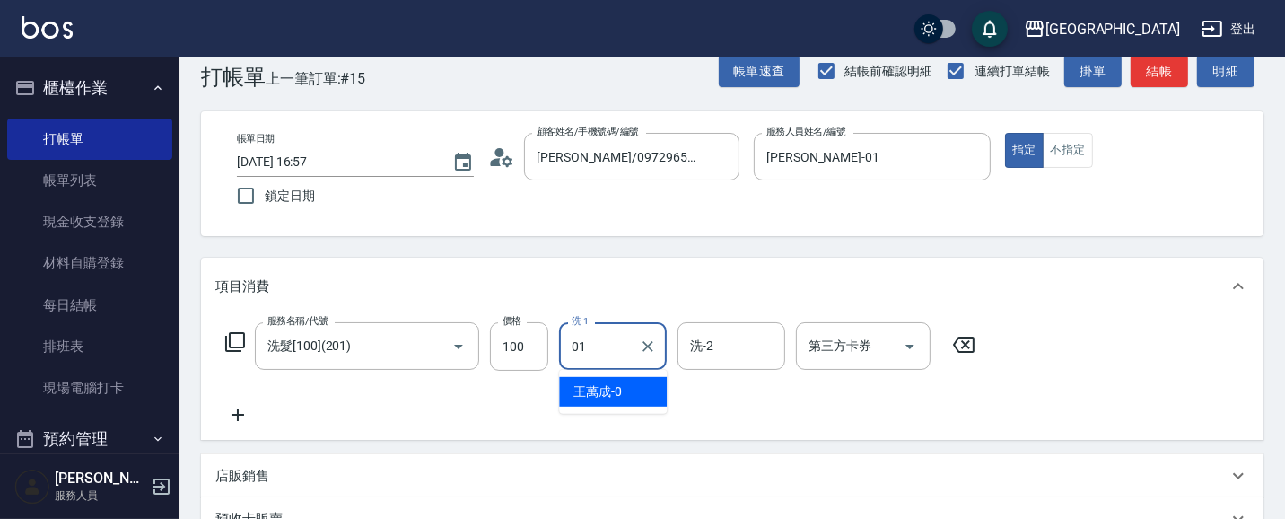
type input "[PERSON_NAME]-01"
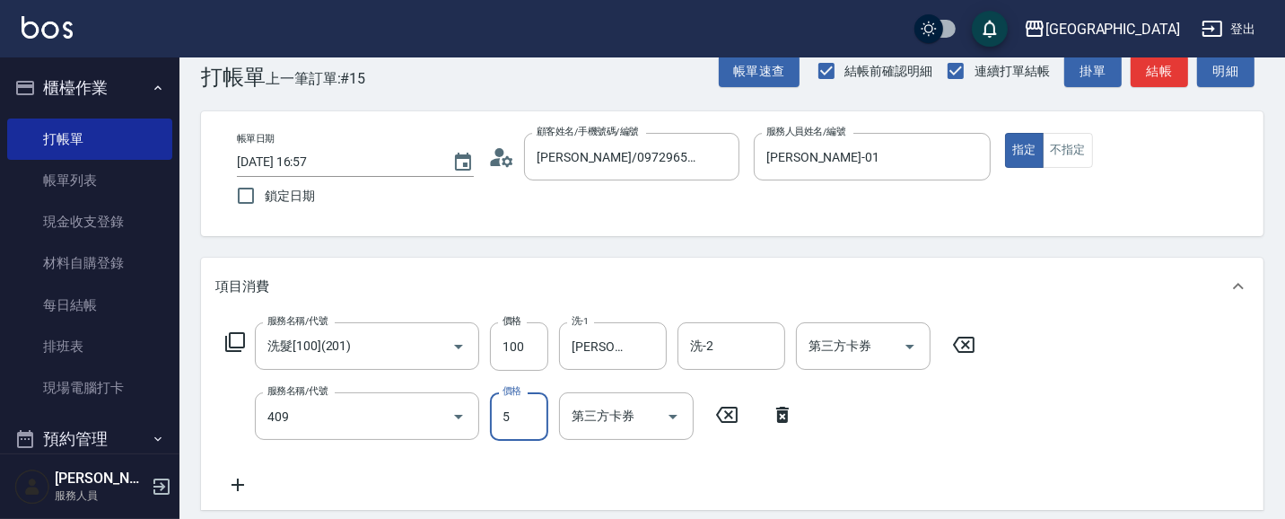
type input "剪髮(550)(409)"
type input "580"
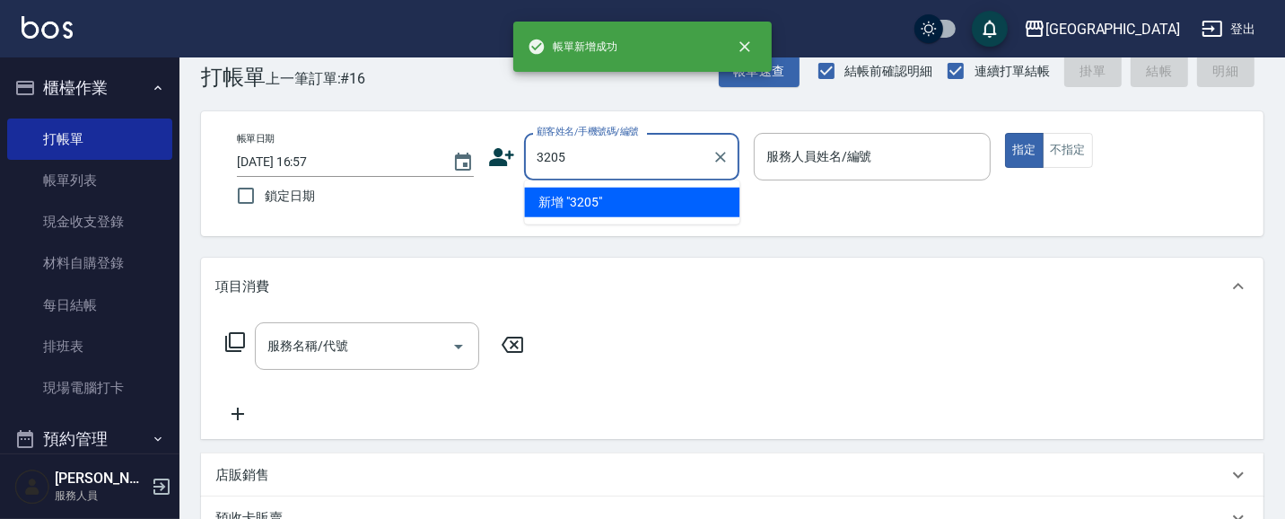
type input "3205"
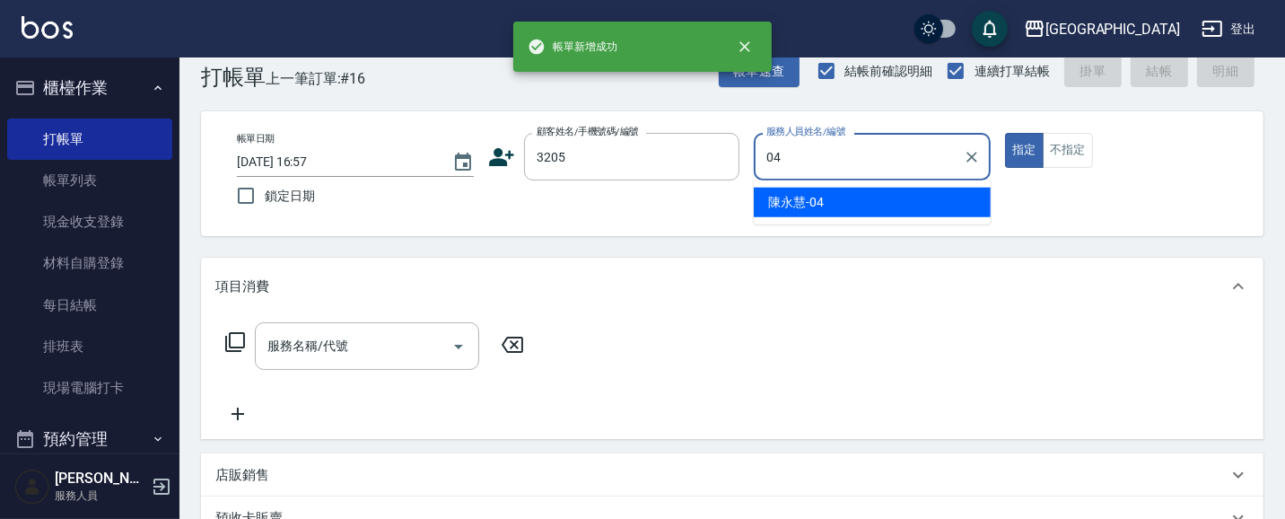
type input "[PERSON_NAME]-04"
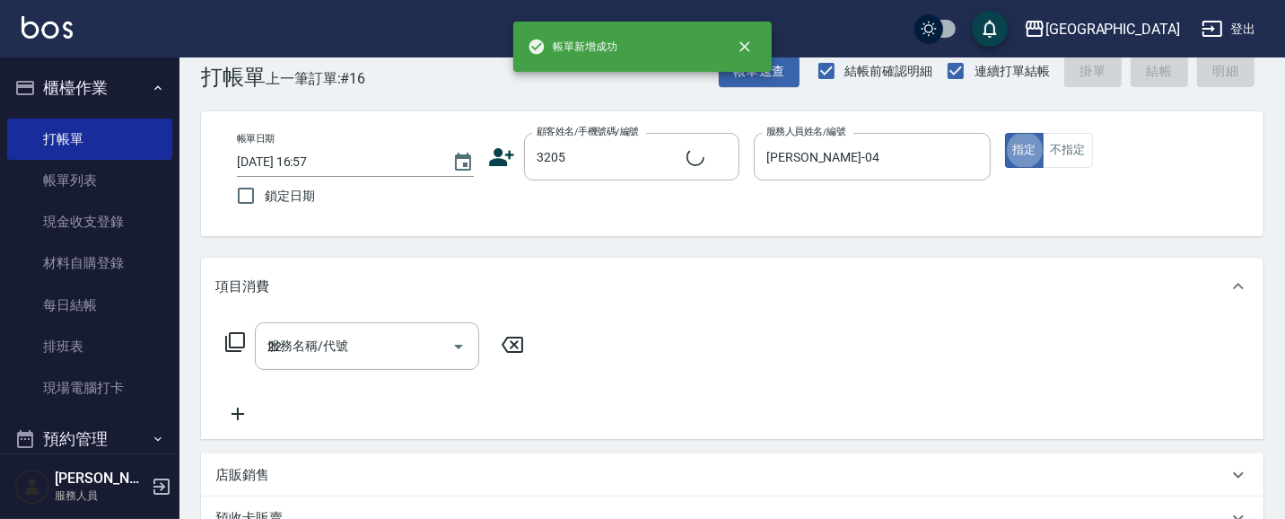
type input "224"
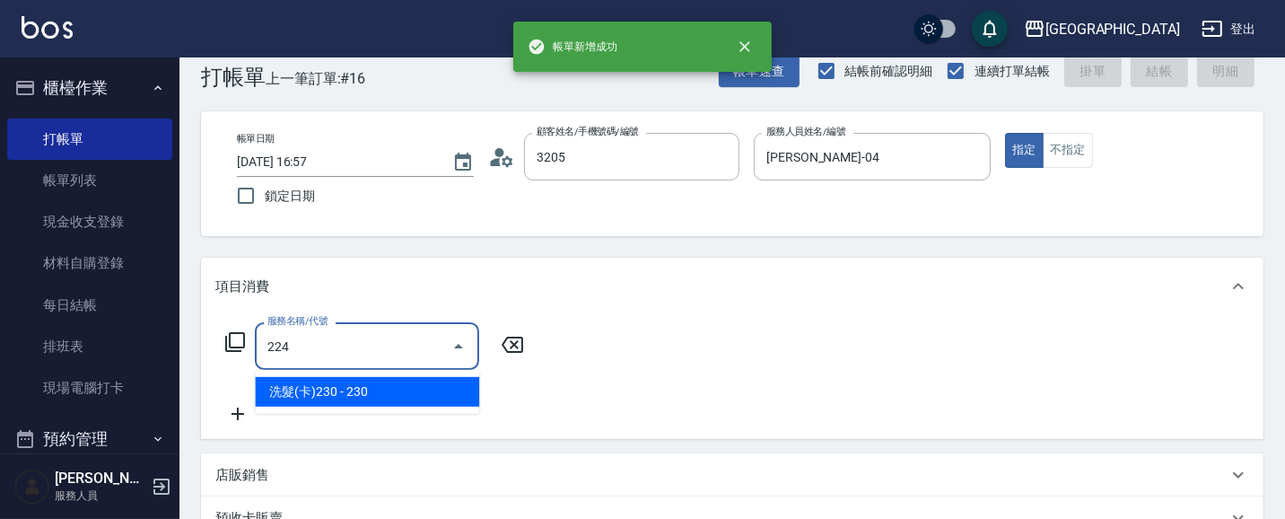
type input "[PERSON_NAME]/0928821329/3205"
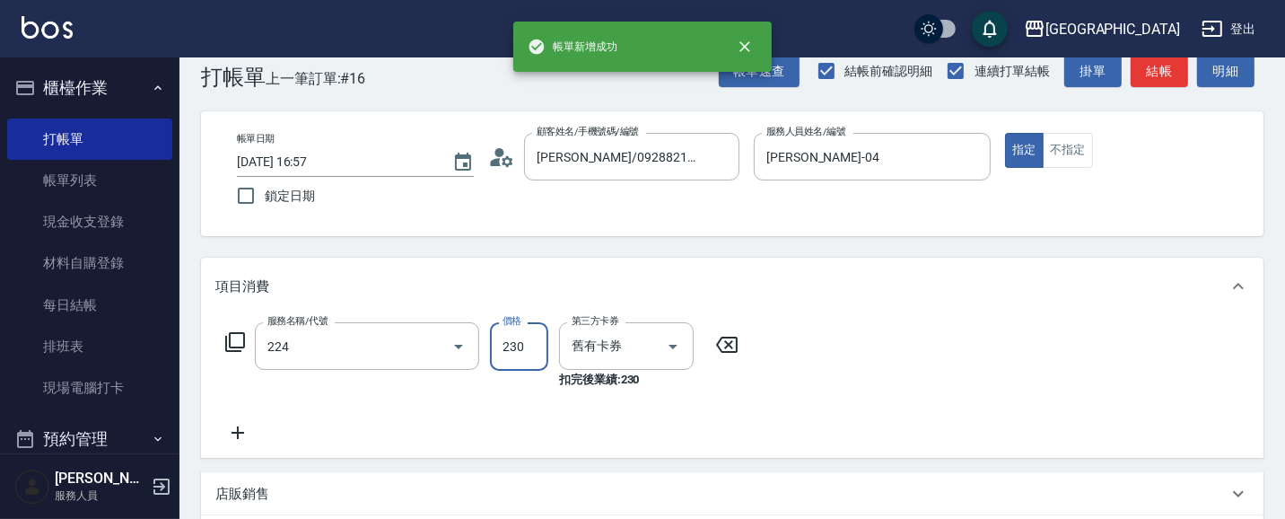
type input "洗髮(卡)230(224)"
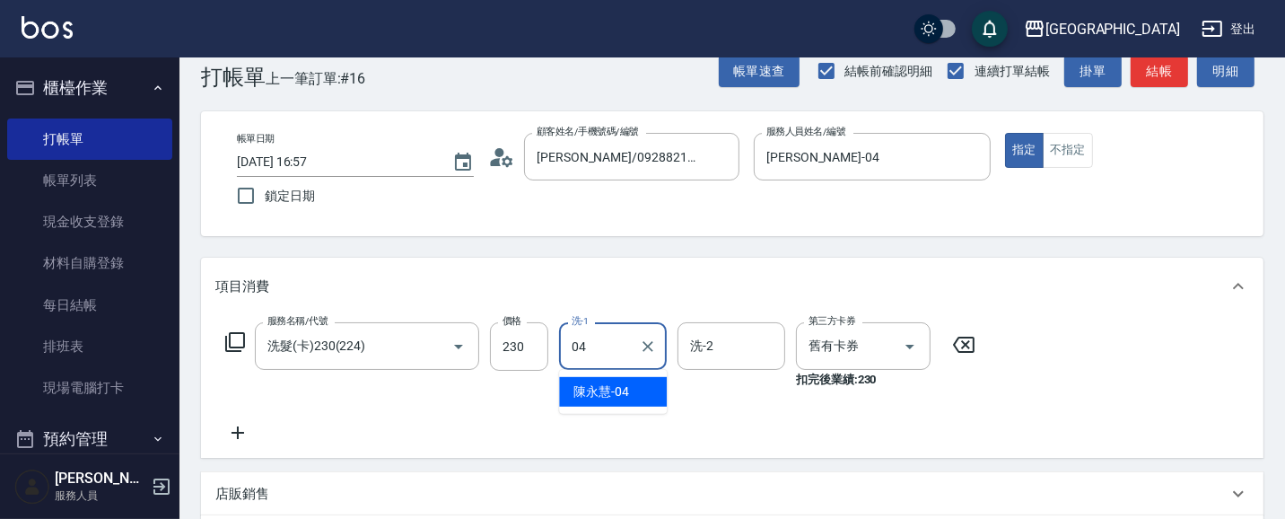
type input "[PERSON_NAME]-04"
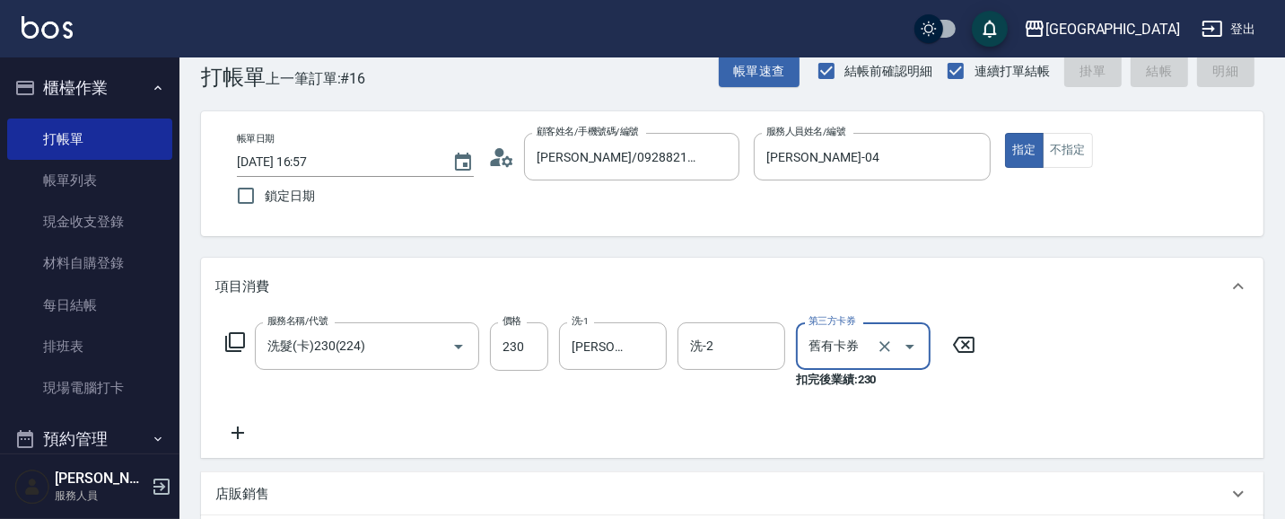
type input "[DATE] 16:58"
